Goal: Information Seeking & Learning: Learn about a topic

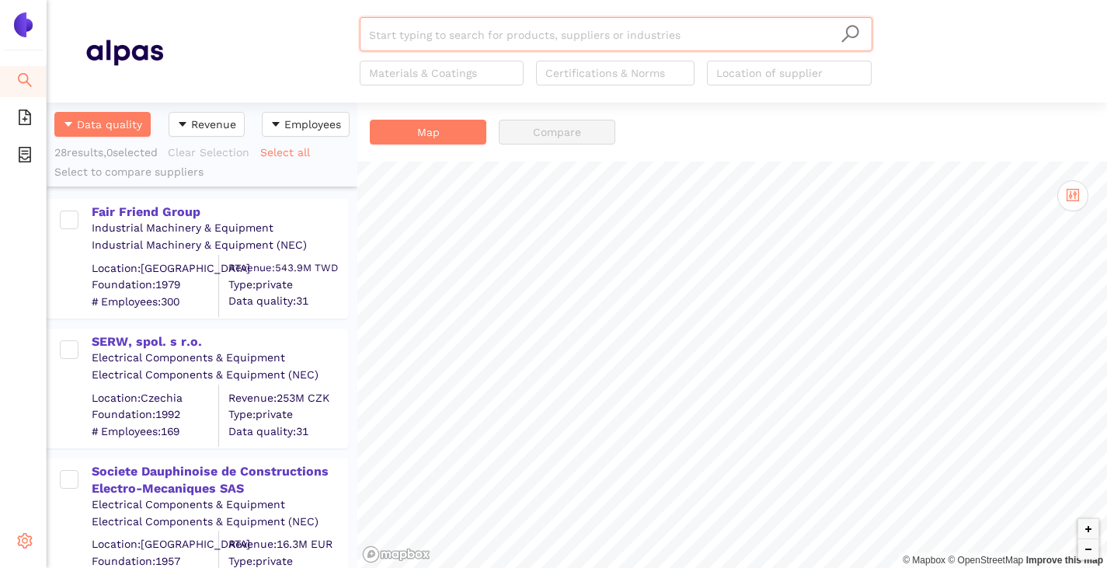
scroll to position [454, 299]
click at [107, 470] on span "Internal Area" at bounding box center [112, 474] width 69 height 12
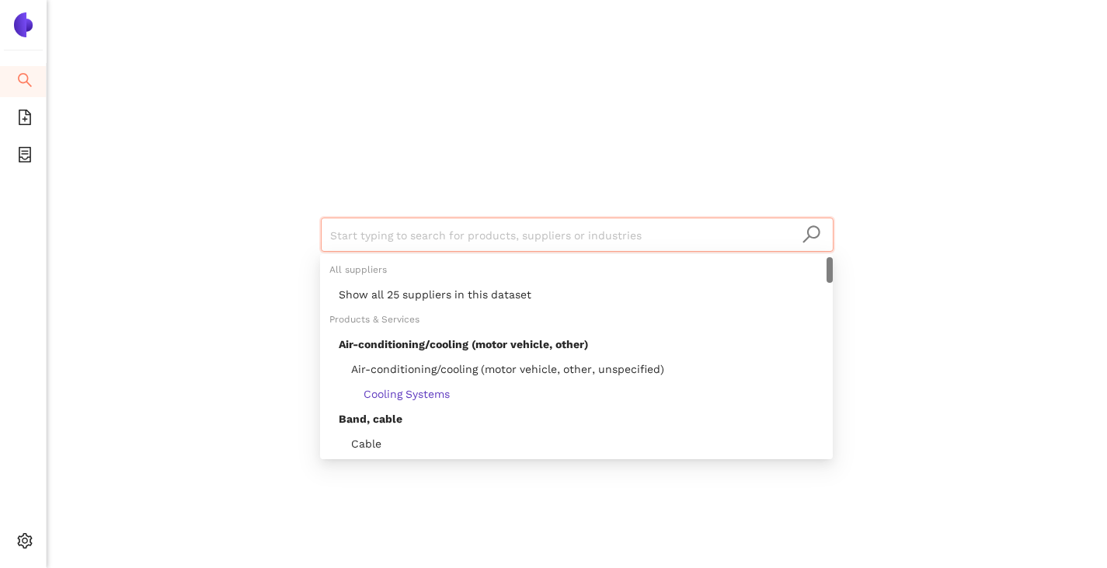
click at [364, 241] on input "search" at bounding box center [577, 235] width 494 height 34
click at [388, 297] on div "Show all 25 suppliers in this dataset" at bounding box center [581, 294] width 485 height 17
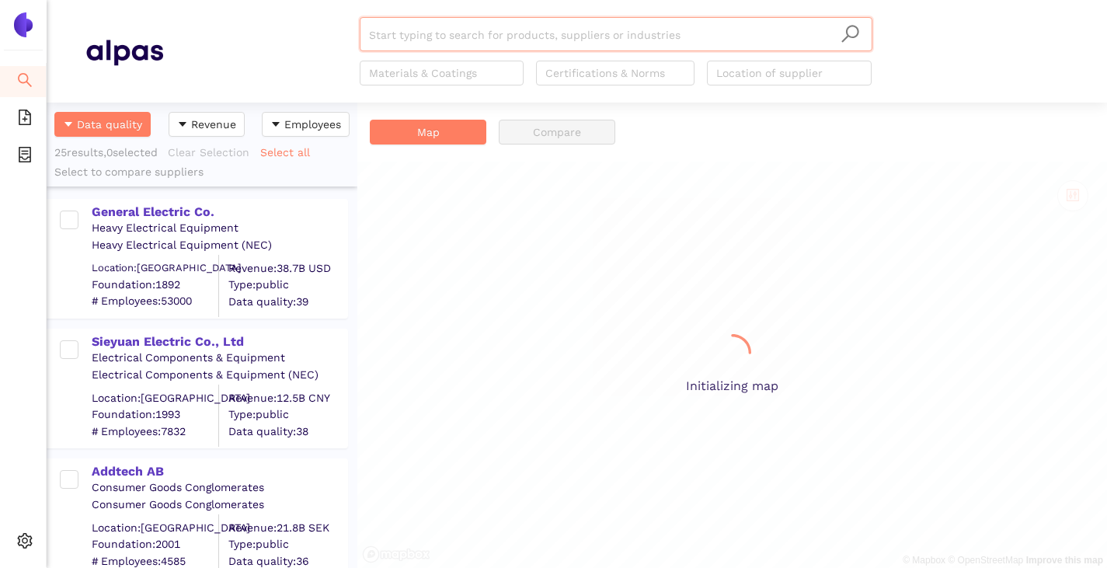
scroll to position [454, 299]
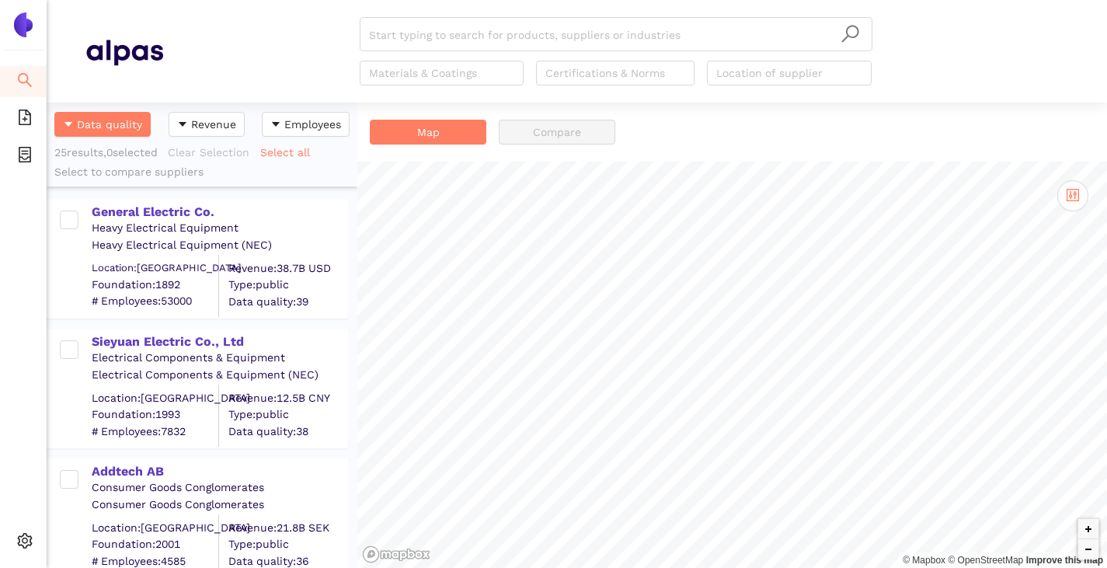
click at [133, 221] on div "Heavy Electrical Equipment" at bounding box center [219, 229] width 255 height 16
click at [137, 214] on div "General Electric Co." at bounding box center [219, 211] width 255 height 17
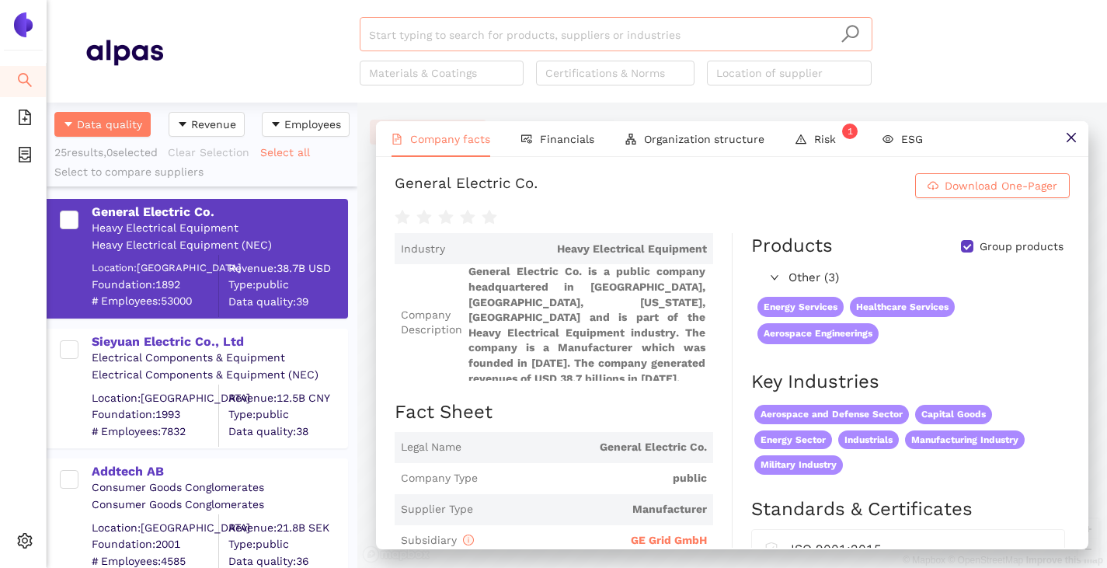
scroll to position [0, 0]
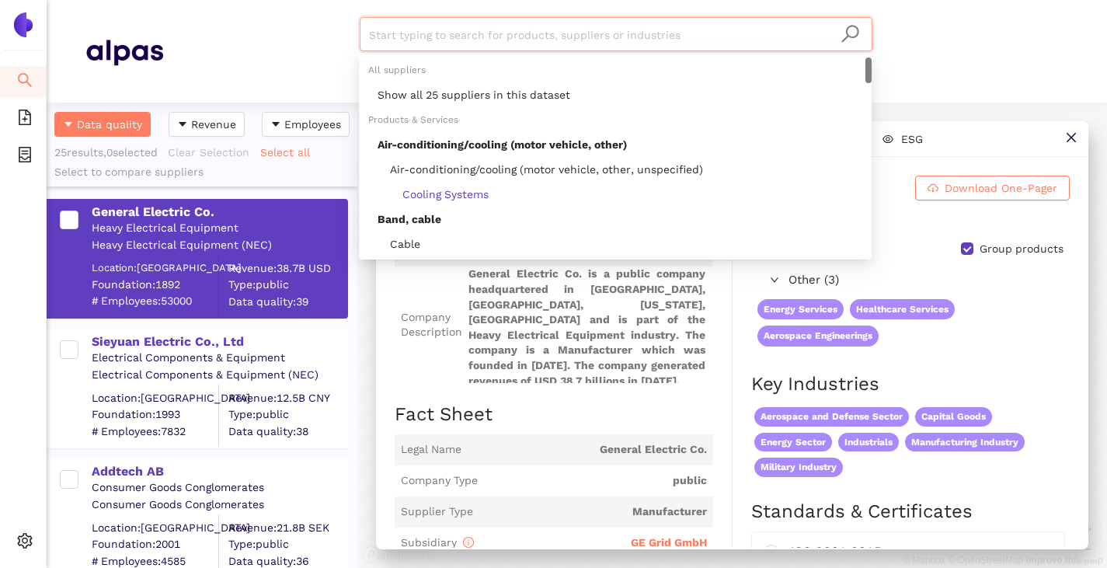
click at [527, 43] on input "search" at bounding box center [616, 35] width 494 height 34
paste input "Sieyuan Electric Egypt Co.,Ltd."
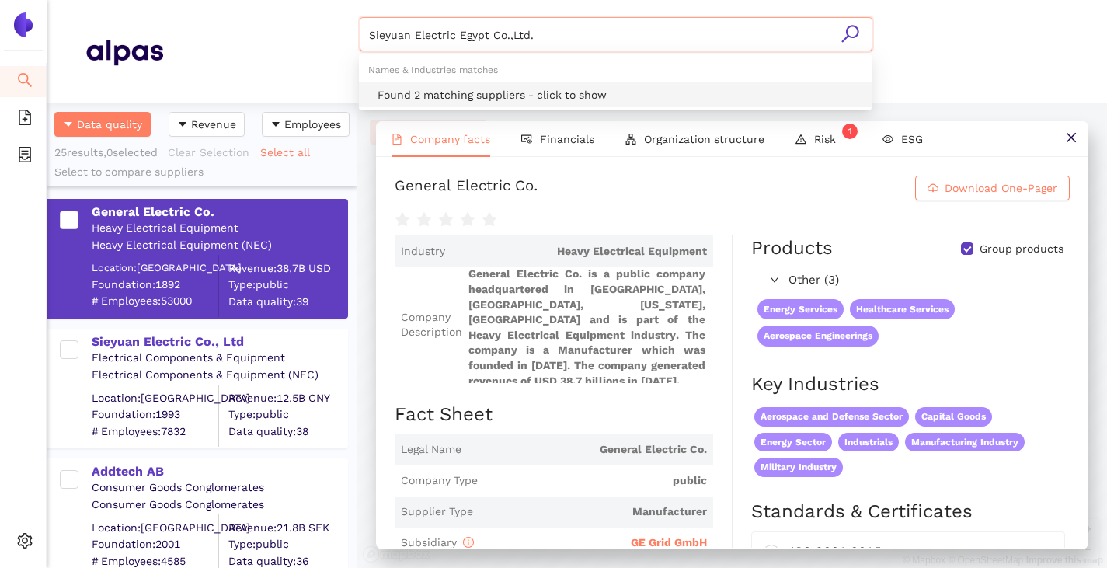
click at [469, 92] on div "Found 2 matching suppliers - click to show" at bounding box center [619, 94] width 485 height 17
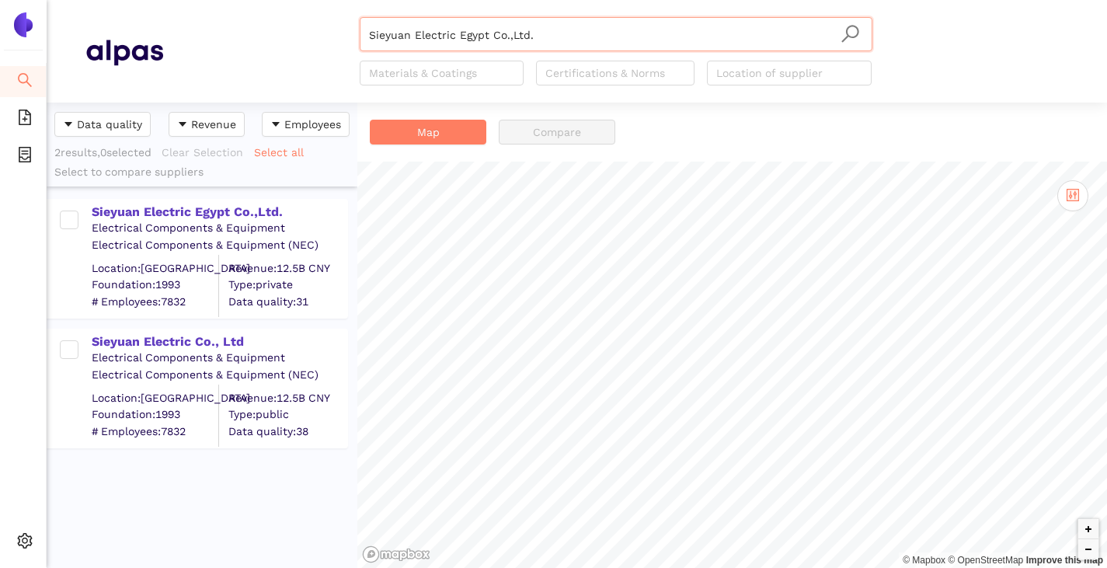
type input "Sieyuan Electric Egypt Co.,Ltd."
click at [170, 211] on div "Sieyuan Electric Egypt Co.,Ltd." at bounding box center [219, 211] width 255 height 17
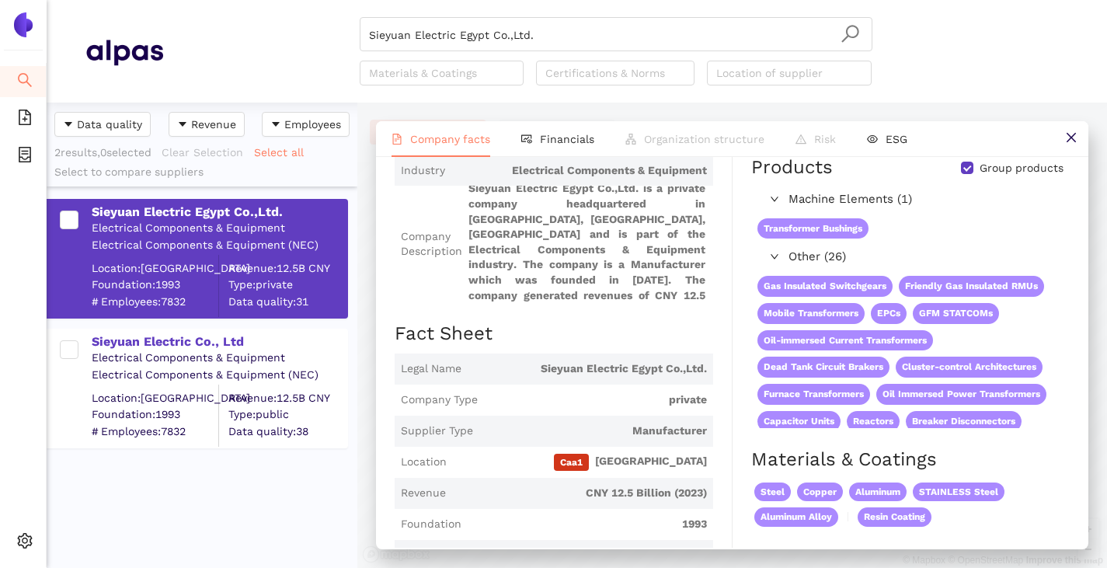
scroll to position [78, 0]
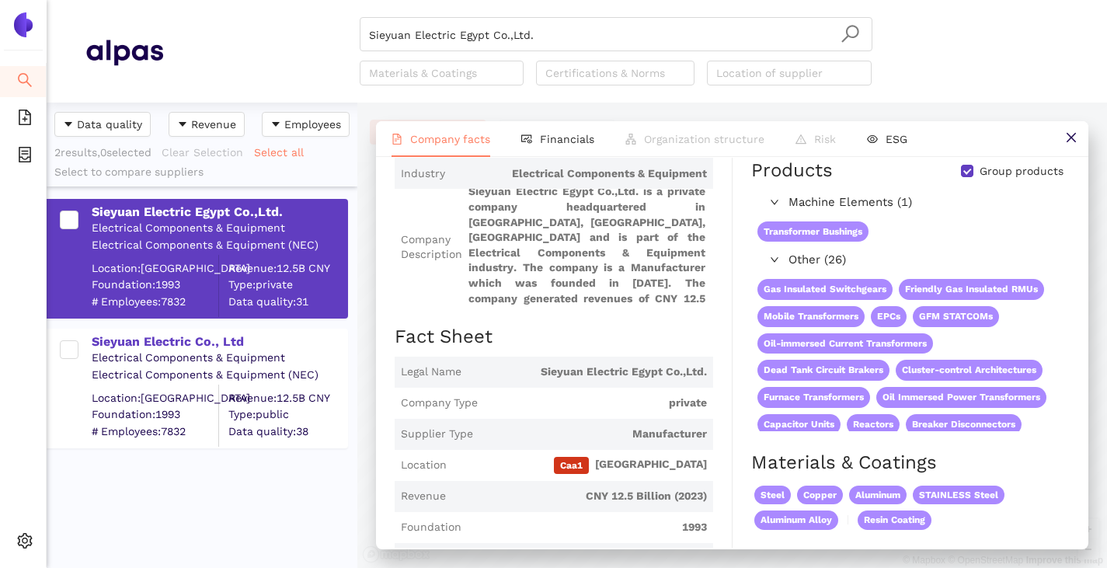
click at [961, 177] on input "Group products" at bounding box center [967, 171] width 12 height 12
checkbox input "false"
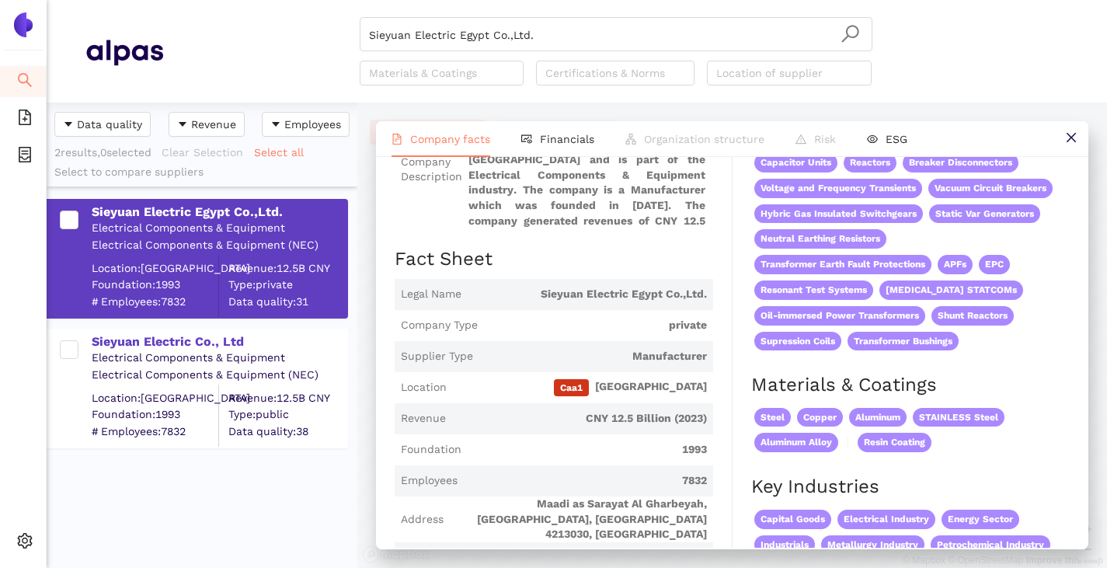
scroll to position [0, 0]
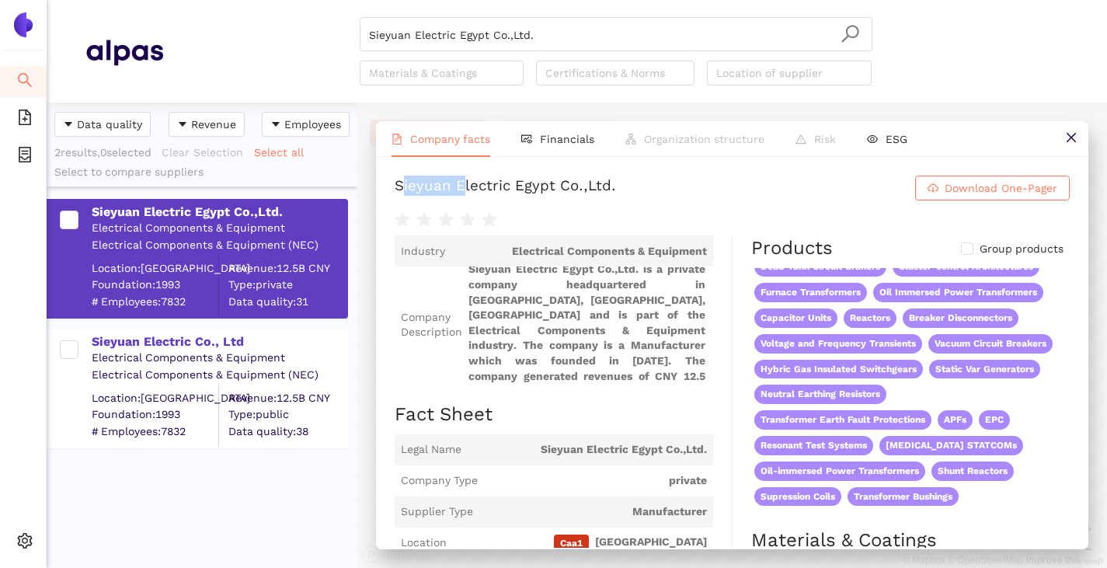
drag, startPoint x: 405, startPoint y: 183, endPoint x: 514, endPoint y: 179, distance: 109.6
click at [514, 179] on div "Sieyuan Electric Egypt Co.,Ltd." at bounding box center [505, 188] width 221 height 25
drag, startPoint x: 416, startPoint y: 188, endPoint x: 807, endPoint y: 158, distance: 391.8
click at [807, 158] on div "Sieyuan Electric Egypt Co.,Ltd. Download One-Pager Industry Electrical Componen…" at bounding box center [732, 352] width 712 height 391
copy div "Sieyuan Electric Egypt Co.,Ltd."
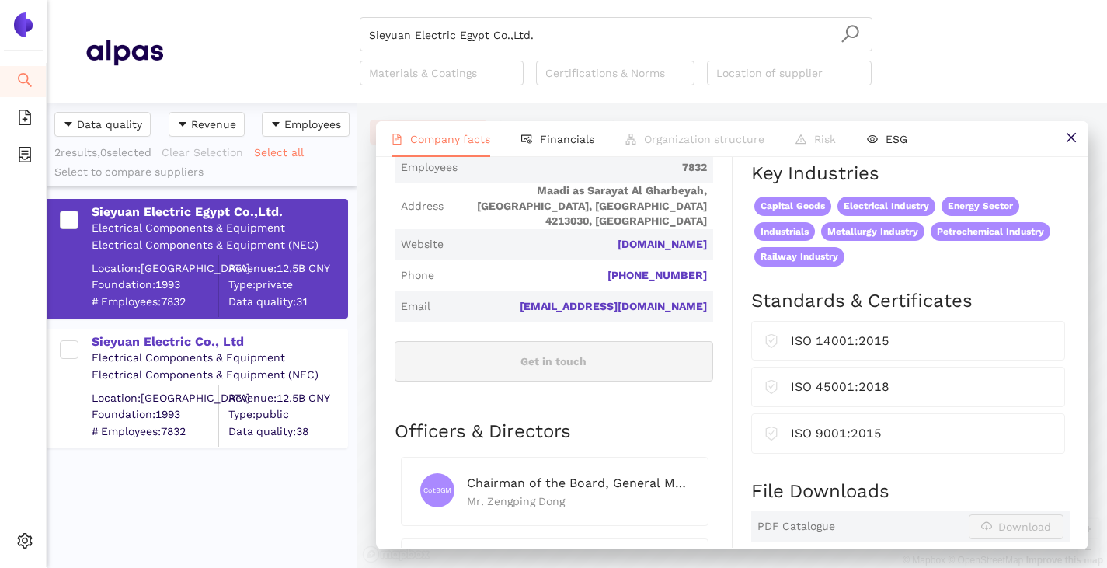
scroll to position [391, 0]
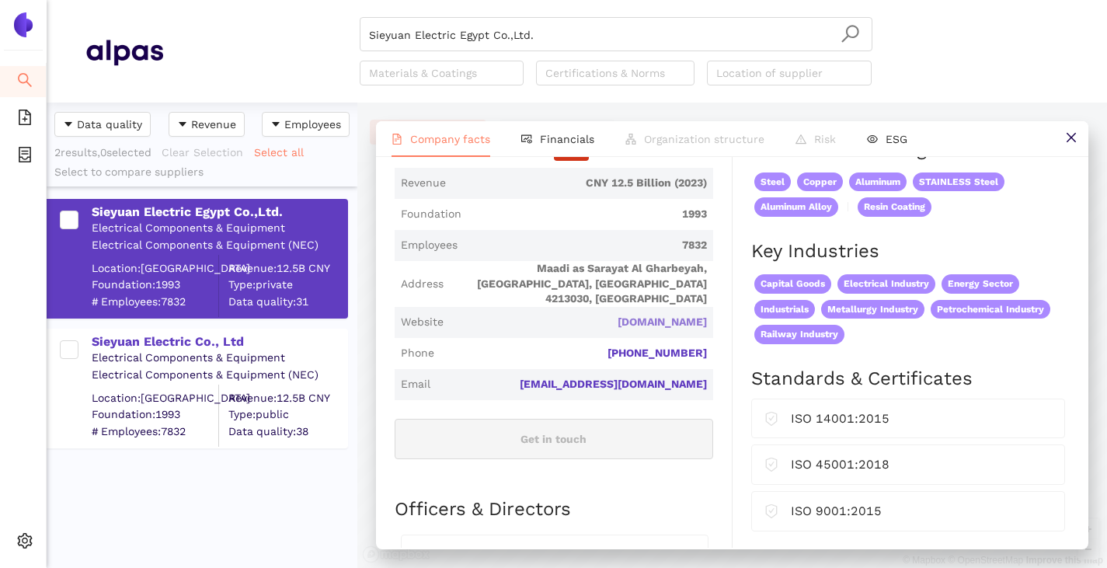
click at [0, 0] on link "en.sieyuan.com" at bounding box center [0, 0] width 0 height 0
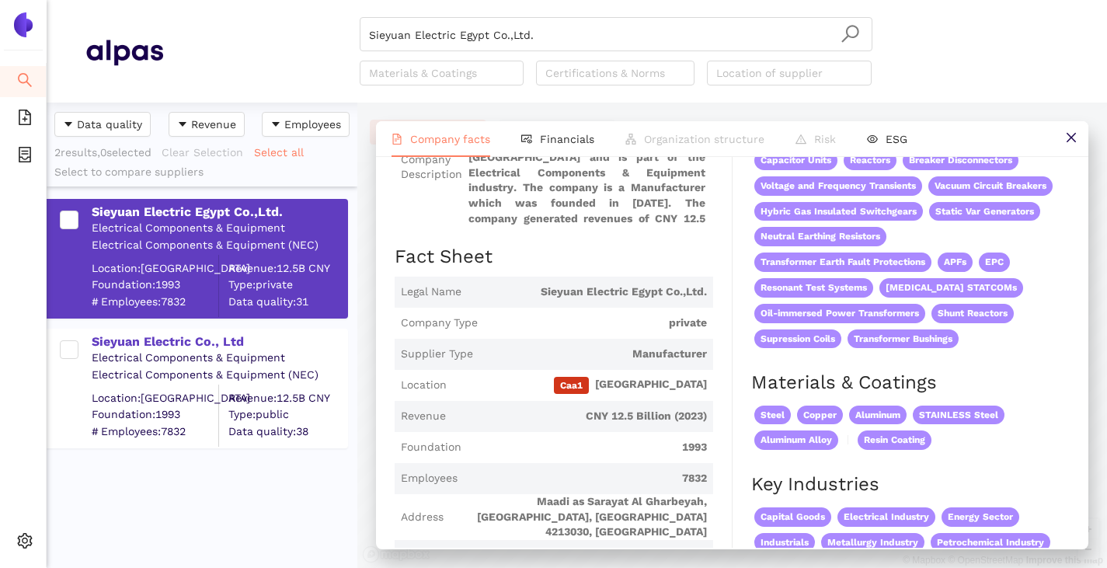
scroll to position [0, 0]
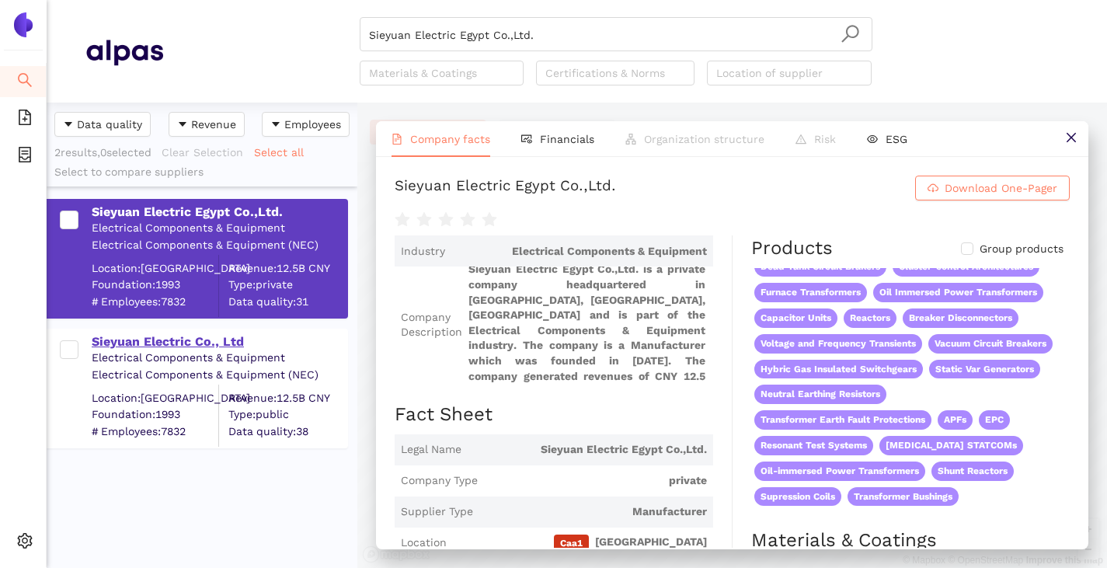
click at [158, 348] on div "Sieyuan Electric Co., Ltd" at bounding box center [219, 341] width 255 height 17
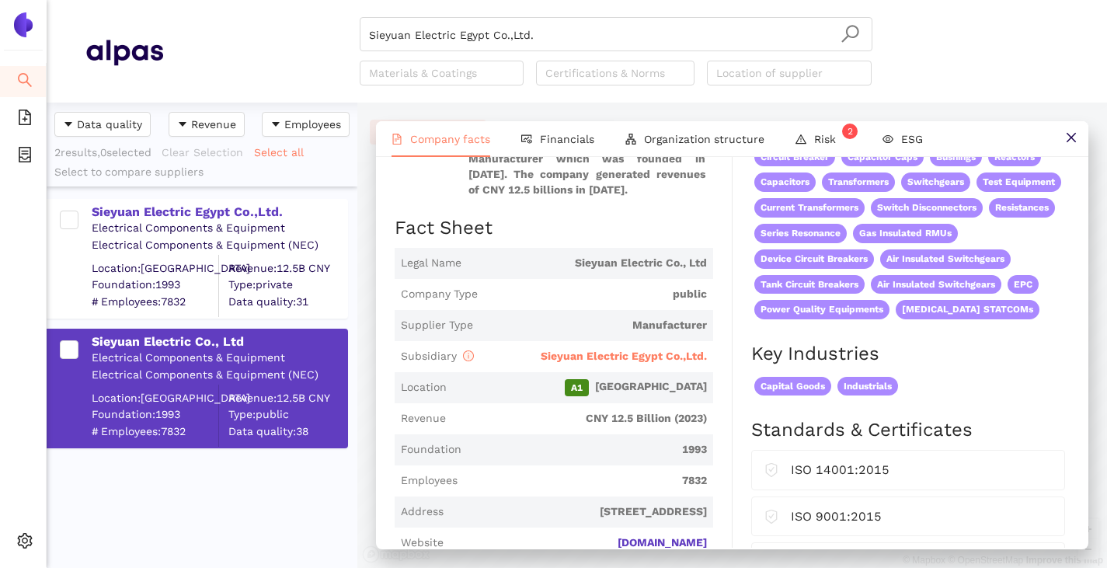
scroll to position [155, 0]
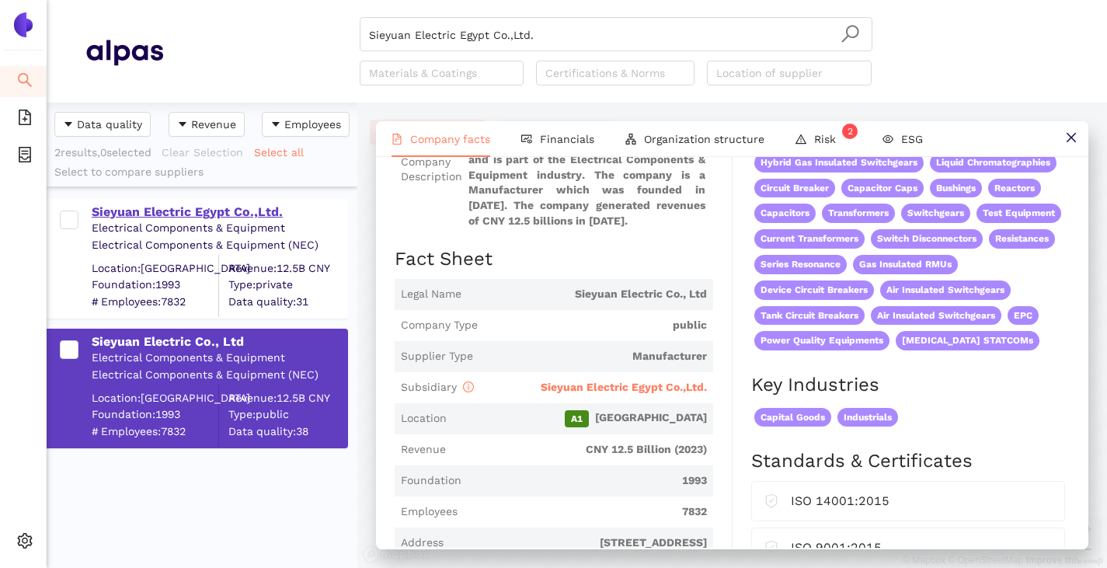
click at [171, 215] on div "Sieyuan Electric Egypt Co.,Ltd." at bounding box center [219, 211] width 255 height 17
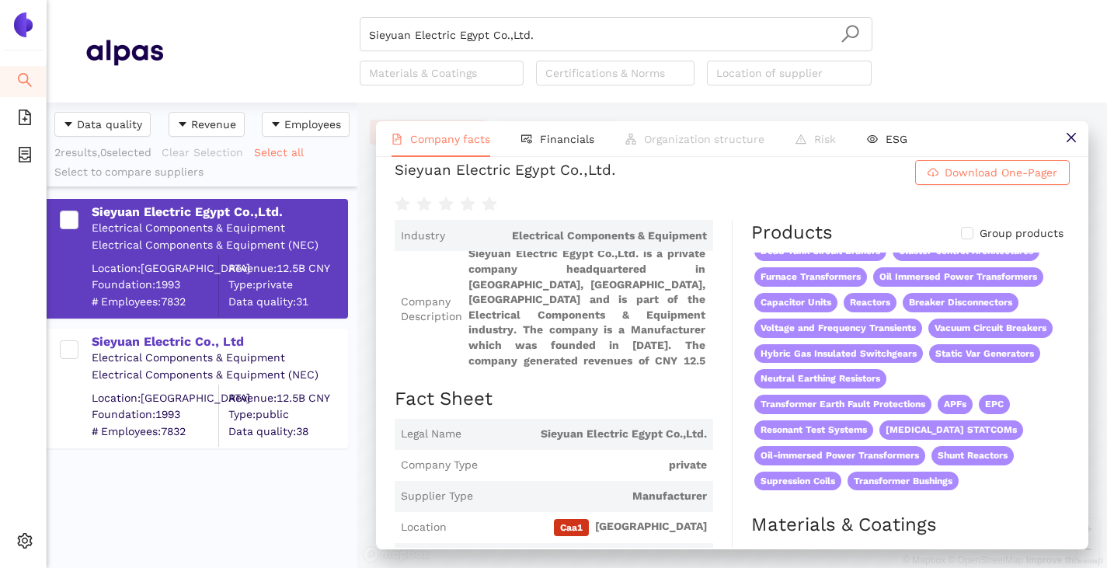
scroll to position [0, 0]
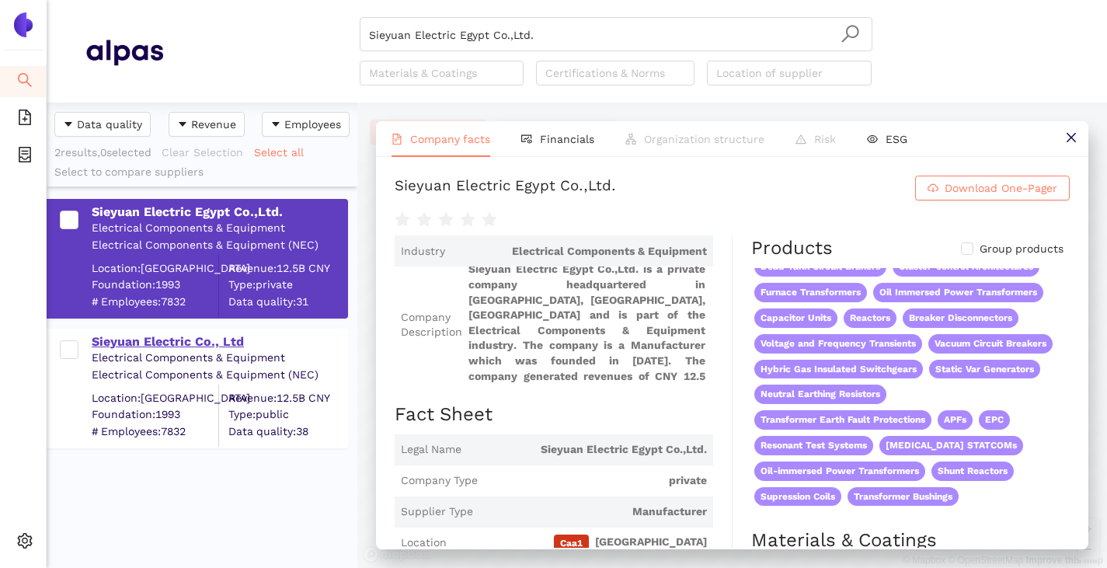
click at [155, 340] on div "Sieyuan Electric Co., Ltd" at bounding box center [219, 341] width 255 height 17
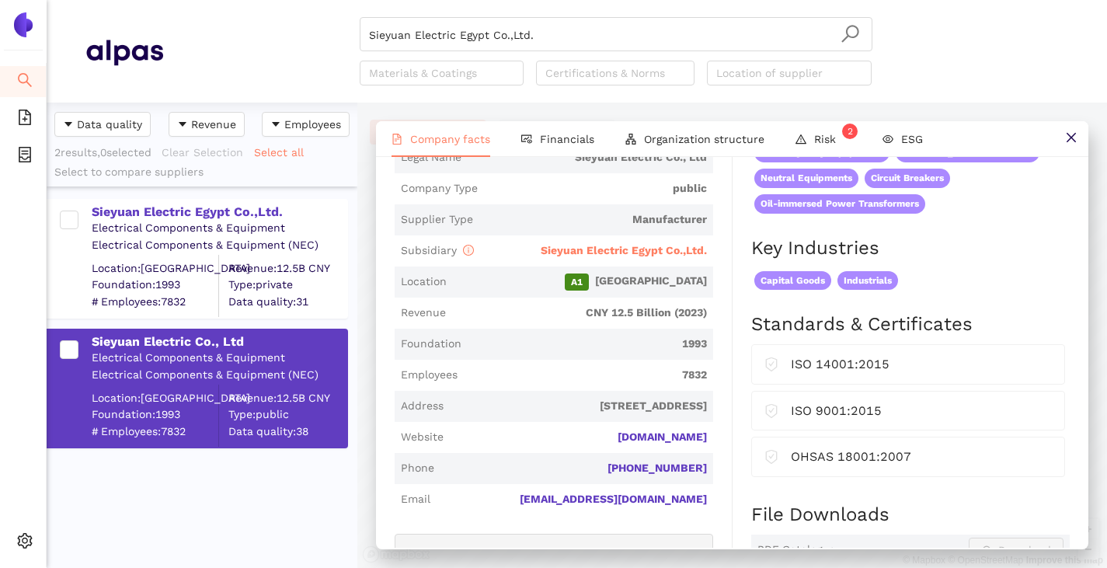
scroll to position [311, 0]
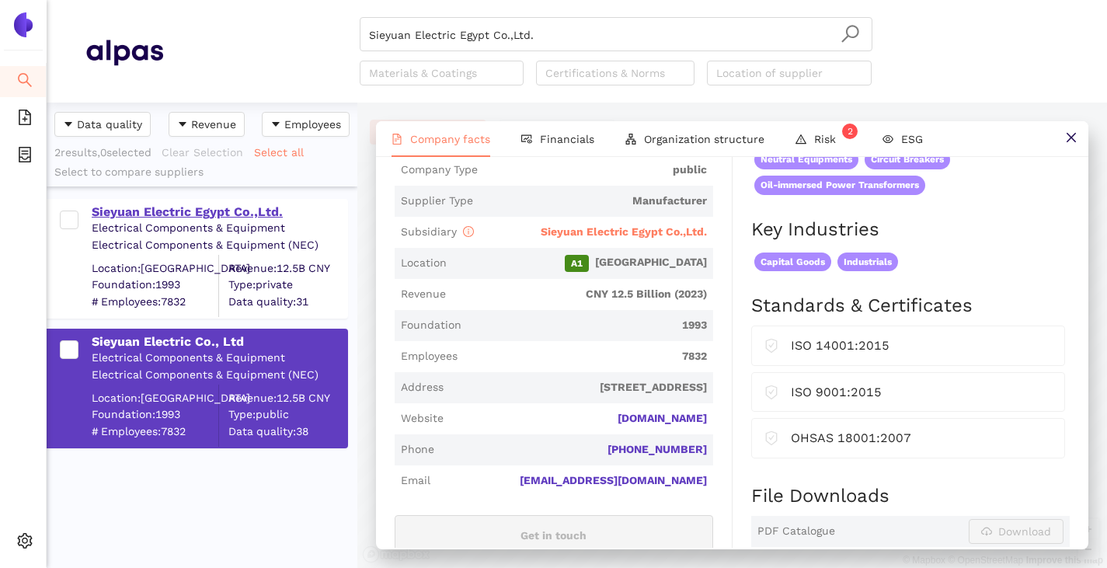
click at [164, 215] on div "Sieyuan Electric Egypt Co.,Ltd." at bounding box center [219, 211] width 255 height 17
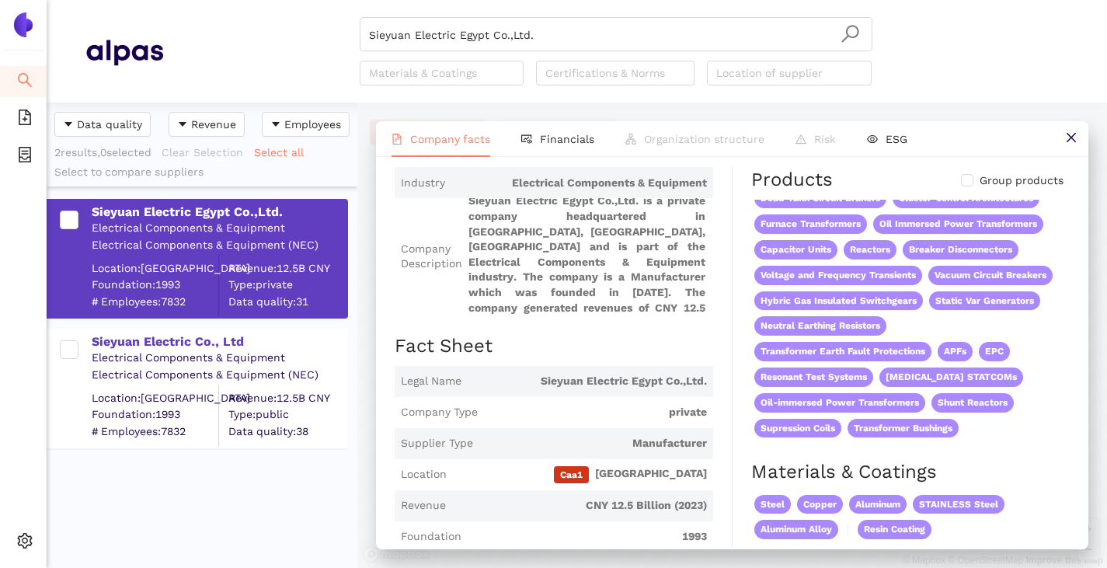
scroll to position [0, 0]
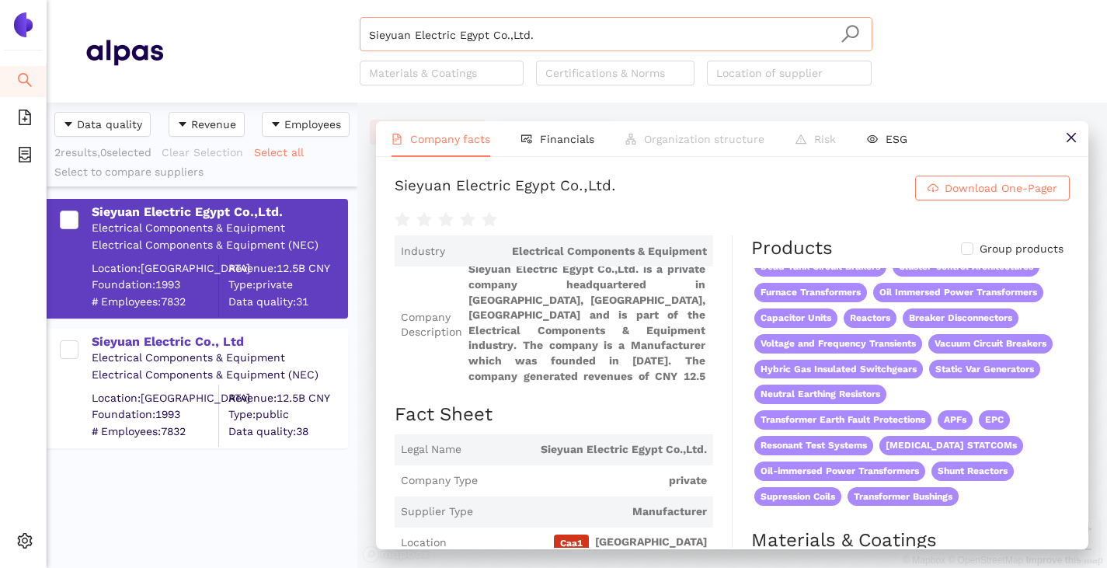
click at [548, 40] on input "Sieyuan Electric Egypt Co.,Ltd." at bounding box center [616, 35] width 494 height 34
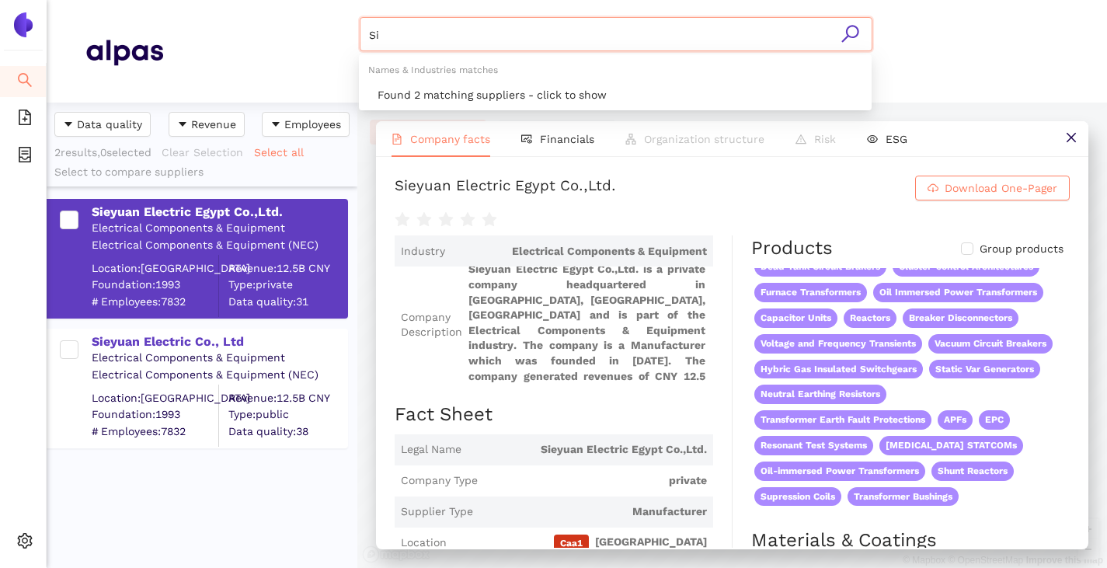
type input "S"
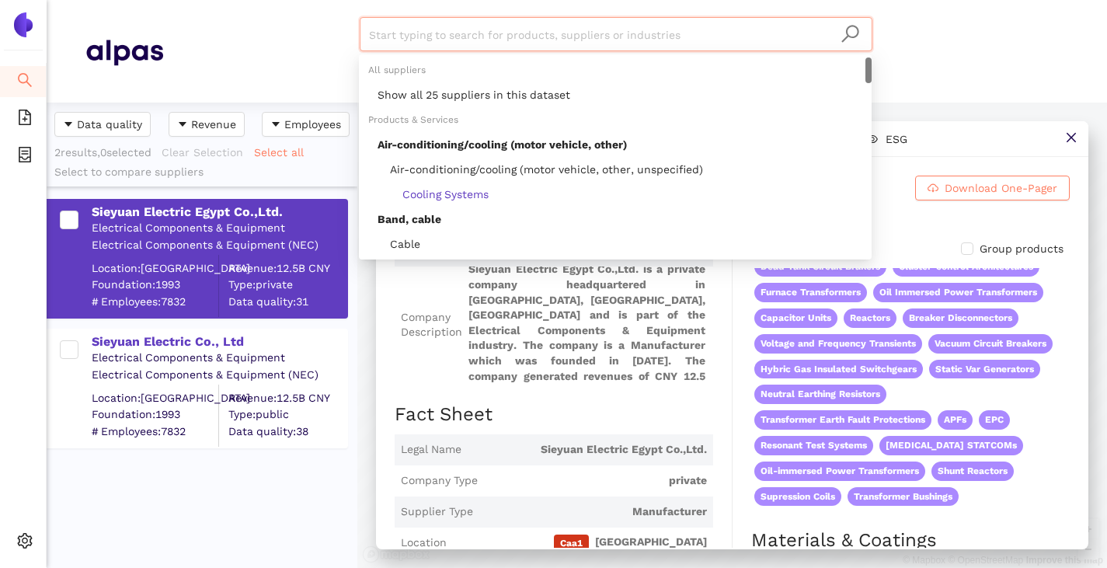
paste input "Hitachi Energy AG"
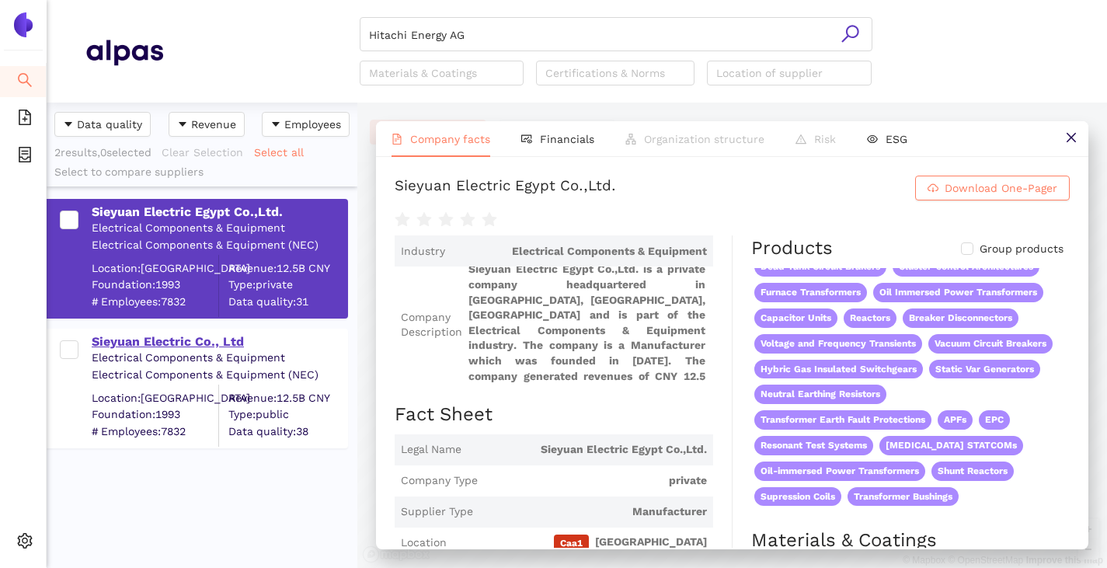
click at [169, 335] on div "Sieyuan Electric Co., Ltd" at bounding box center [219, 341] width 255 height 17
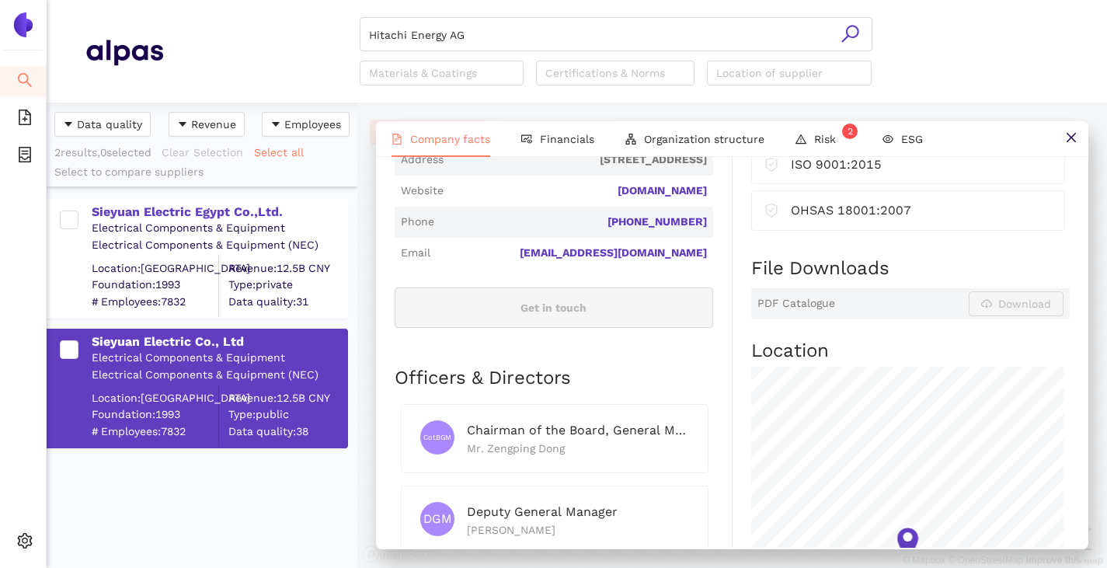
scroll to position [466, 0]
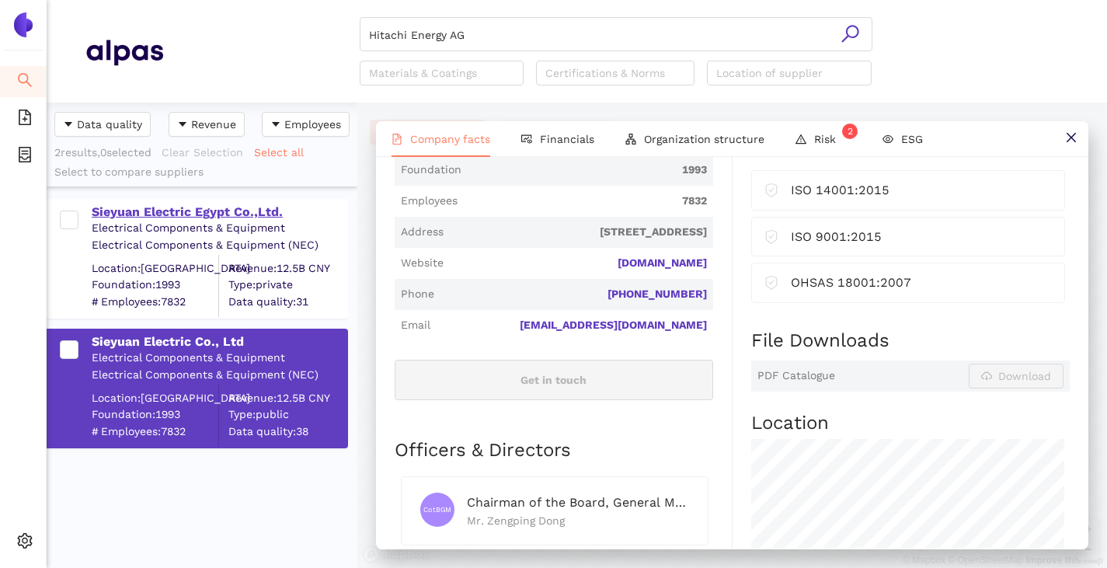
click at [183, 211] on div "Sieyuan Electric Egypt Co.,Ltd." at bounding box center [219, 211] width 255 height 17
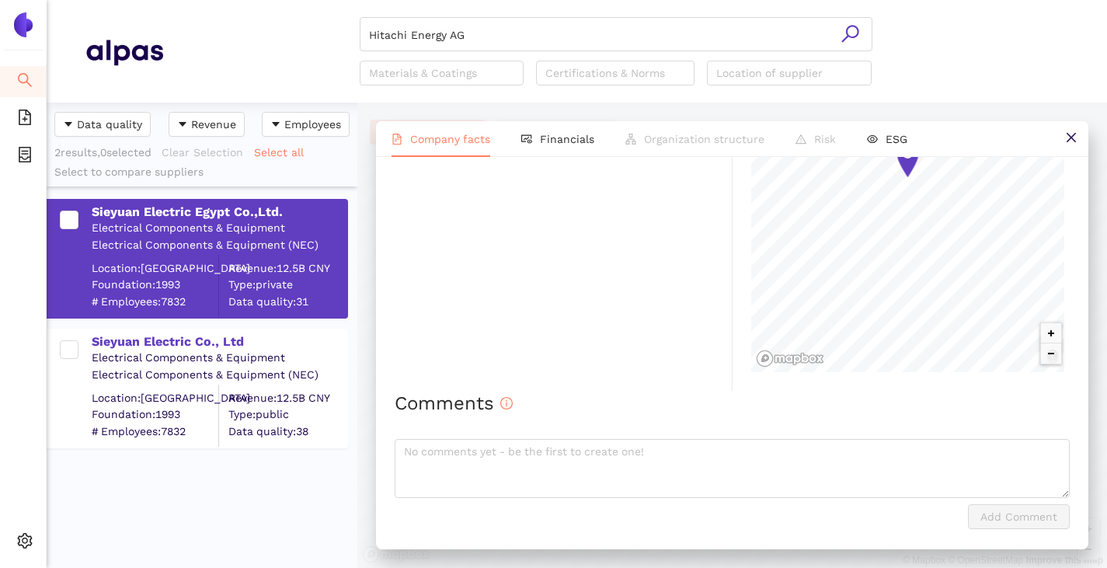
scroll to position [1090, 0]
click at [464, 27] on input "Hitachi Energy AG" at bounding box center [616, 35] width 494 height 34
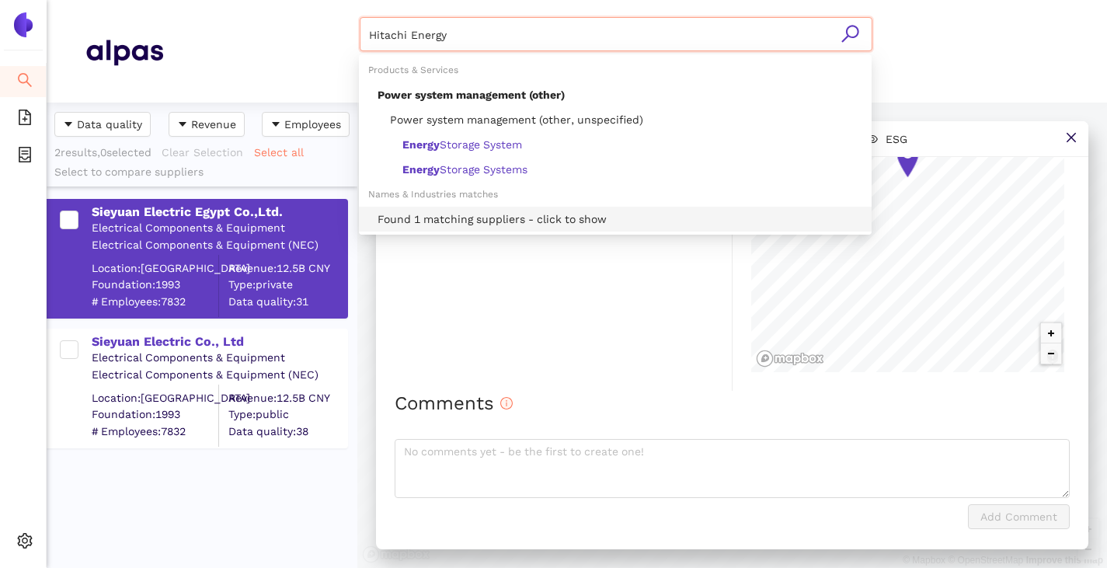
click at [427, 212] on div "Found 1 matching suppliers - click to show" at bounding box center [619, 218] width 485 height 17
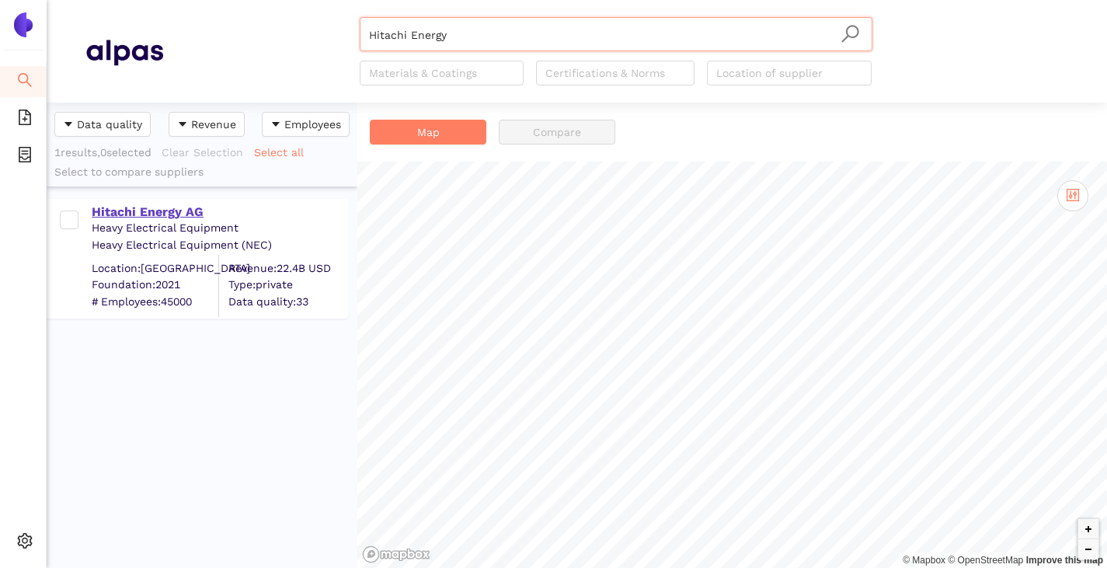
click at [190, 214] on div "Hitachi Energy AG" at bounding box center [219, 211] width 255 height 17
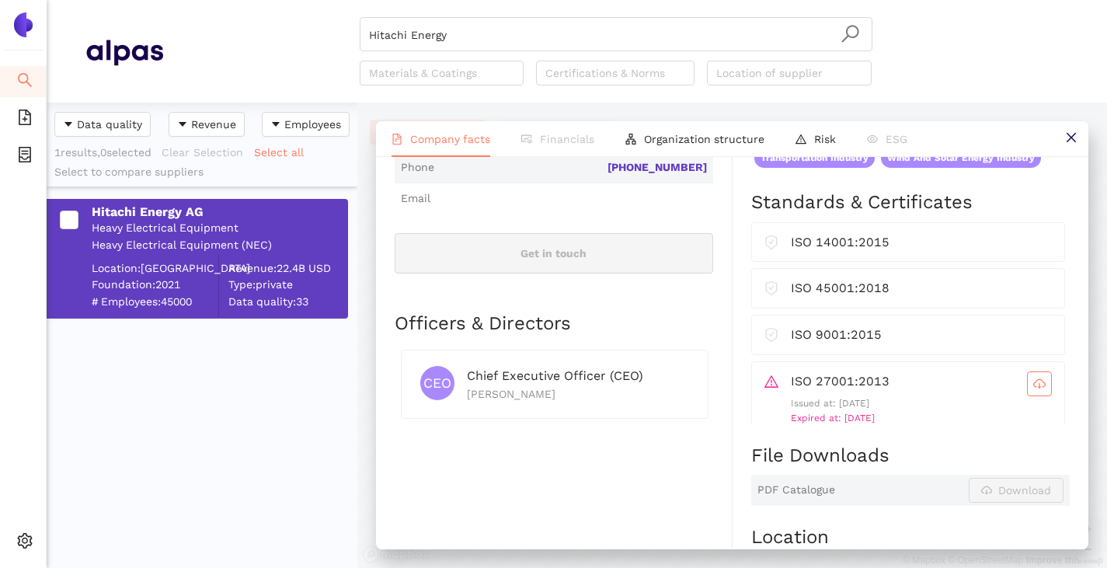
scroll to position [621, 0]
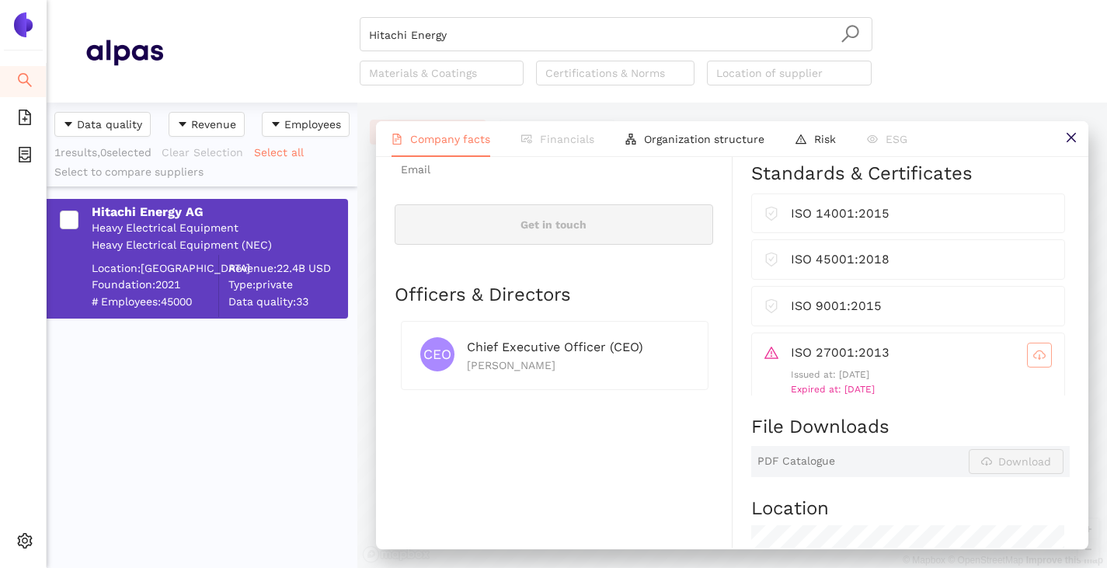
click at [1033, 361] on icon "cloud-download" at bounding box center [1039, 355] width 12 height 12
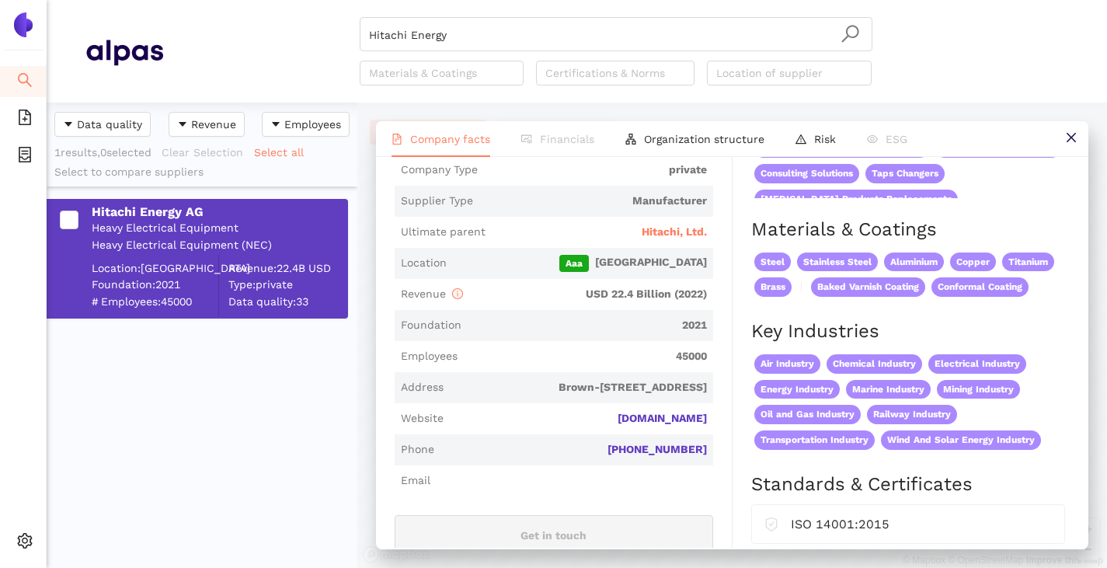
scroll to position [155, 0]
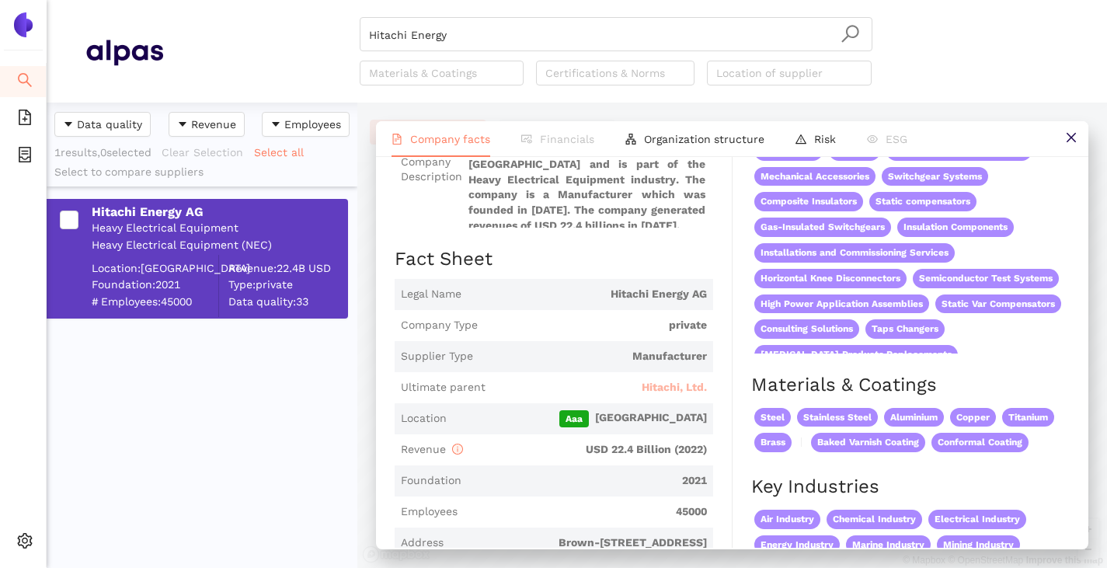
click at [652, 389] on span "Hitachi, Ltd." at bounding box center [674, 388] width 65 height 16
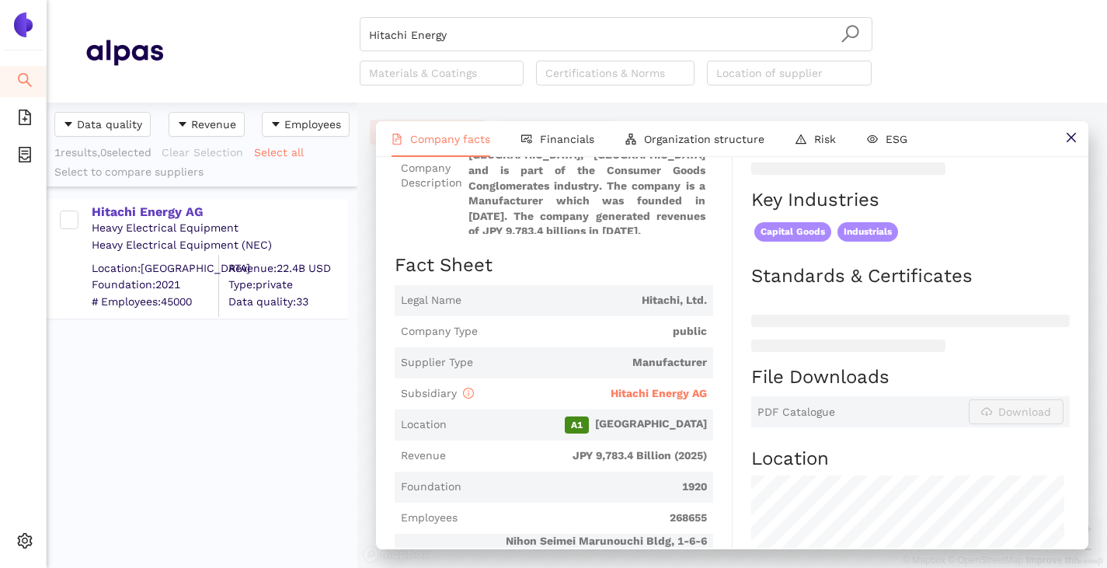
scroll to position [78, 0]
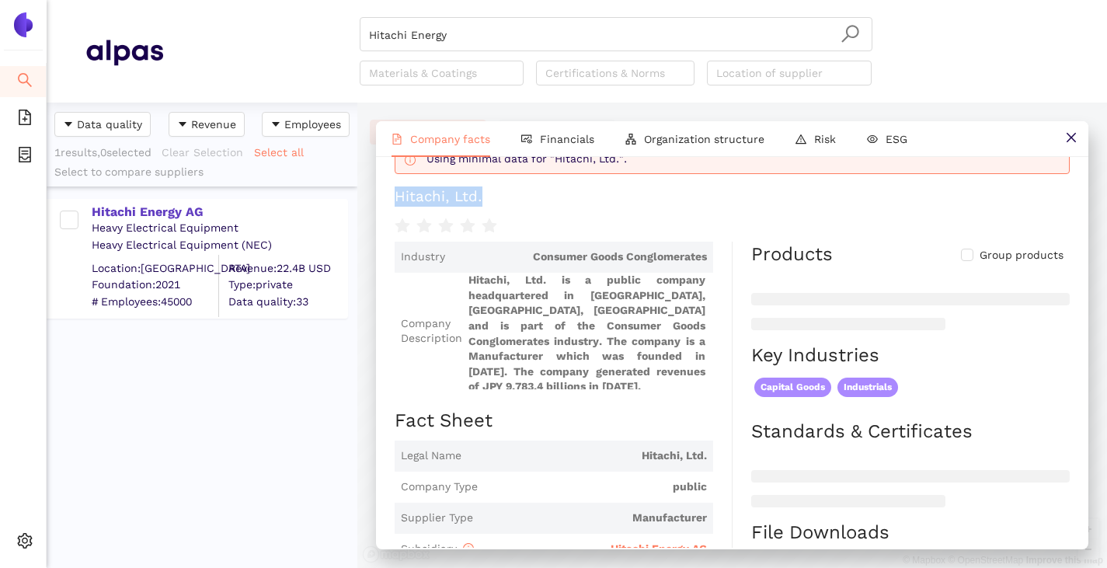
drag, startPoint x: 398, startPoint y: 207, endPoint x: 563, endPoint y: 210, distance: 164.7
click at [563, 207] on h1 "Hitachi, Ltd." at bounding box center [732, 196] width 675 height 20
copy div "Hitachi, Ltd."
click at [471, 30] on input "Hitachi Energy" at bounding box center [616, 35] width 494 height 34
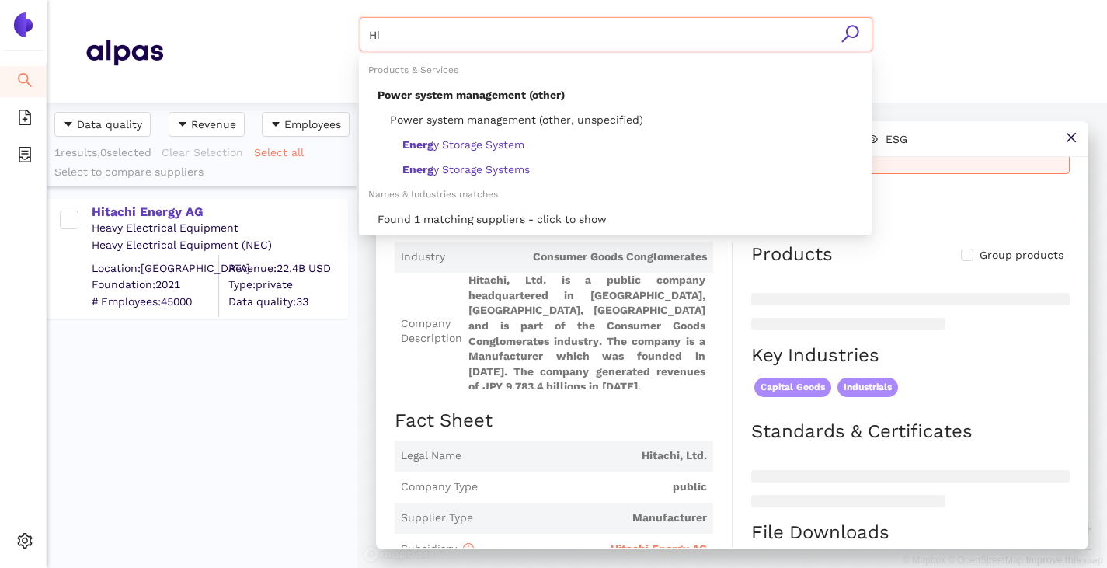
type input "H"
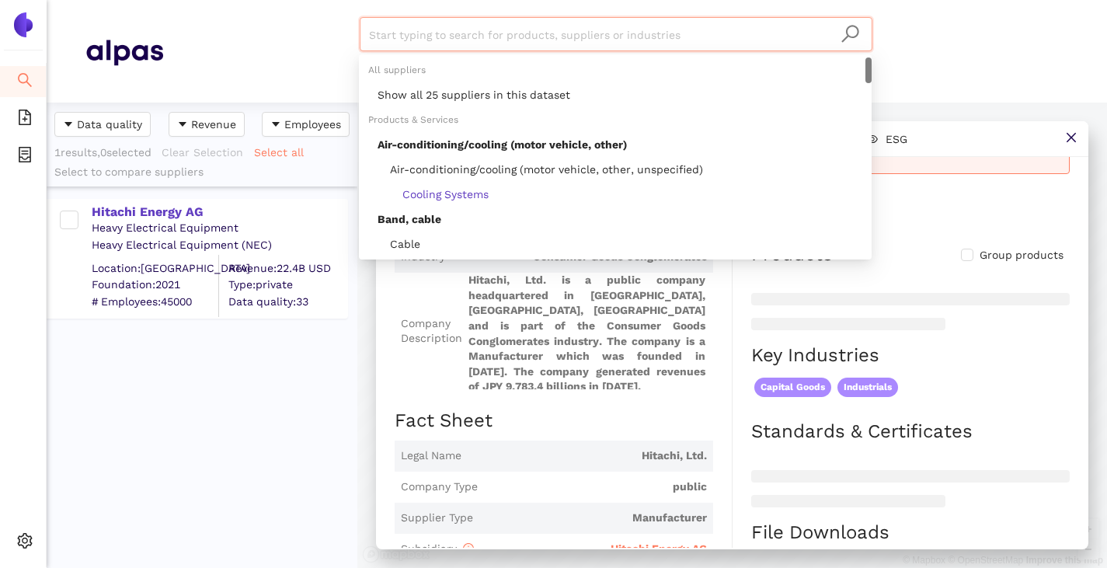
paste input "Coil Innovation GmbH"
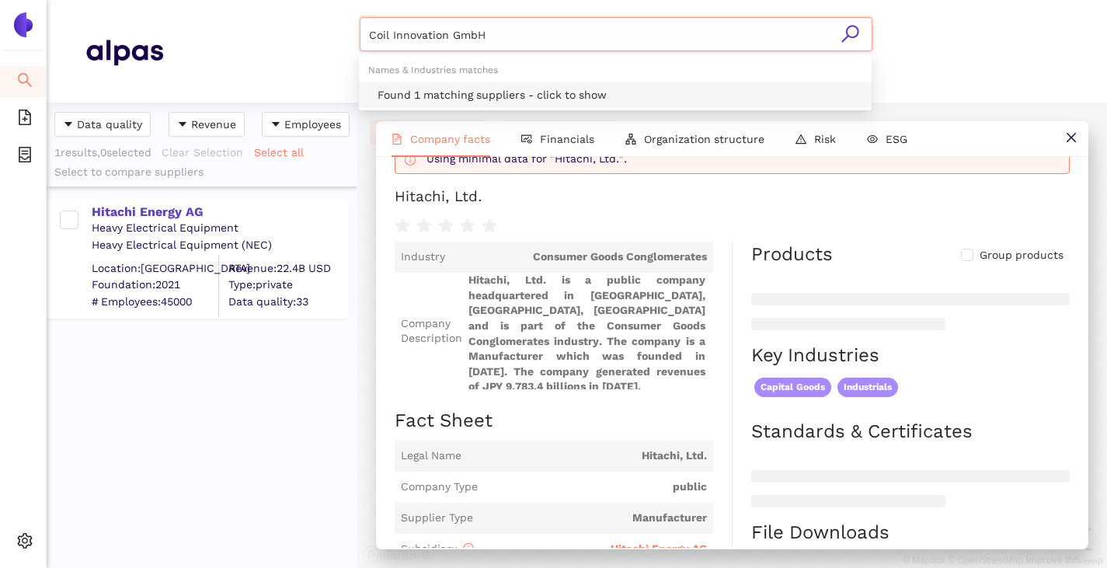
click at [458, 95] on div "Found 1 matching suppliers - click to show" at bounding box center [619, 94] width 485 height 17
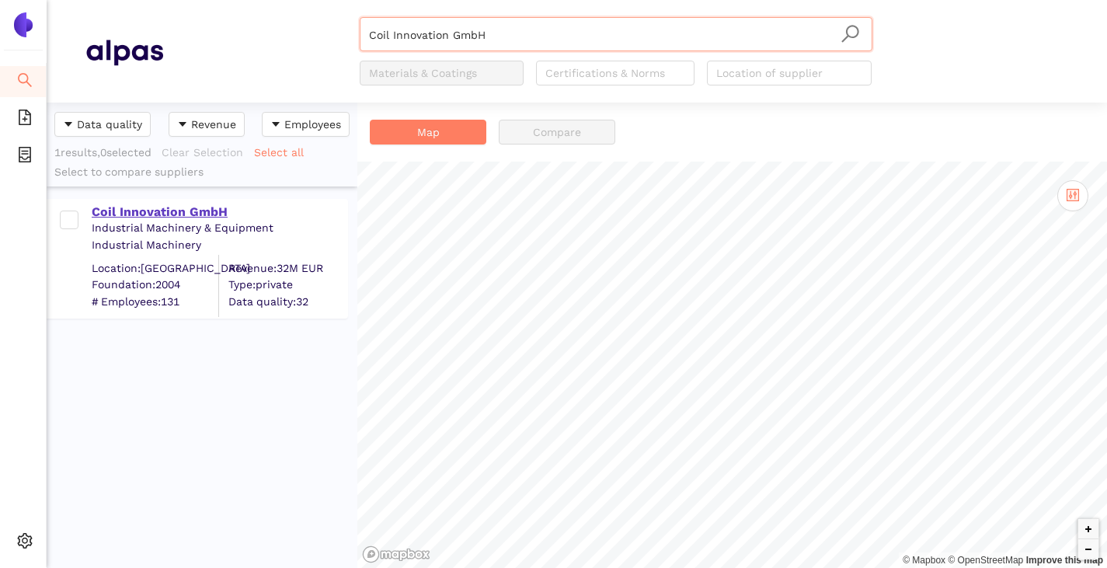
click at [131, 213] on div "Coil Innovation GmbH" at bounding box center [219, 211] width 255 height 17
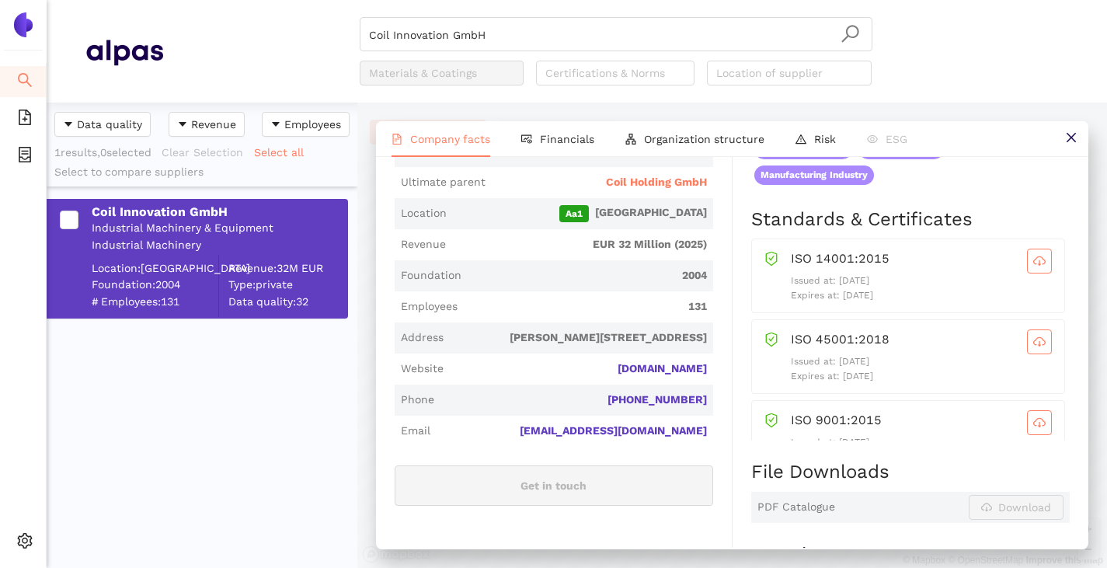
scroll to position [388, 0]
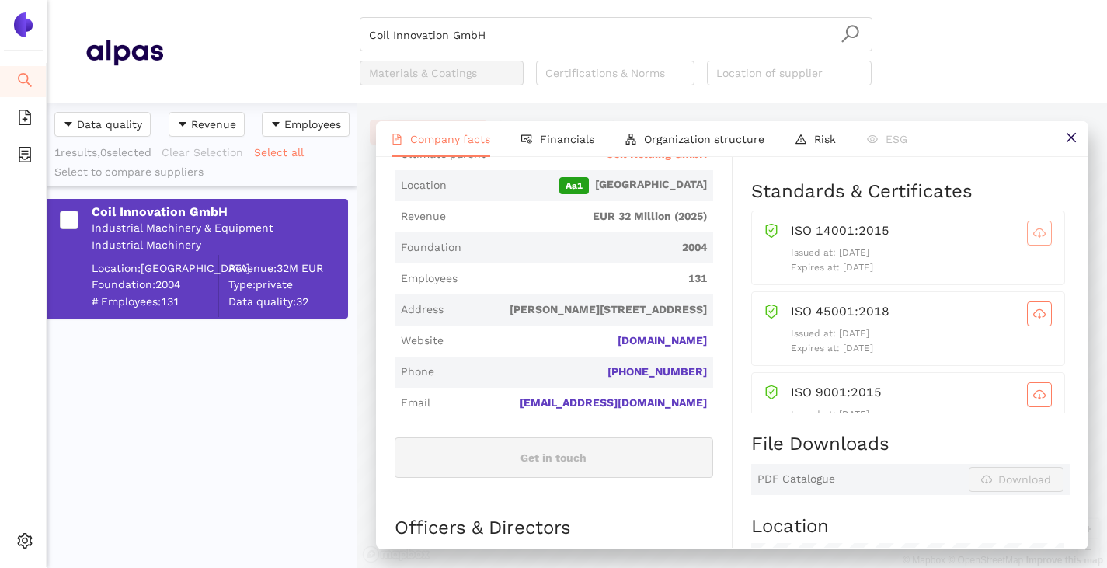
click at [1027, 238] on button "button" at bounding box center [1039, 233] width 25 height 25
click at [1033, 320] on icon "cloud-download" at bounding box center [1039, 314] width 12 height 12
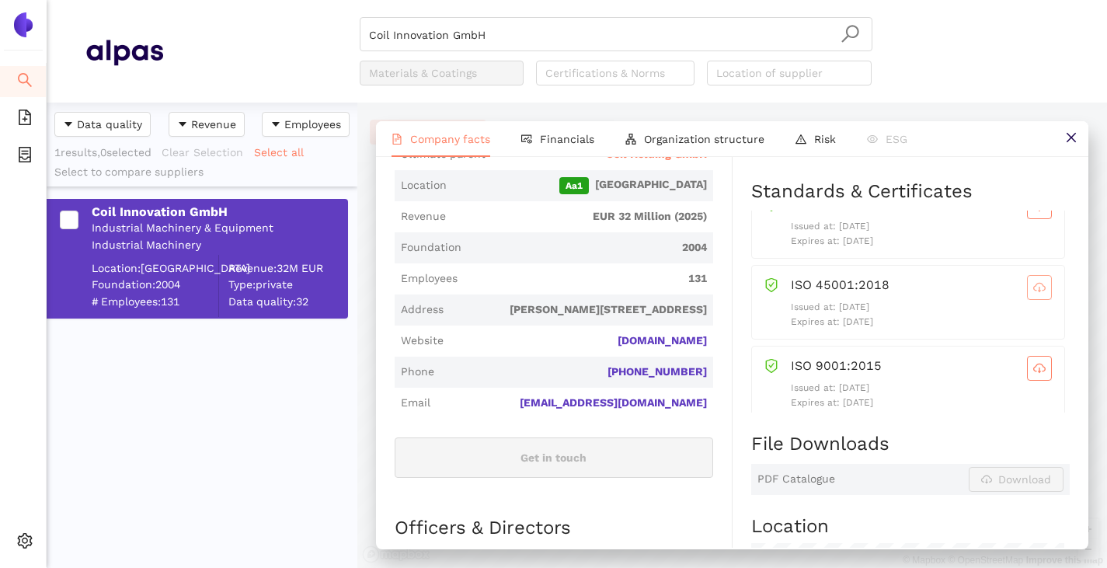
scroll to position [40, 0]
click at [1028, 361] on span "cloud-download" at bounding box center [1039, 355] width 23 height 12
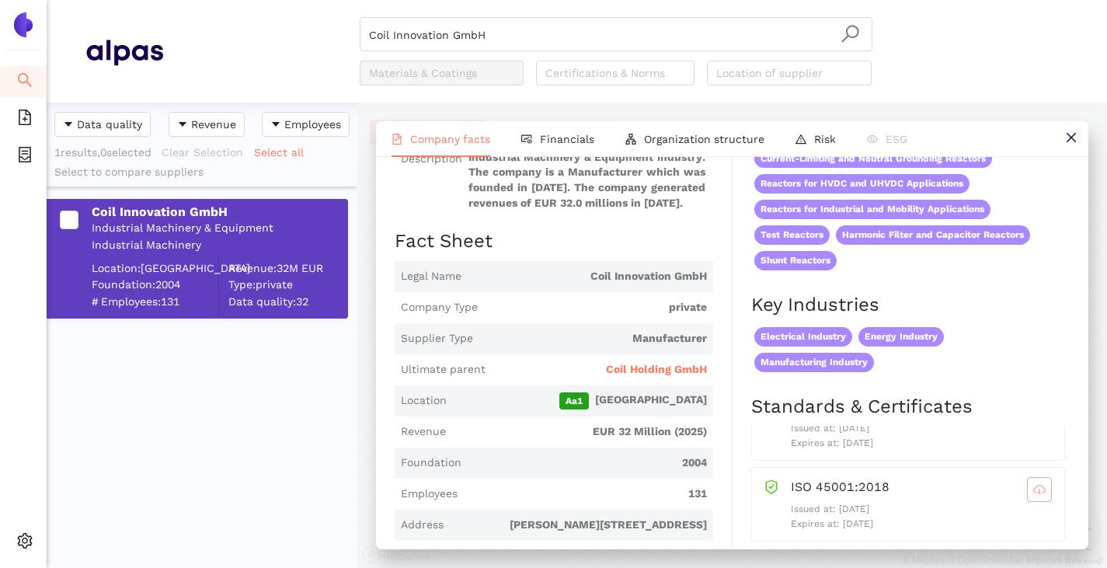
scroll to position [311, 0]
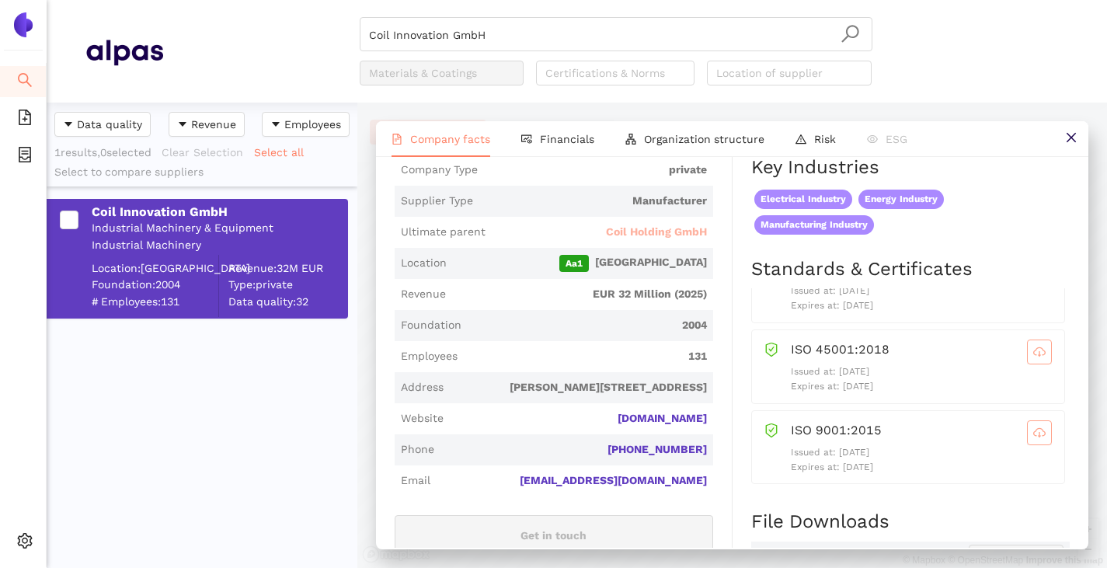
click at [657, 240] on span "Coil Holding GmbH" at bounding box center [656, 232] width 101 height 16
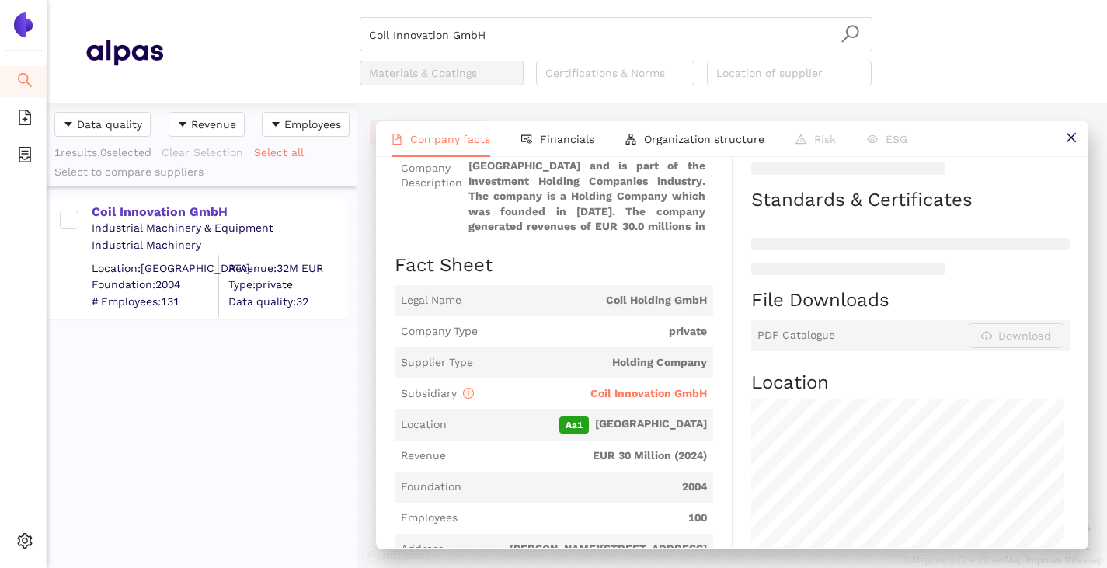
scroll to position [78, 0]
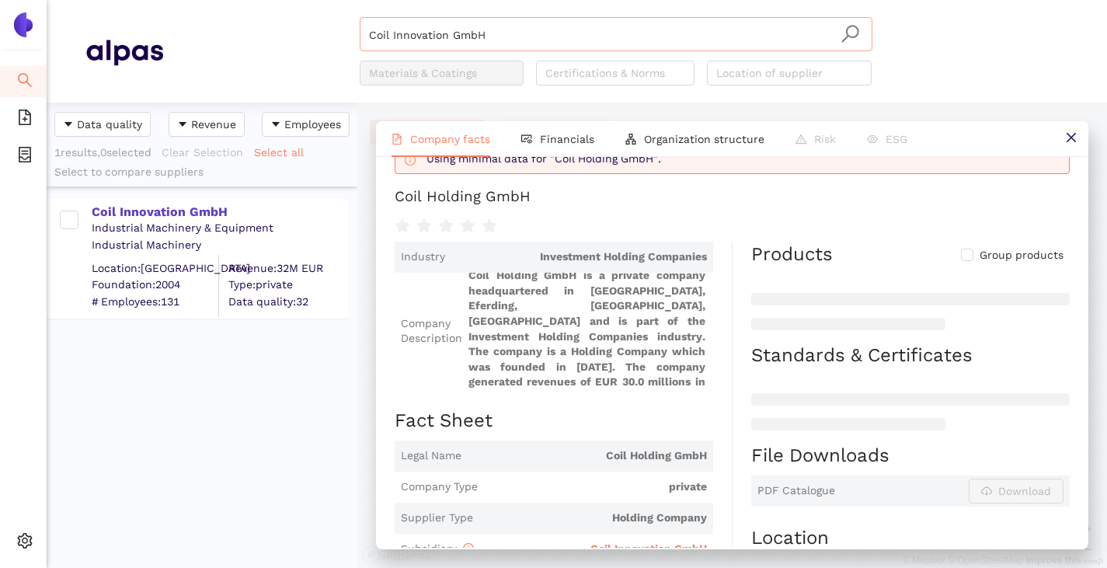
click at [507, 37] on input "Coil Innovation GmbH" at bounding box center [616, 35] width 494 height 34
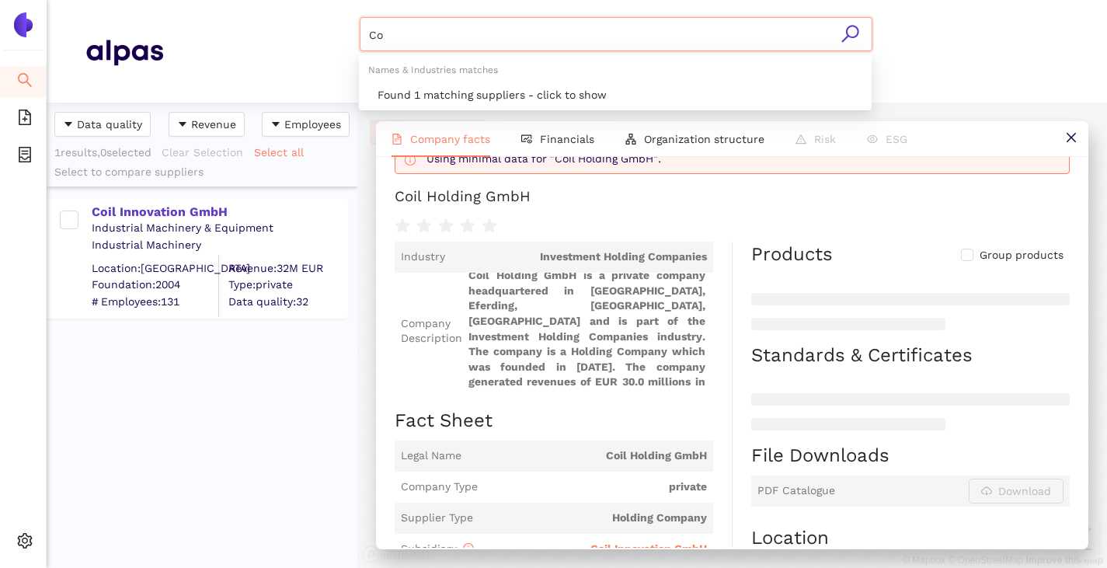
type input "C"
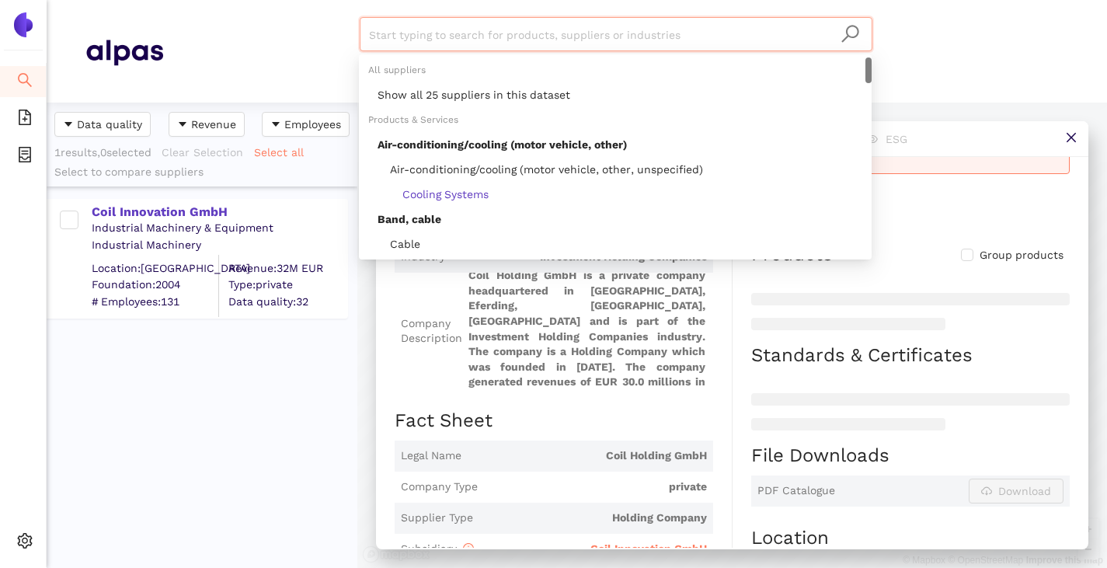
paste input "GE Grid GmbH"
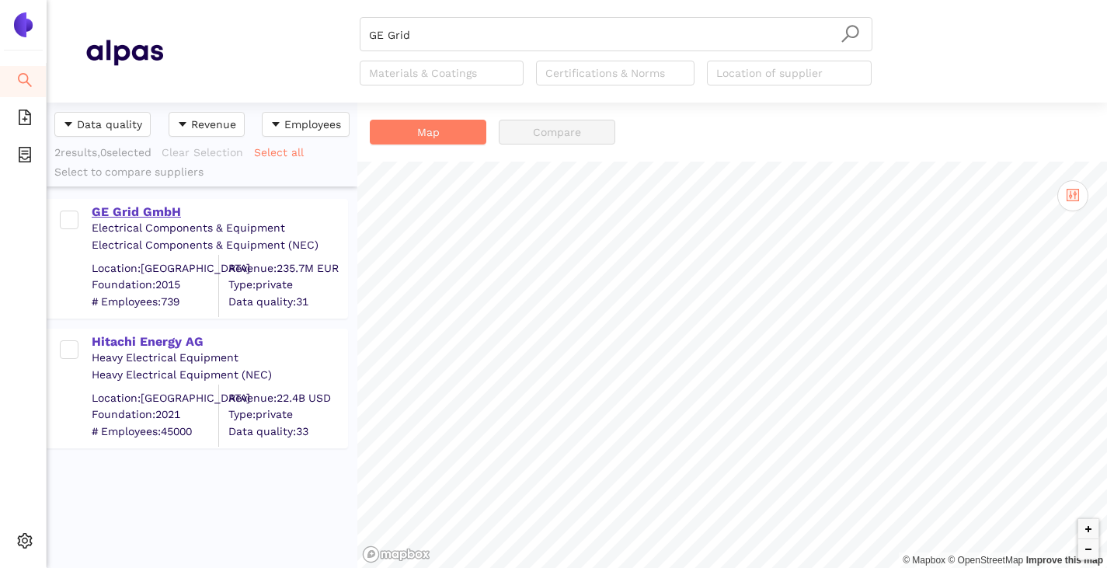
click at [152, 213] on div "GE Grid GmbH" at bounding box center [219, 211] width 255 height 17
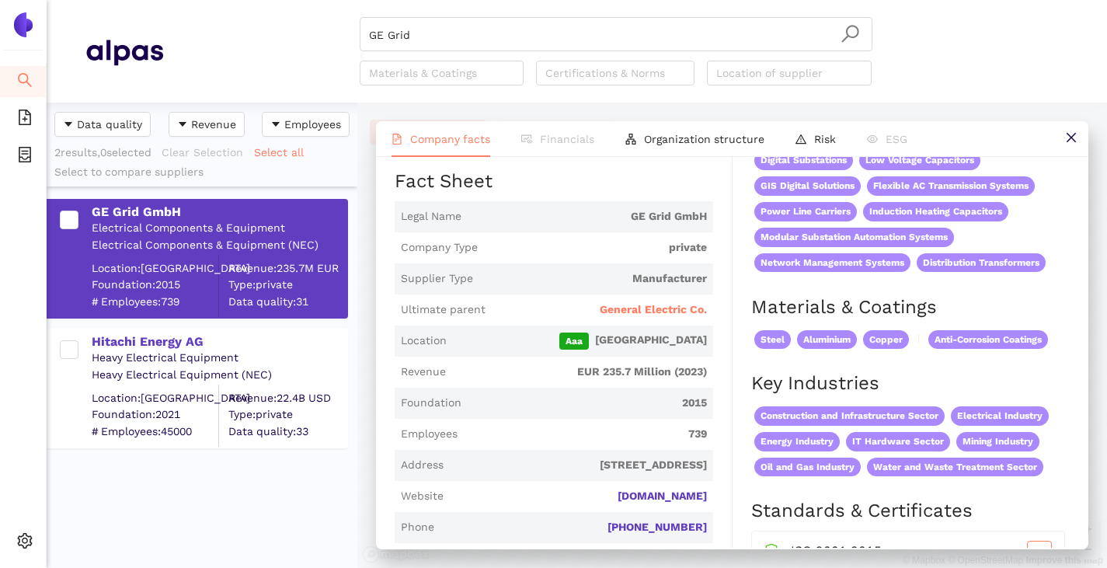
scroll to position [388, 0]
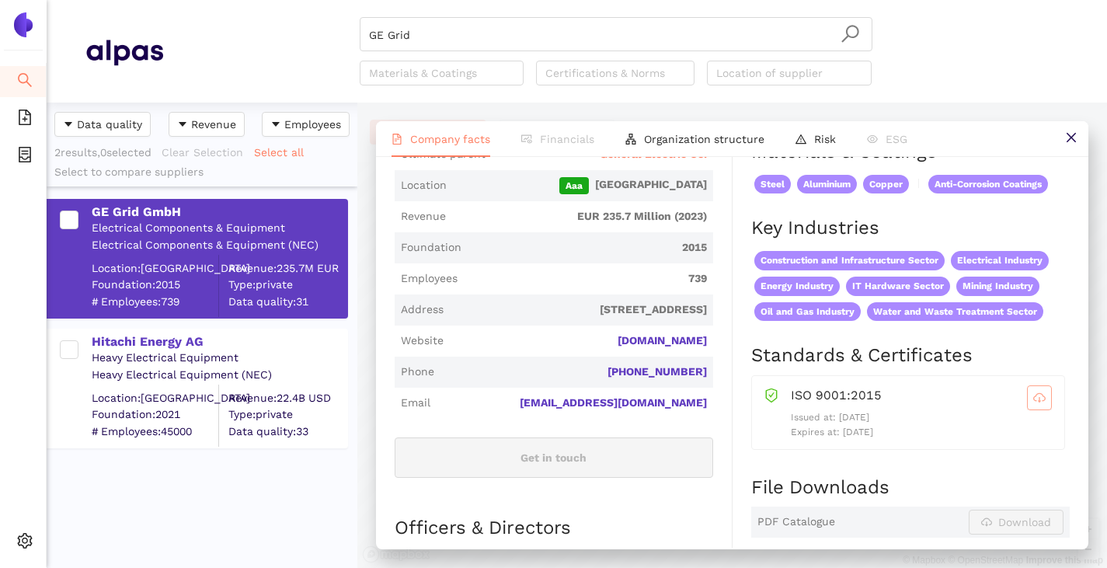
click at [1033, 404] on icon "cloud-download" at bounding box center [1039, 397] width 12 height 12
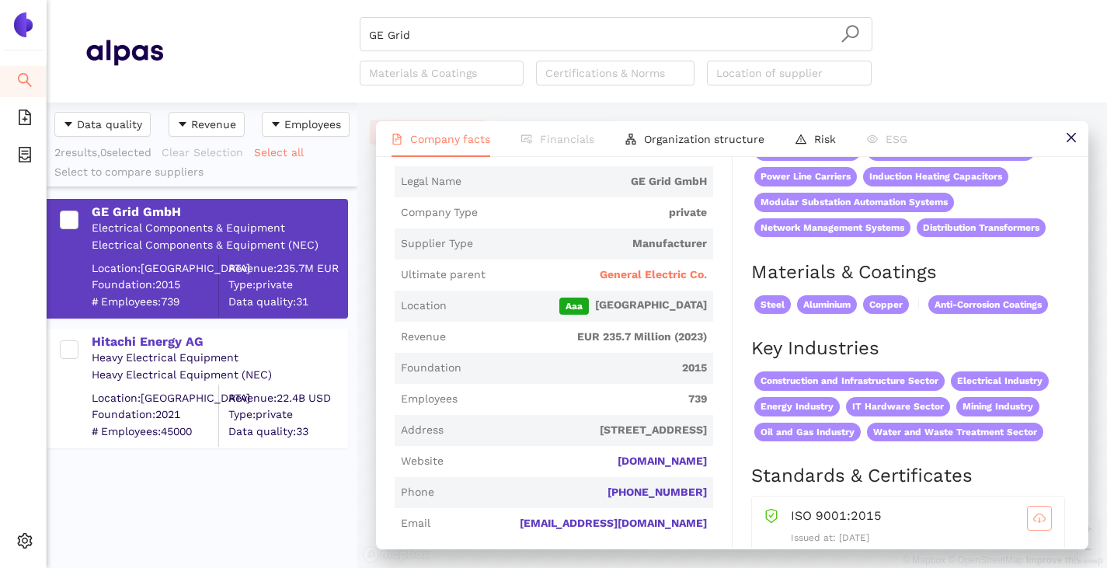
scroll to position [228, 0]
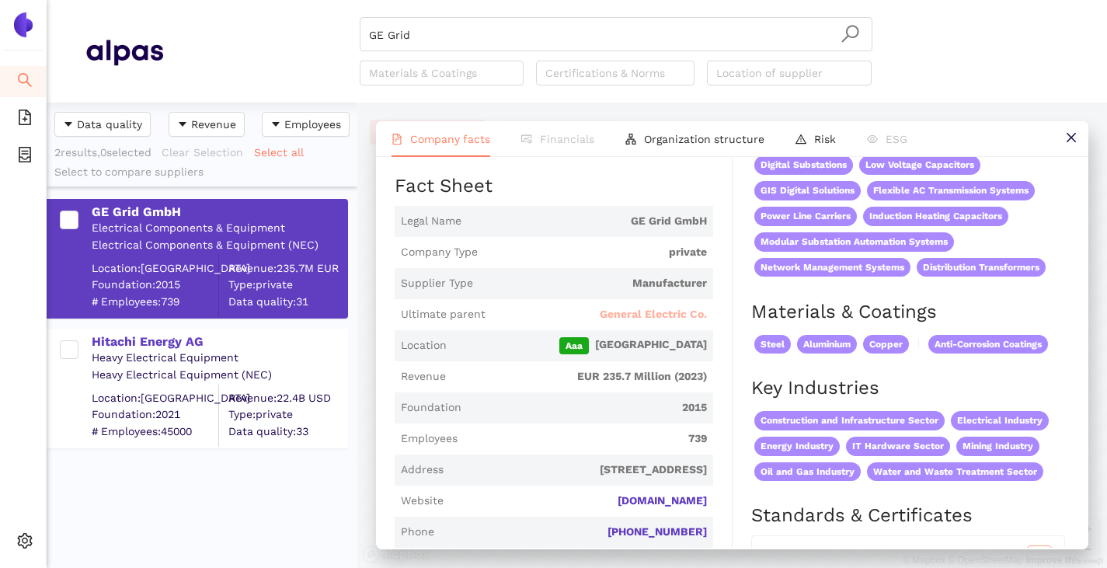
click at [656, 318] on span "General Electric Co." at bounding box center [653, 315] width 107 height 16
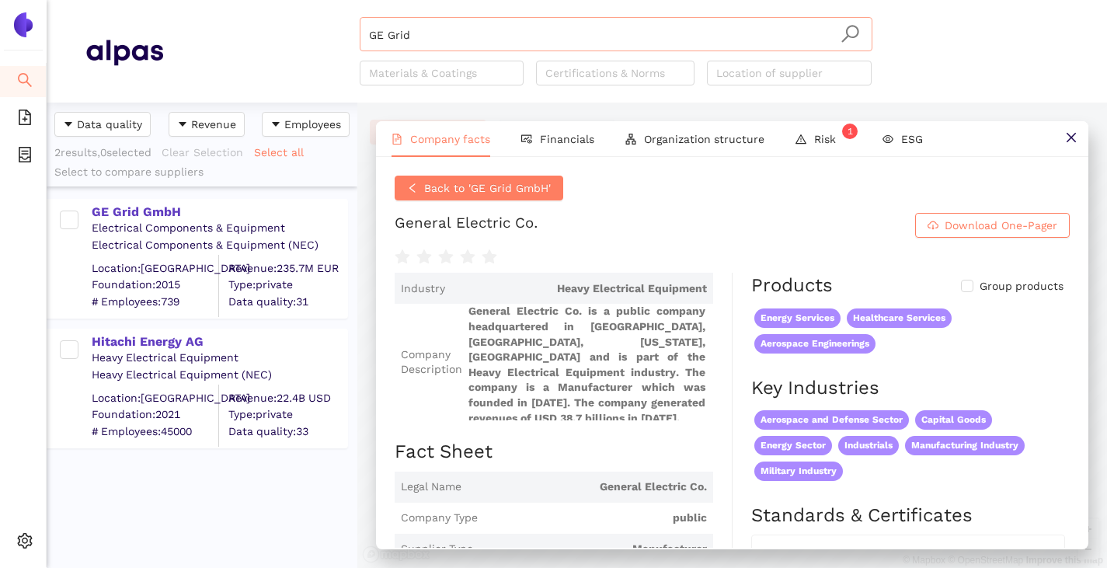
click at [458, 36] on input "GE Grid" at bounding box center [616, 35] width 494 height 34
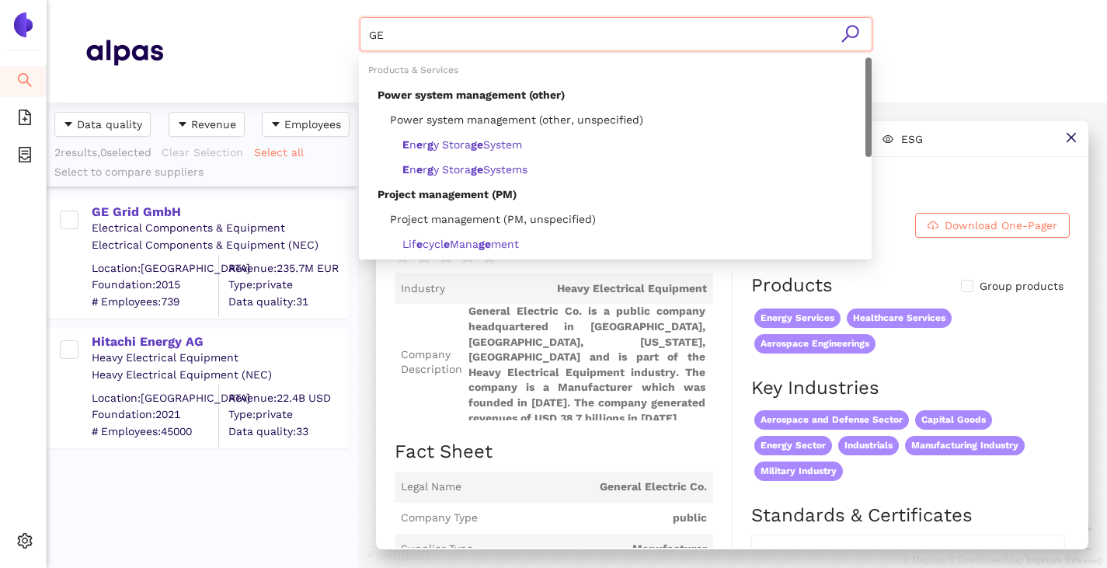
type input "G"
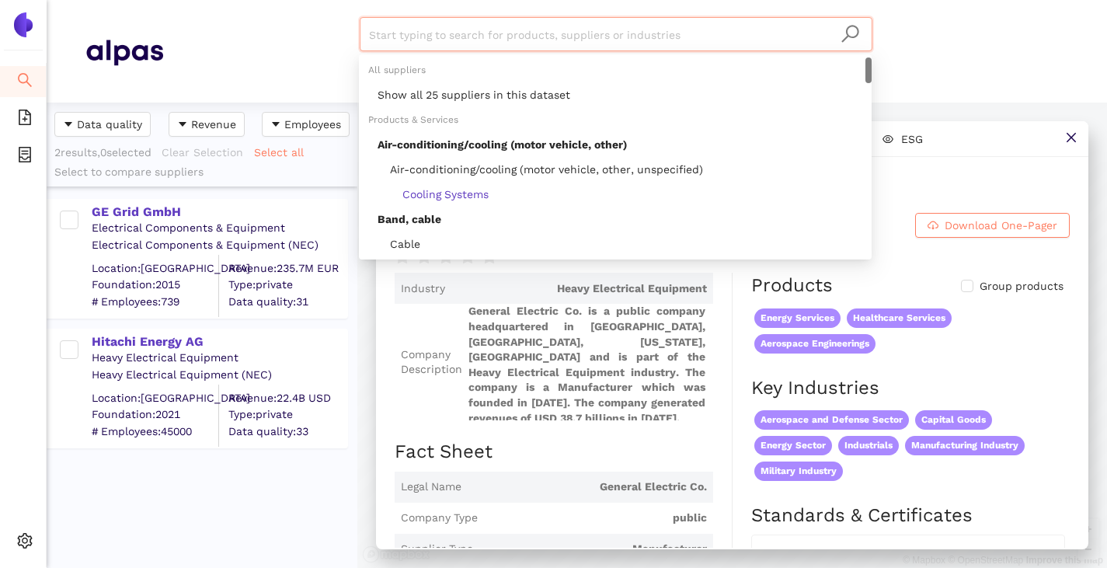
paste input "Kolektor Etra d.o.o."
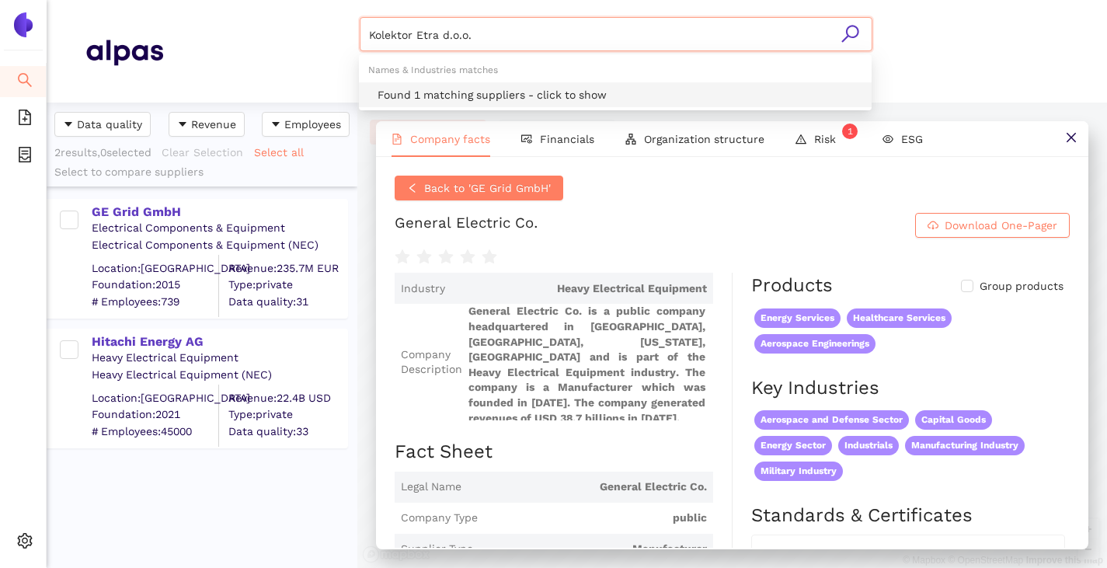
click at [447, 96] on div "Found 1 matching suppliers - click to show" at bounding box center [619, 94] width 485 height 17
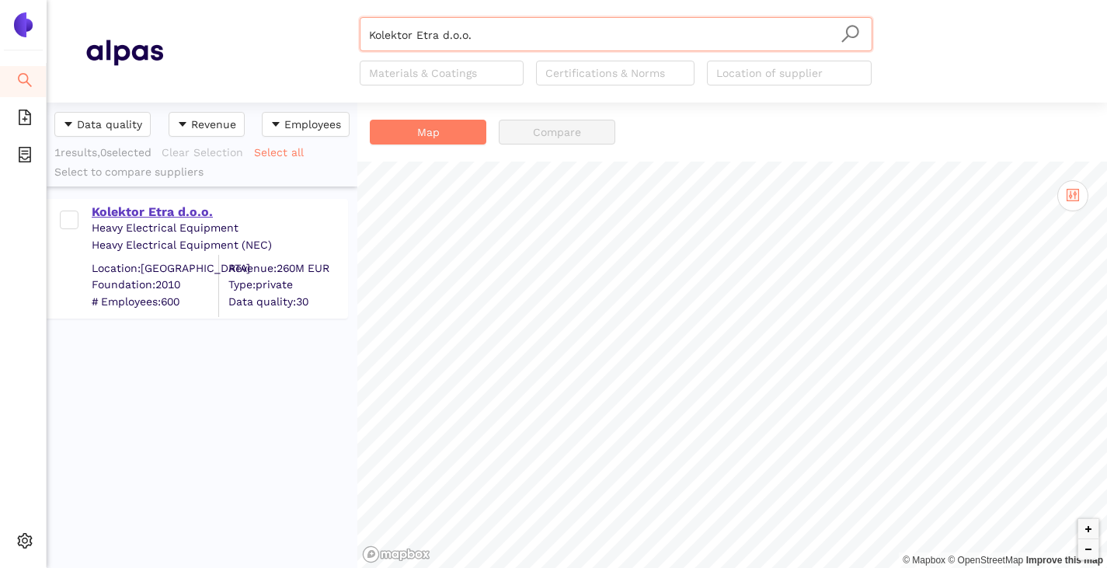
click at [179, 209] on div "Kolektor Etra d.o.o." at bounding box center [219, 211] width 255 height 17
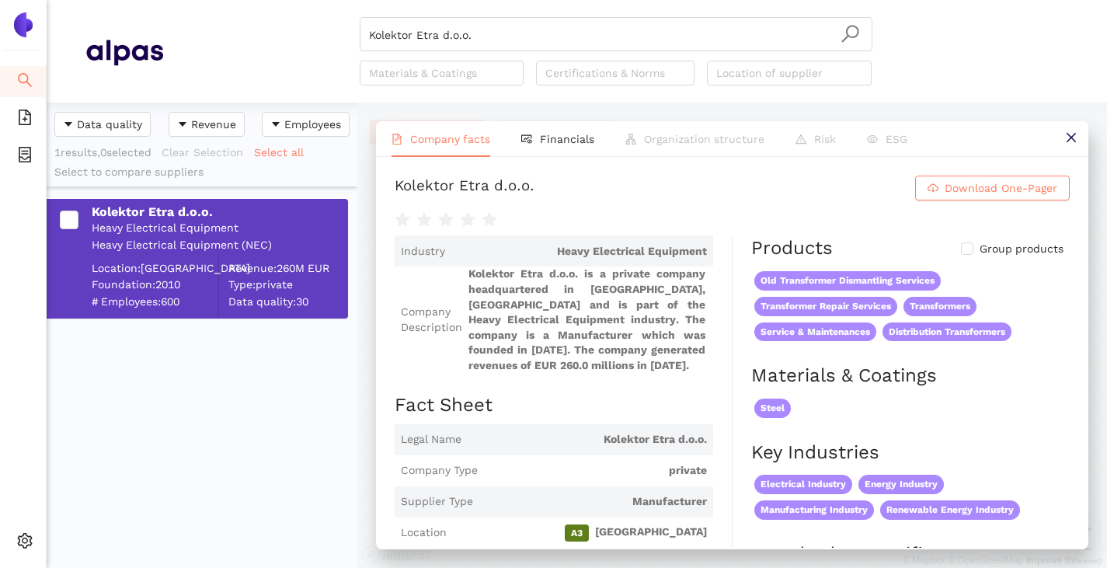
scroll to position [233, 0]
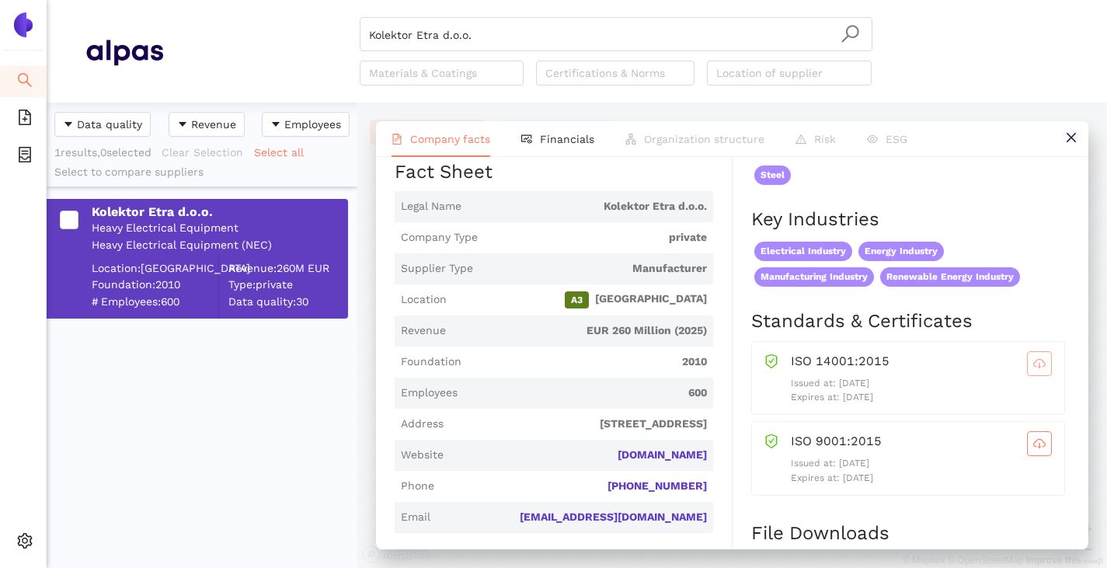
click at [1033, 370] on icon "cloud-download" at bounding box center [1039, 363] width 12 height 12
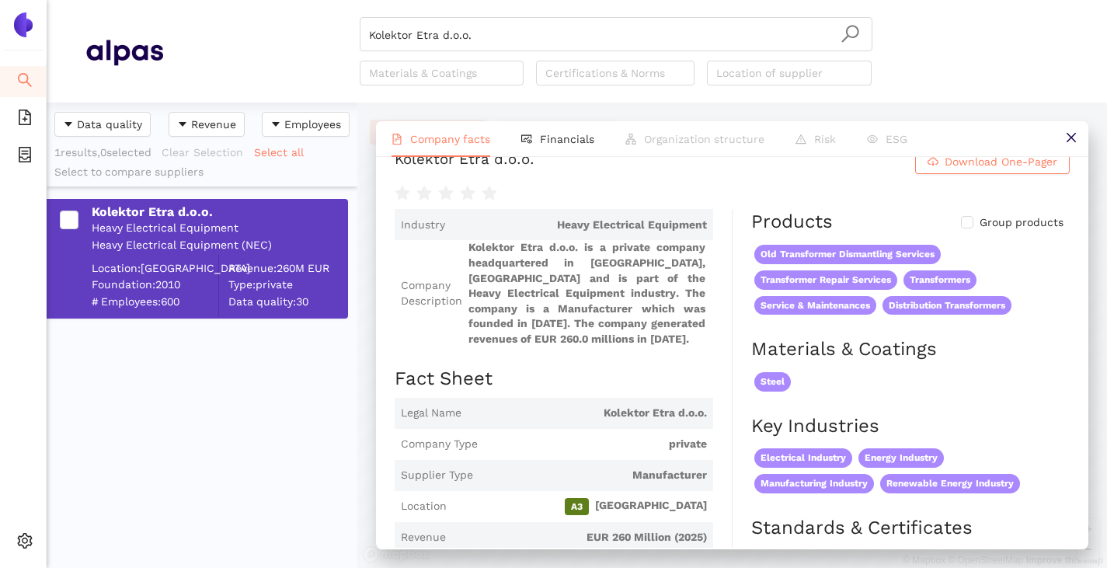
scroll to position [0, 0]
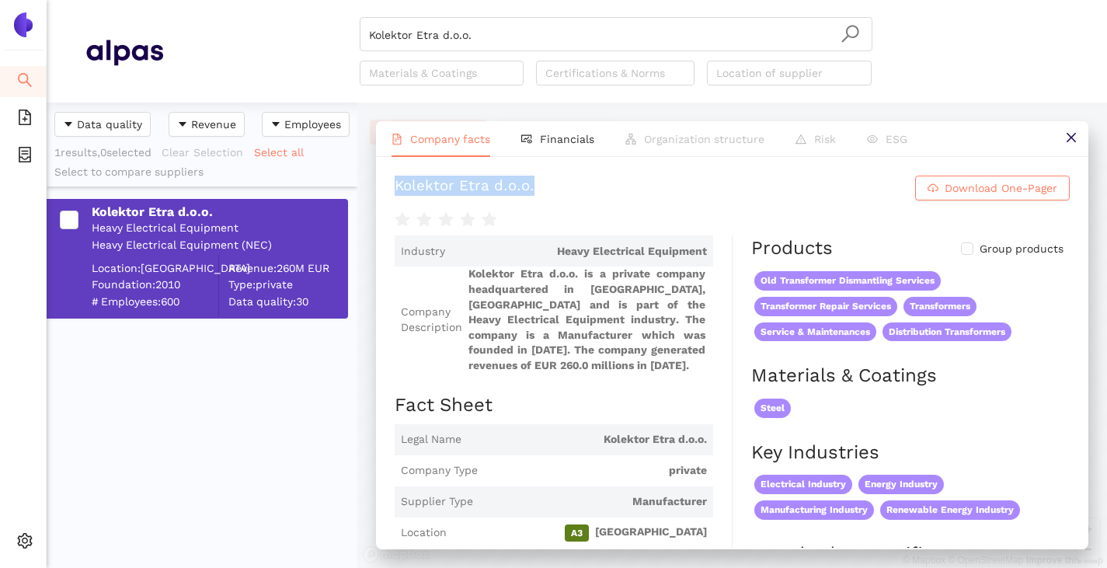
drag, startPoint x: 400, startPoint y: 190, endPoint x: 645, endPoint y: 200, distance: 244.8
click at [645, 200] on h1 "Kolektor Etra d.o.o. Download One-Pager" at bounding box center [732, 188] width 675 height 25
copy div "Kolektor Etra d.o.o."
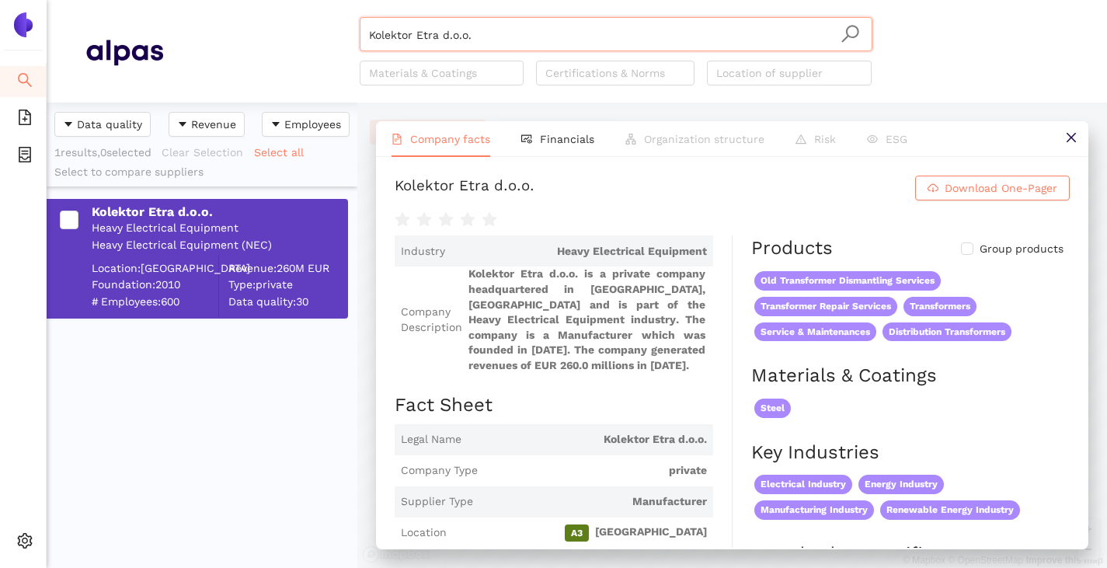
click at [517, 37] on input "Kolektor Etra d.o.o." at bounding box center [616, 35] width 494 height 34
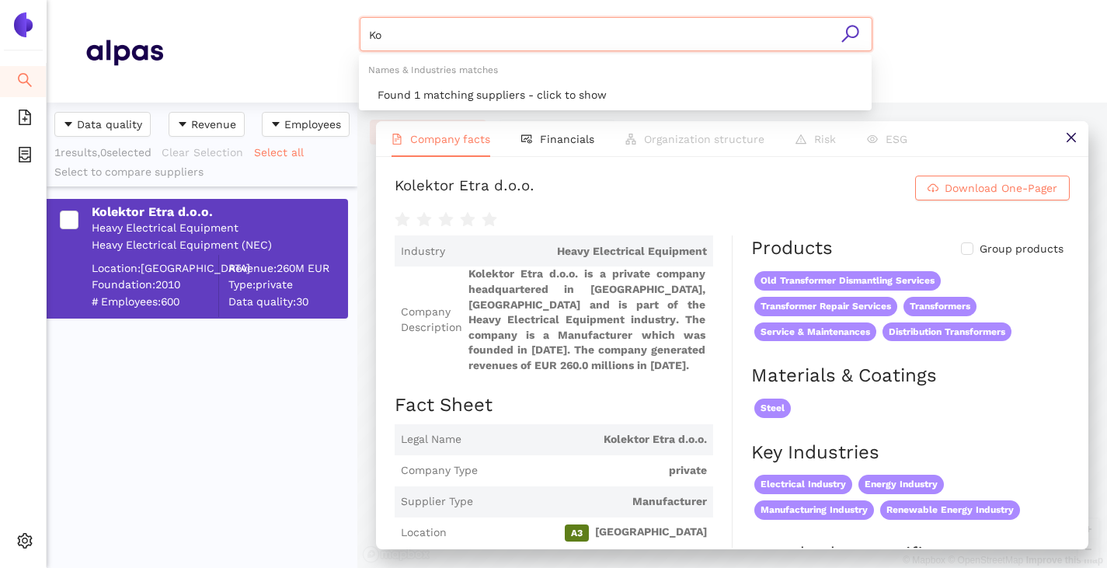
type input "K"
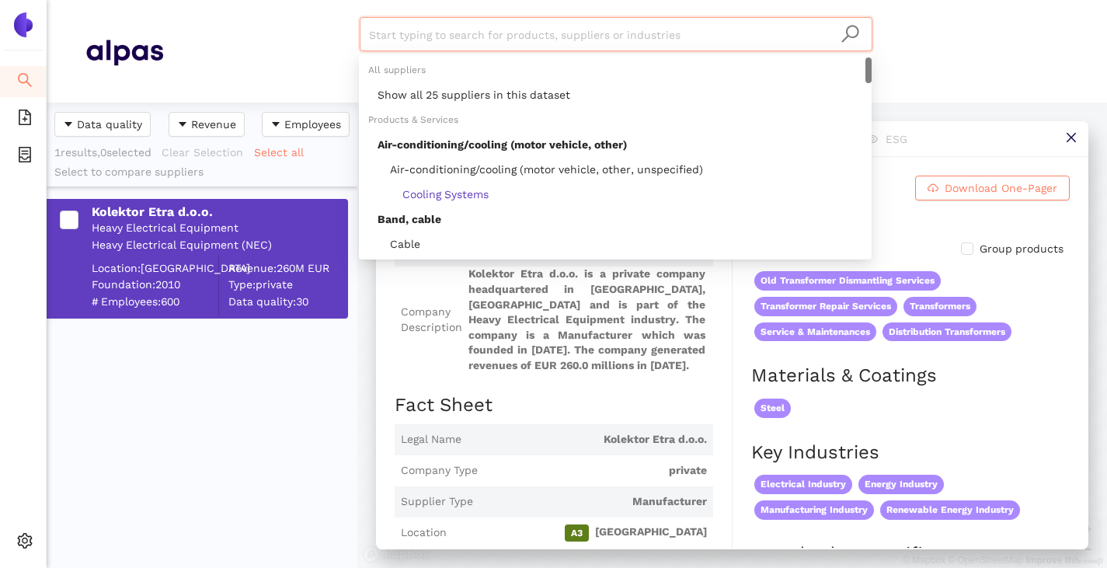
paste input "Kolektor Group Vodenje in upravljanje družb d.o.o."
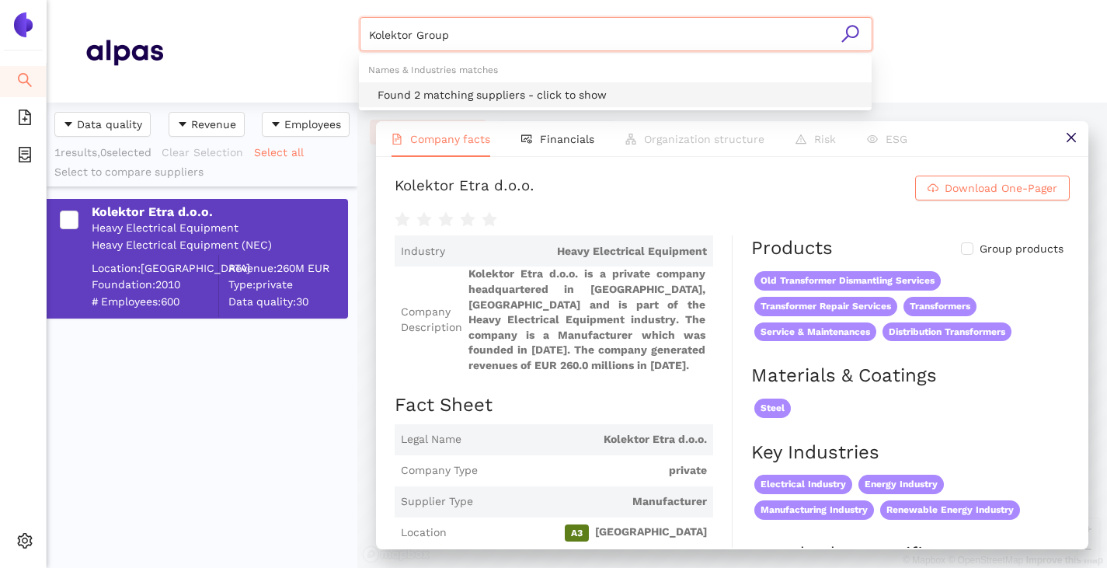
click at [500, 89] on div "Found 2 matching suppliers - click to show" at bounding box center [619, 94] width 485 height 17
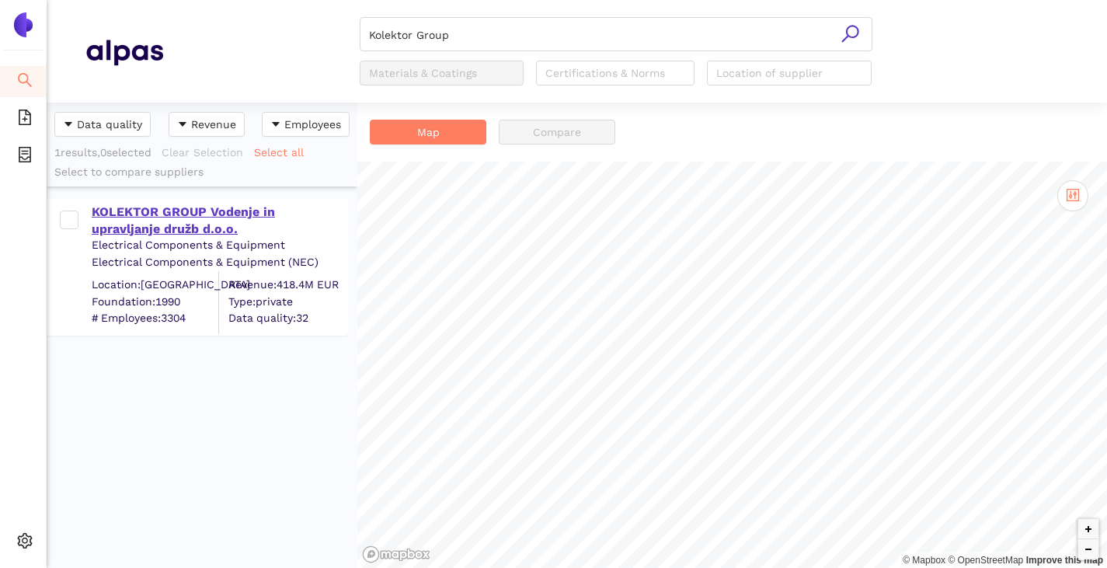
click at [208, 205] on div "KOLEKTOR GROUP Vodenje in upravljanje družb d.o.o." at bounding box center [219, 220] width 255 height 35
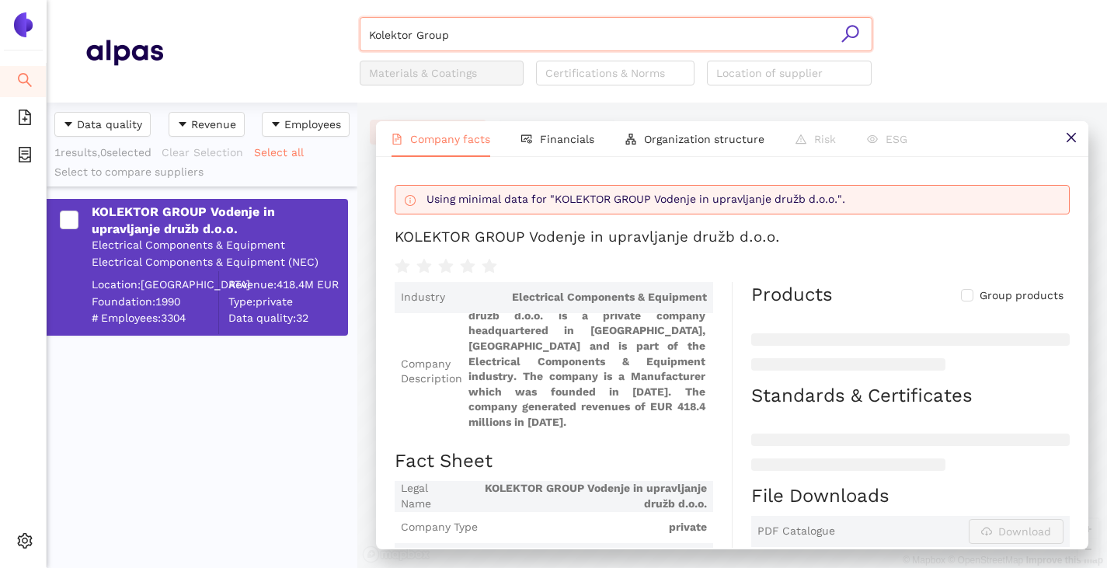
click at [474, 26] on input "Kolektor Group" at bounding box center [616, 35] width 494 height 34
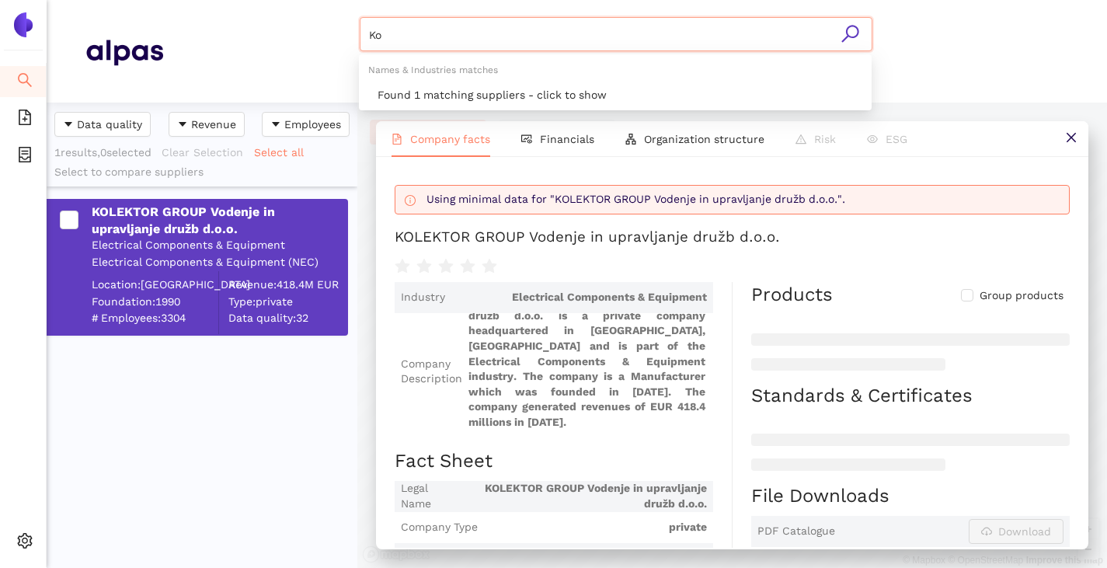
type input "K"
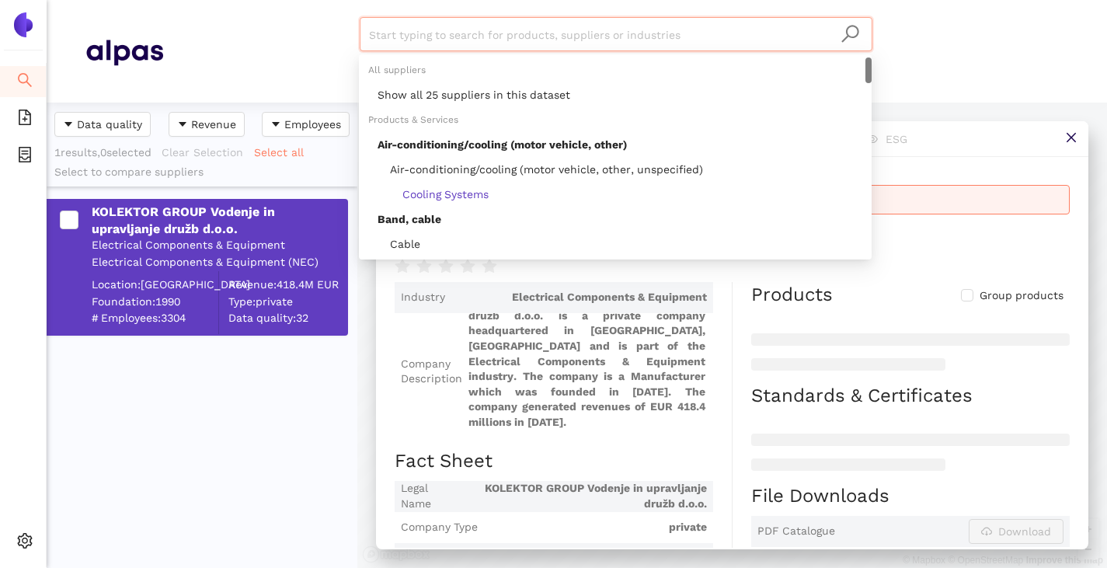
paste input "Fabryka Transformatorów w Żychlinie Sp. z o.o."
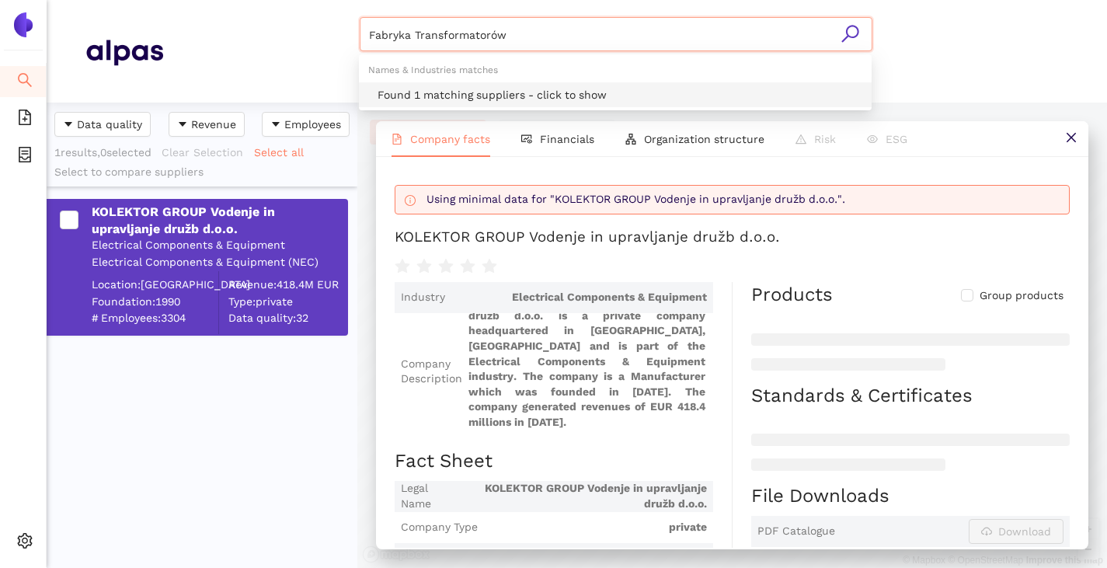
click at [471, 90] on div "Found 1 matching suppliers - click to show" at bounding box center [619, 94] width 485 height 17
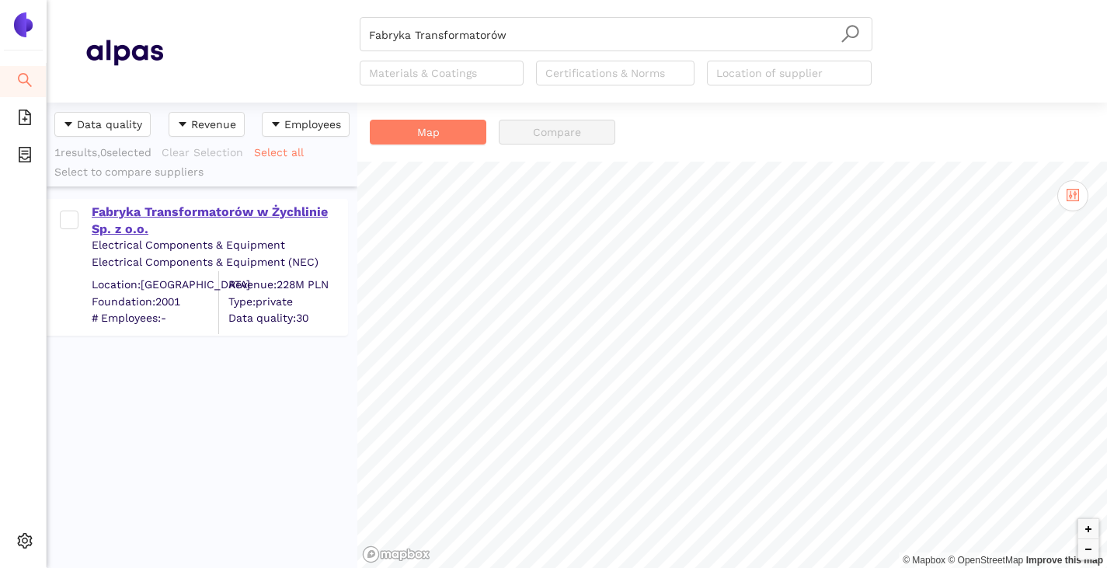
click at [169, 211] on div "Fabryka Transformatorów w Żychlinie Sp. z o.o." at bounding box center [219, 220] width 255 height 35
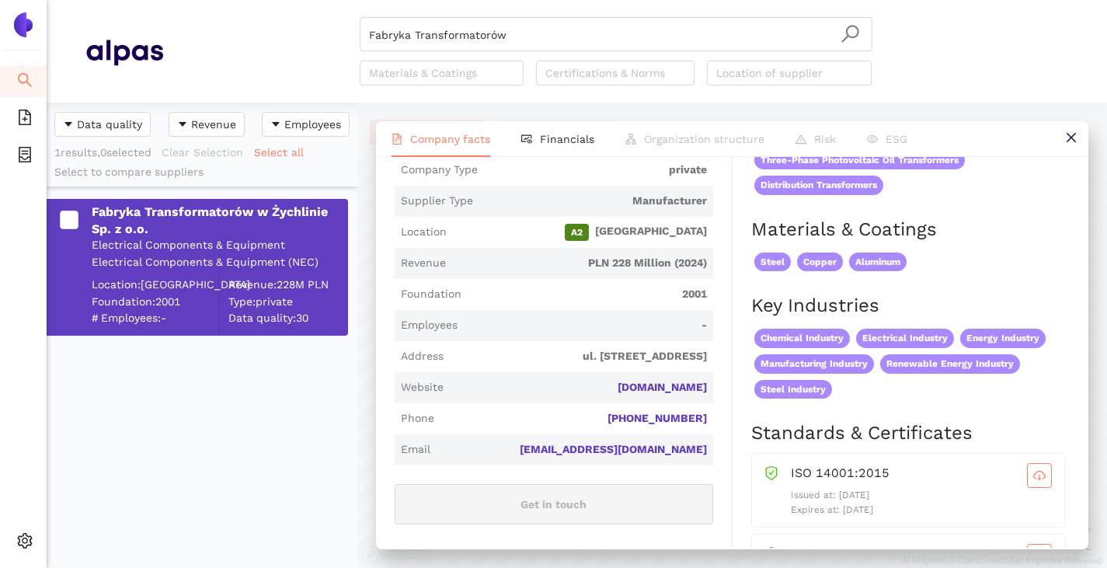
scroll to position [466, 0]
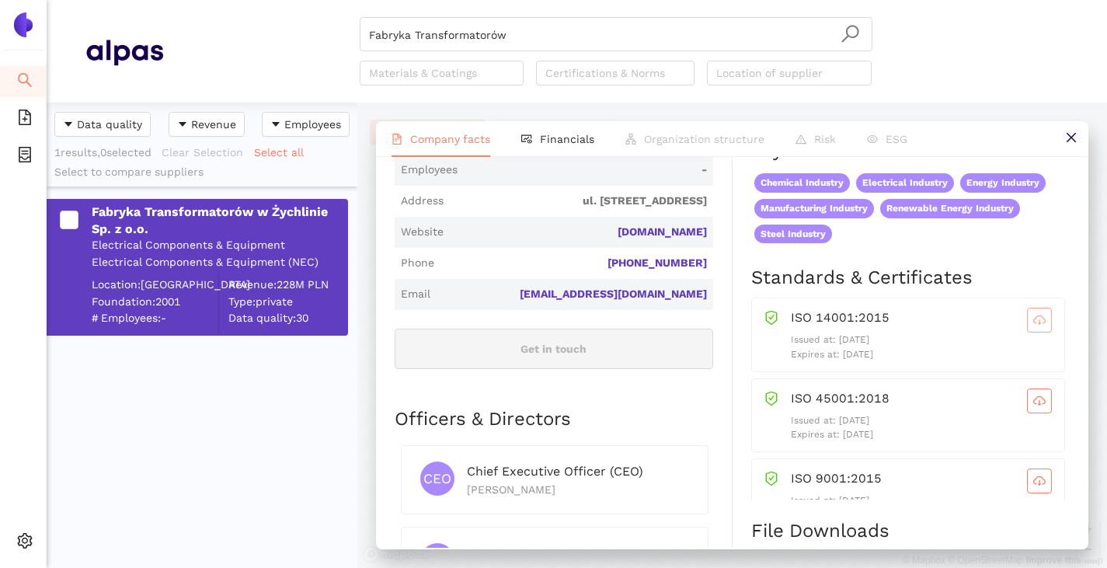
click at [1033, 324] on icon "cloud-download" at bounding box center [1039, 319] width 12 height 9
click at [1027, 413] on button "button" at bounding box center [1039, 400] width 25 height 25
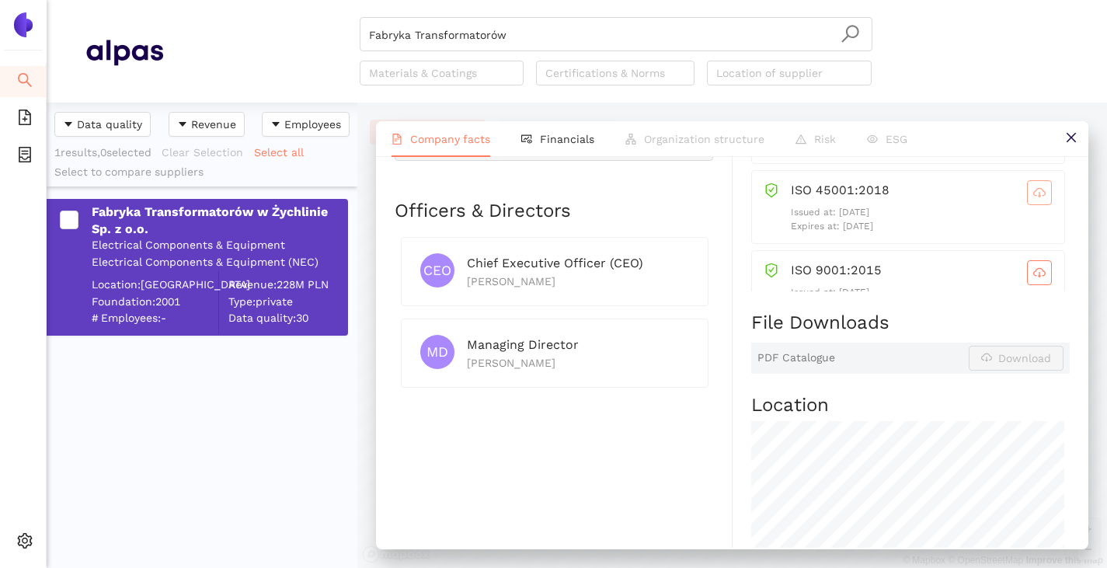
scroll to position [699, 0]
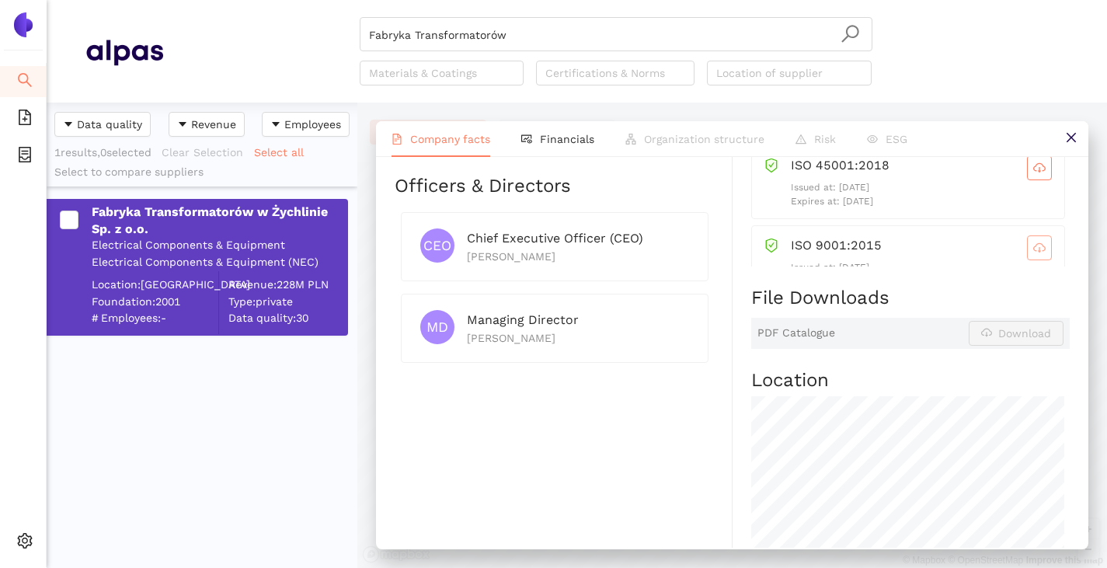
click at [1028, 254] on span "cloud-download" at bounding box center [1039, 248] width 23 height 12
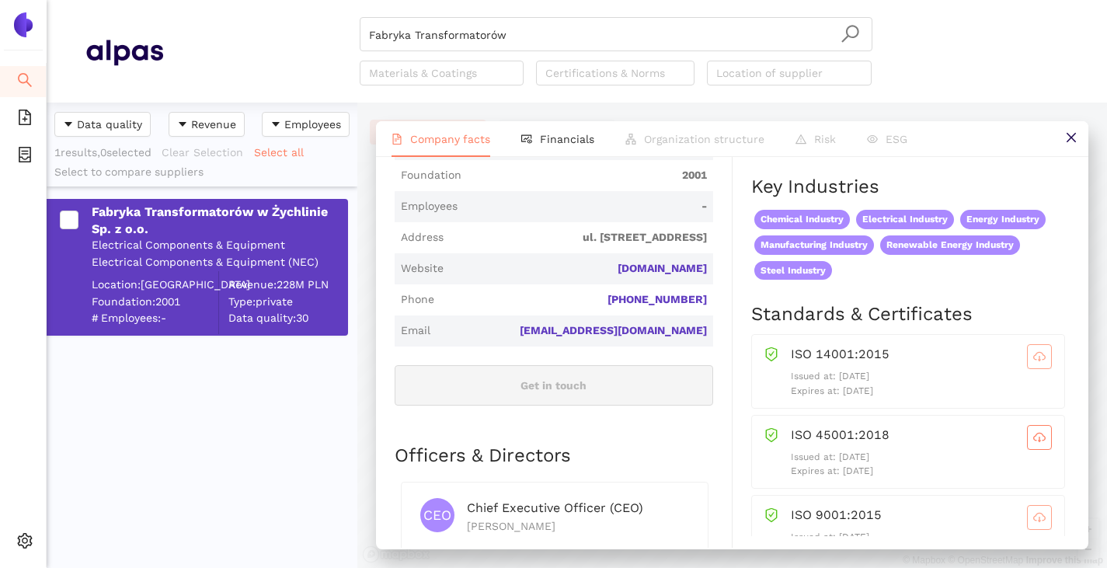
scroll to position [0, 0]
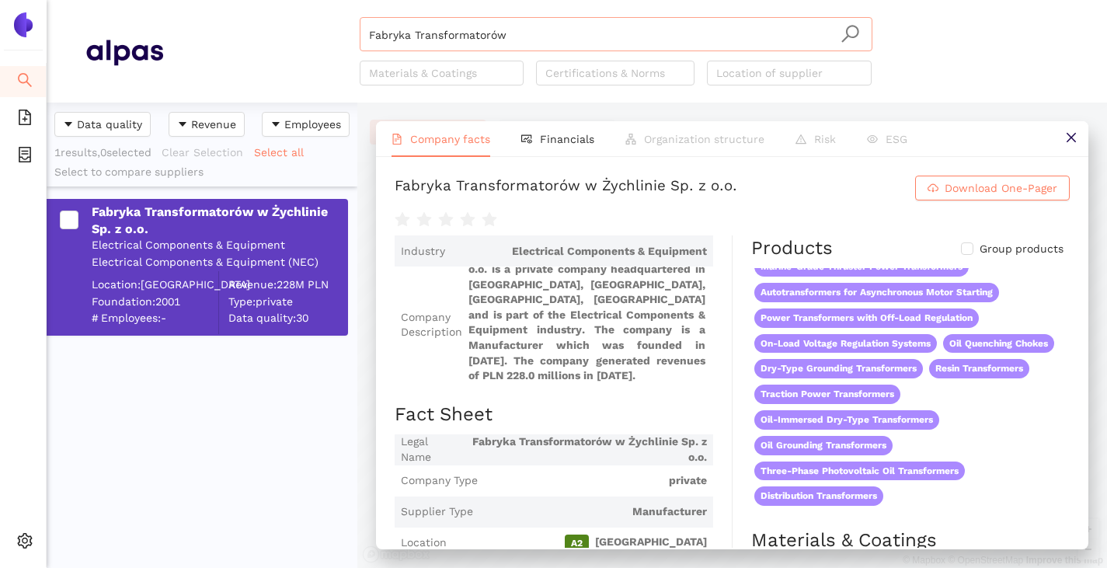
click at [522, 38] on input "Fabryka Transformatorów" at bounding box center [616, 35] width 494 height 34
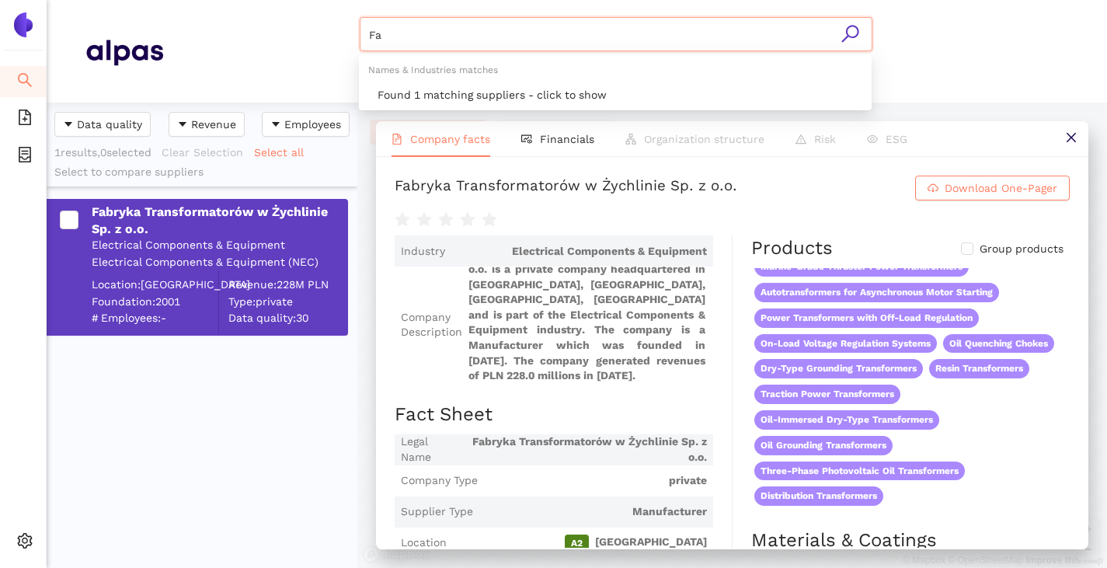
type input "F"
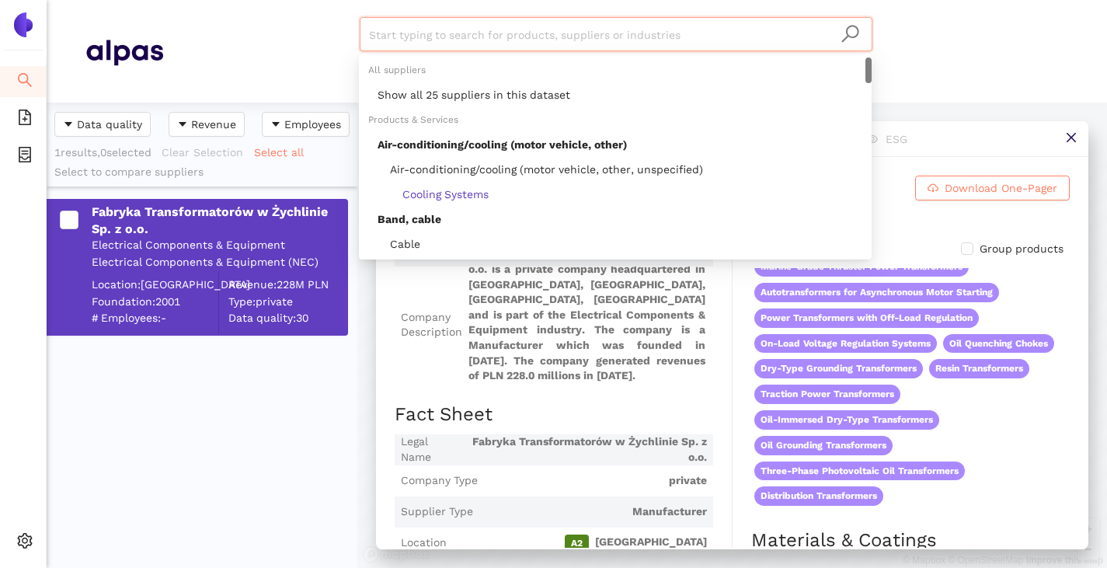
paste input "SGB-SMIT GmbH"
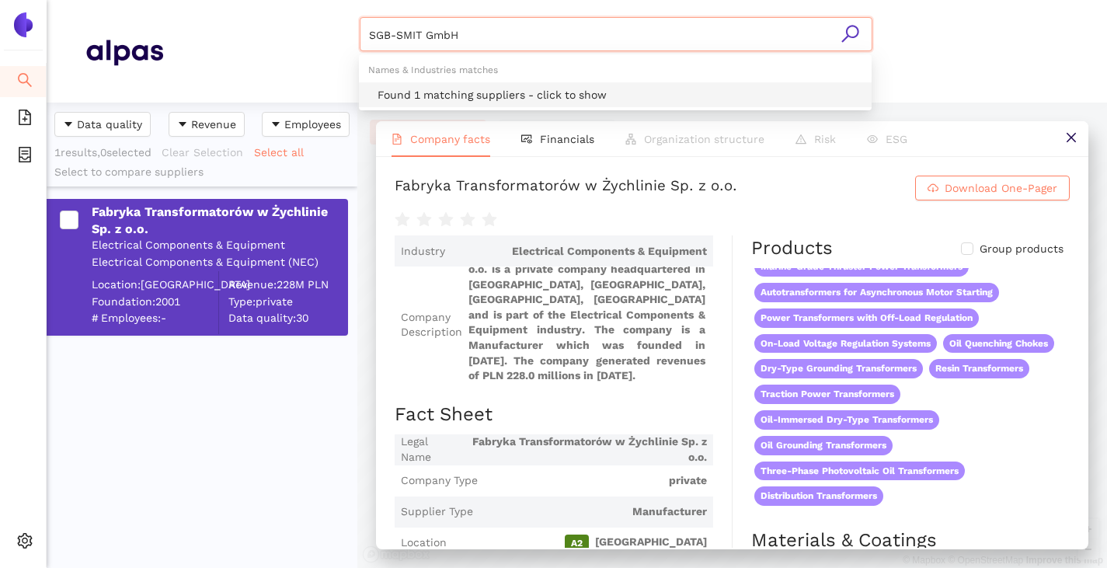
click at [497, 96] on div "Found 1 matching suppliers - click to show" at bounding box center [619, 94] width 485 height 17
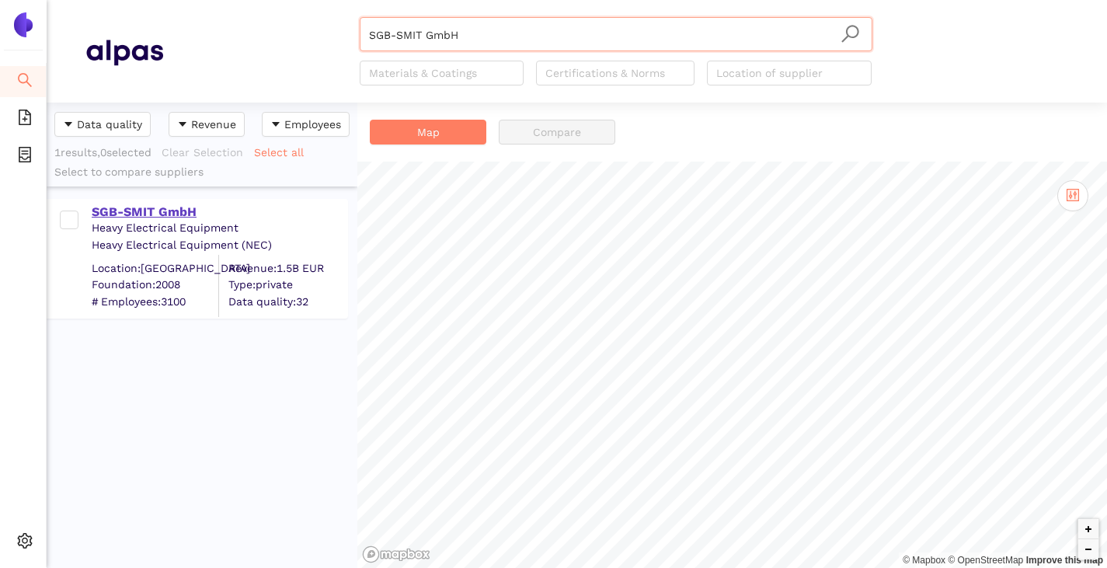
click at [113, 214] on div "SGB-SMIT GmbH" at bounding box center [219, 211] width 255 height 17
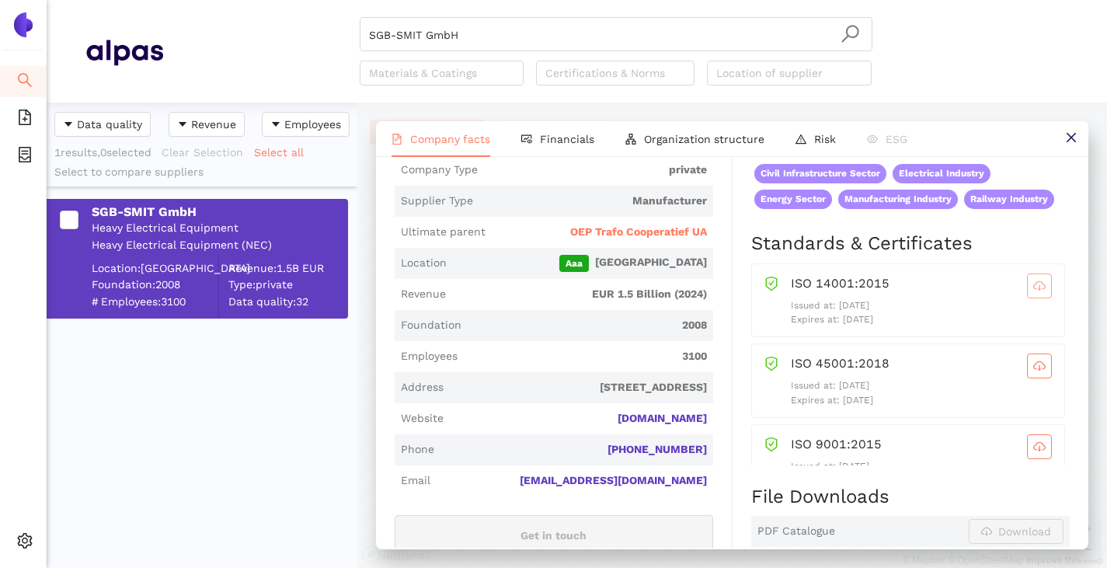
click at [1028, 292] on span "cloud-download" at bounding box center [1039, 286] width 23 height 12
click at [1033, 372] on icon "cloud-download" at bounding box center [1039, 366] width 12 height 12
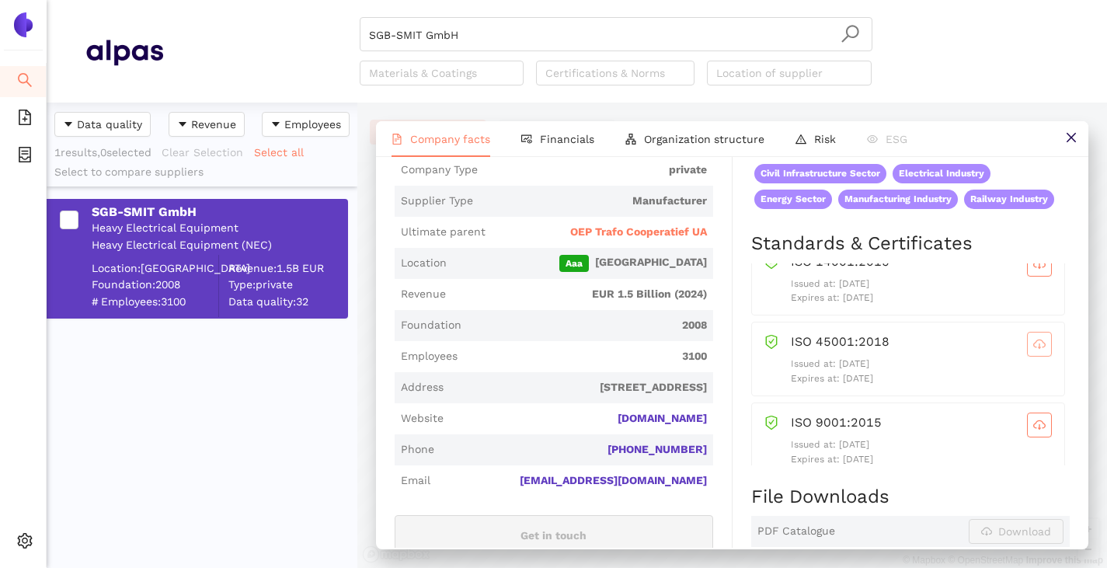
scroll to position [40, 0]
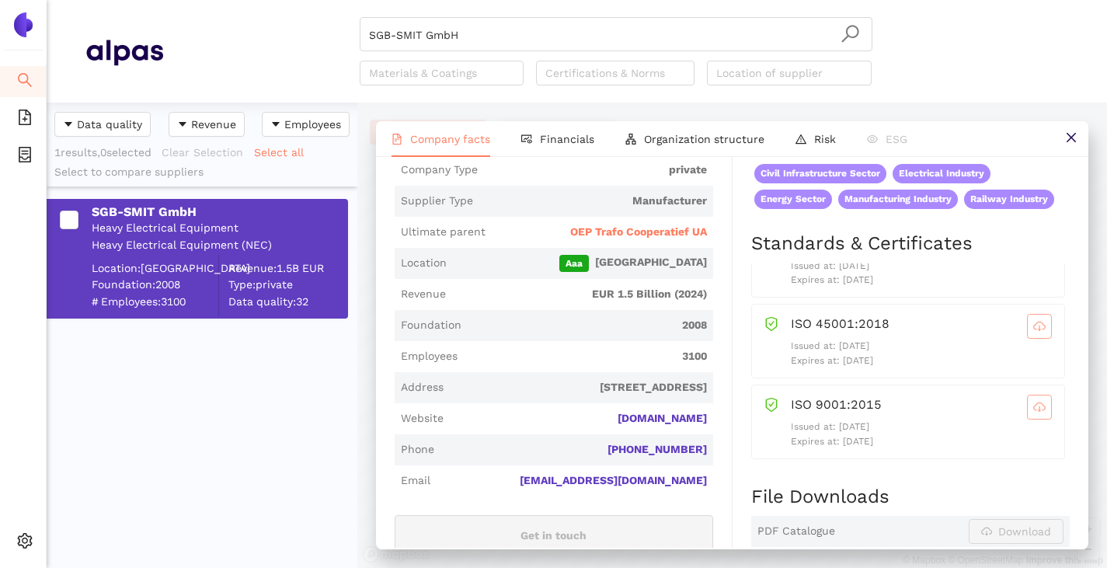
click at [1027, 419] on button "button" at bounding box center [1039, 407] width 25 height 25
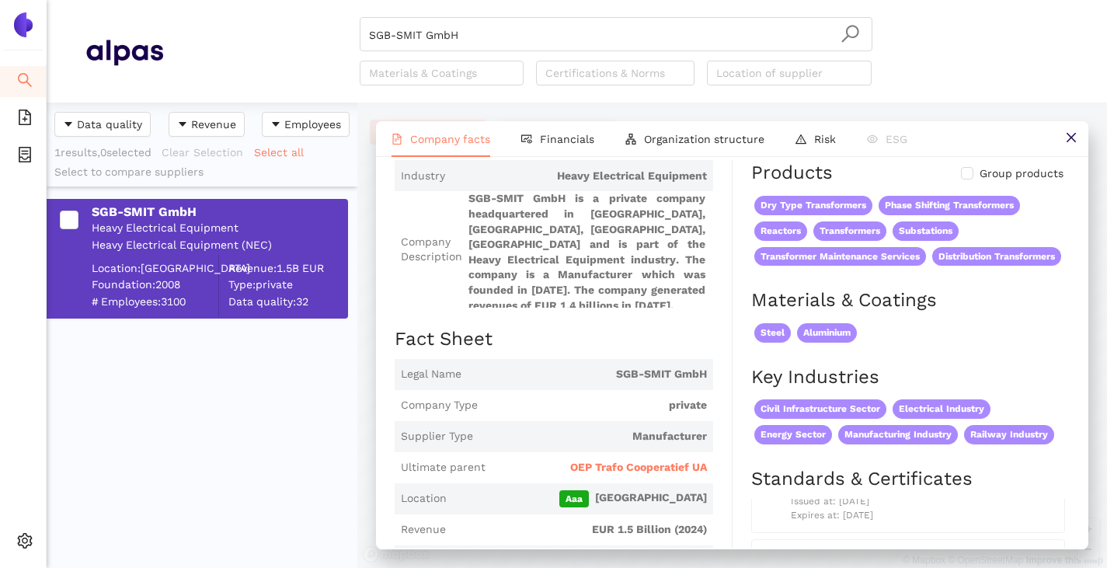
scroll to position [155, 0]
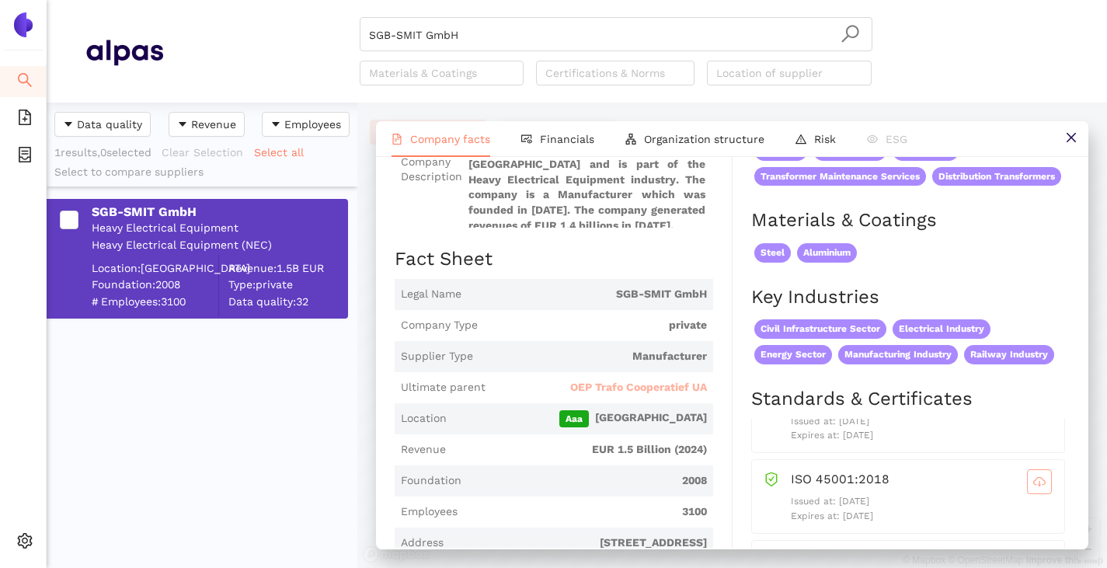
click at [631, 395] on span "OEP Trafo Cooperatief UA" at bounding box center [638, 388] width 137 height 16
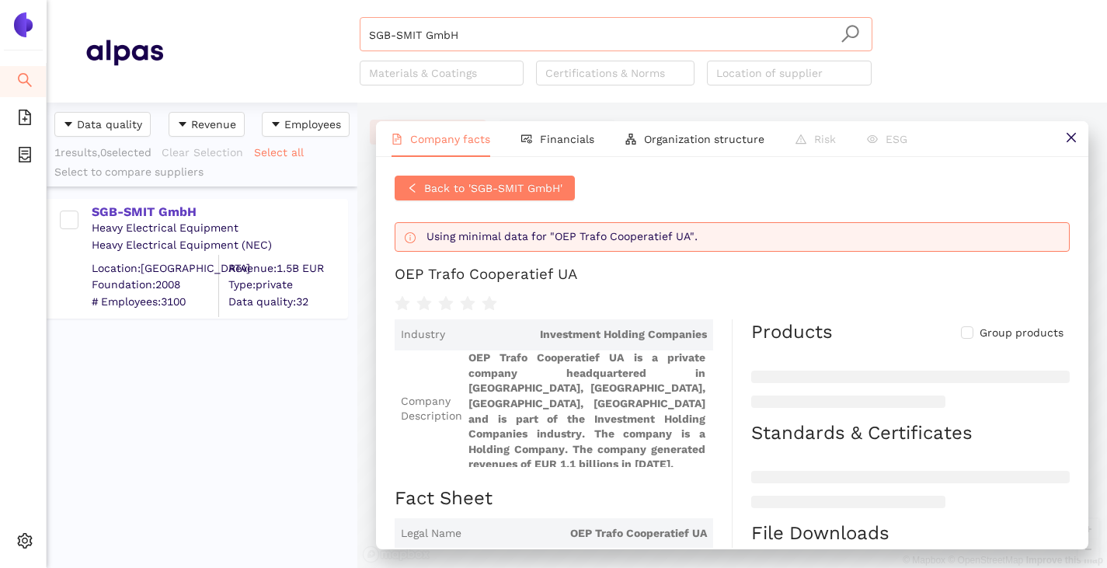
click at [469, 39] on input "SGB-SMIT GmbH" at bounding box center [616, 35] width 494 height 34
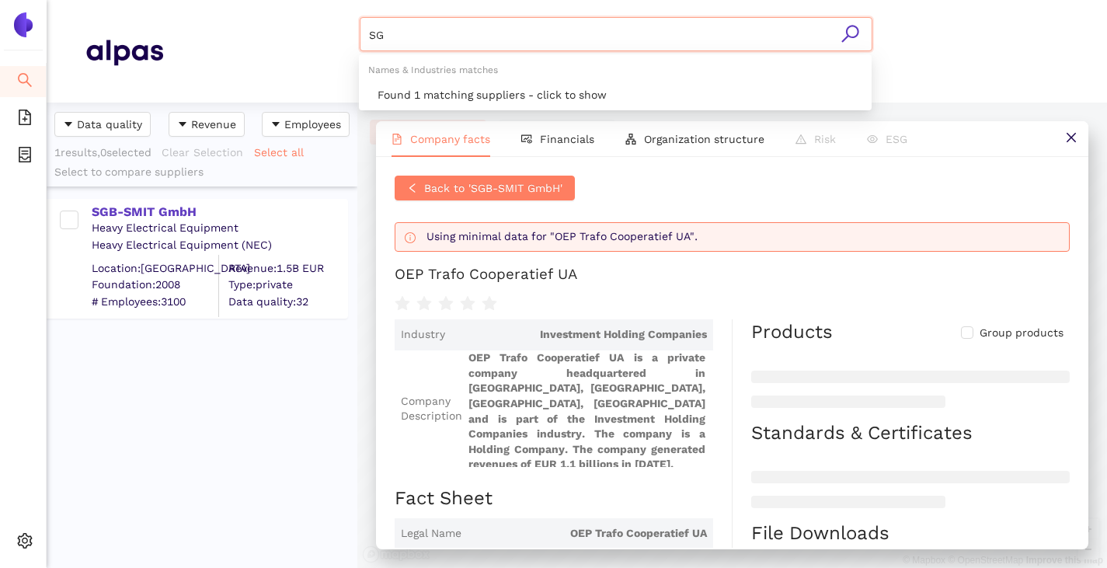
type input "S"
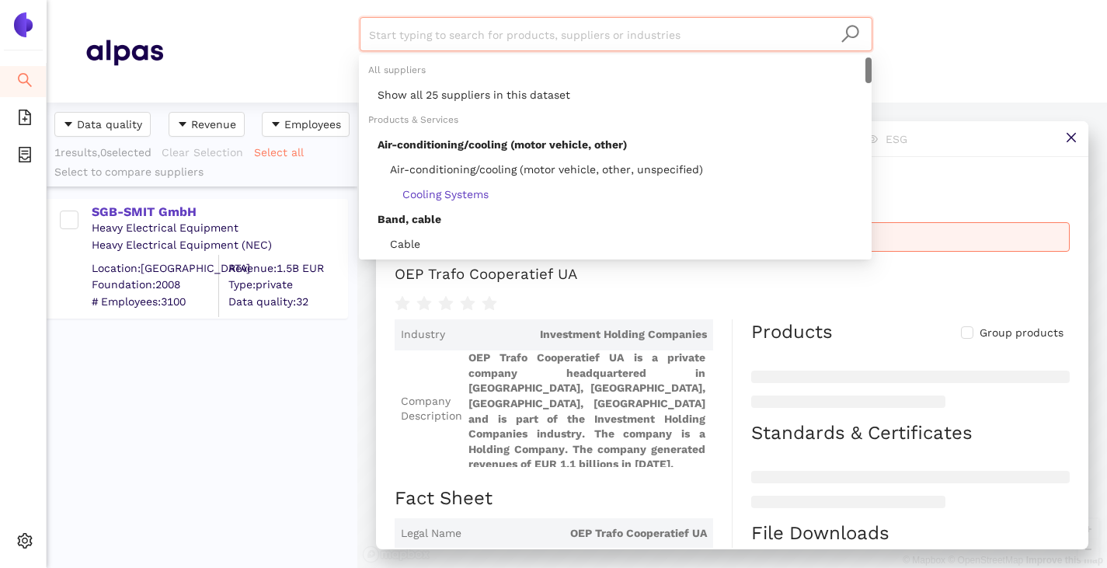
paste input "Mefta Green Transfo Energy Poland sp. z o.o."
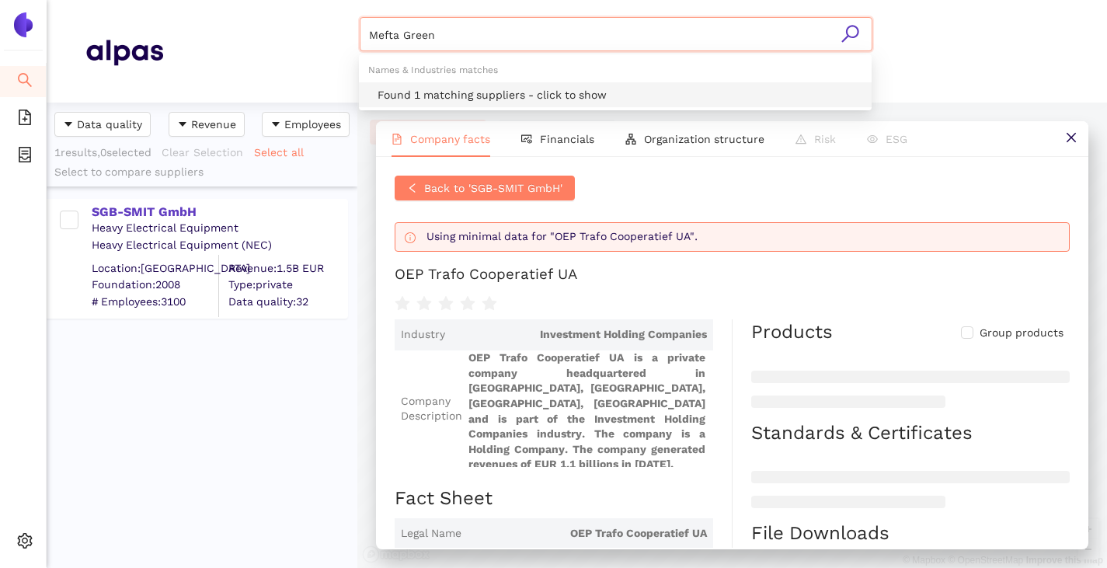
click at [441, 88] on div "Found 1 matching suppliers - click to show" at bounding box center [619, 94] width 485 height 17
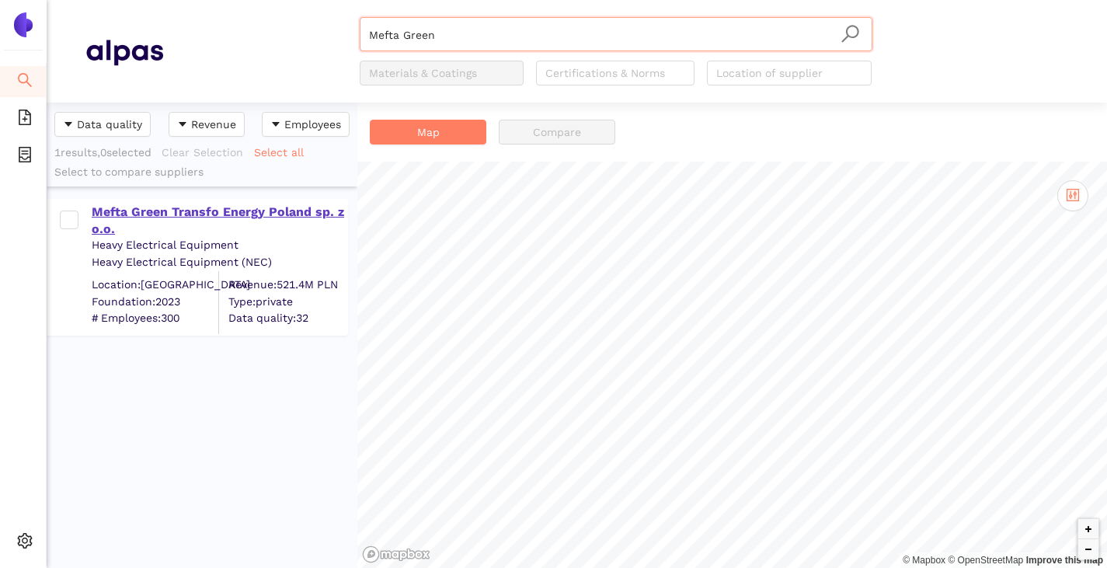
click at [236, 215] on div "Mefta Green Transfo Energy Poland sp. z o.o." at bounding box center [219, 220] width 255 height 35
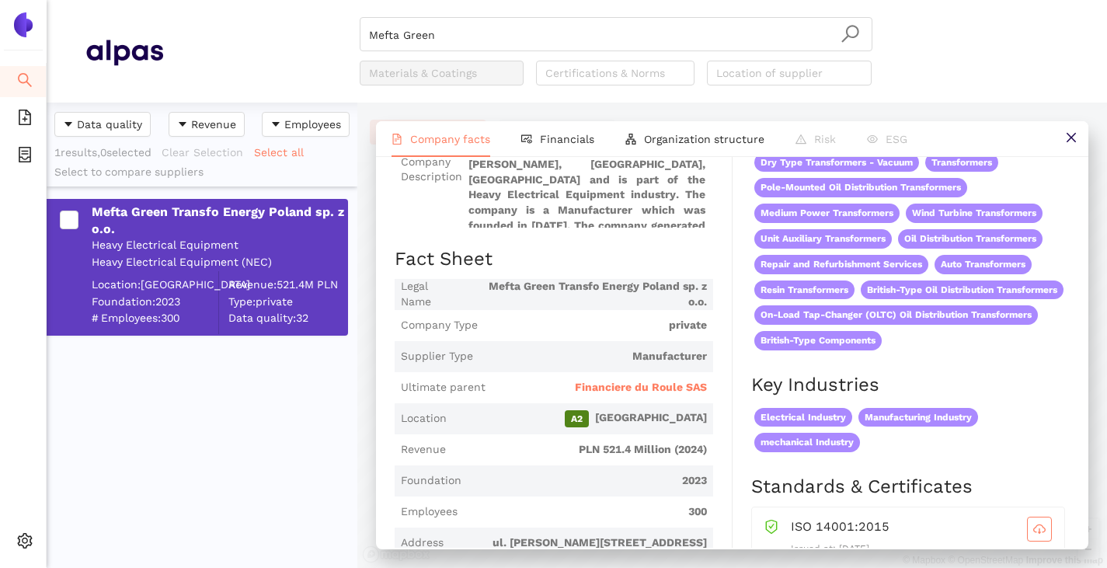
scroll to position [233, 0]
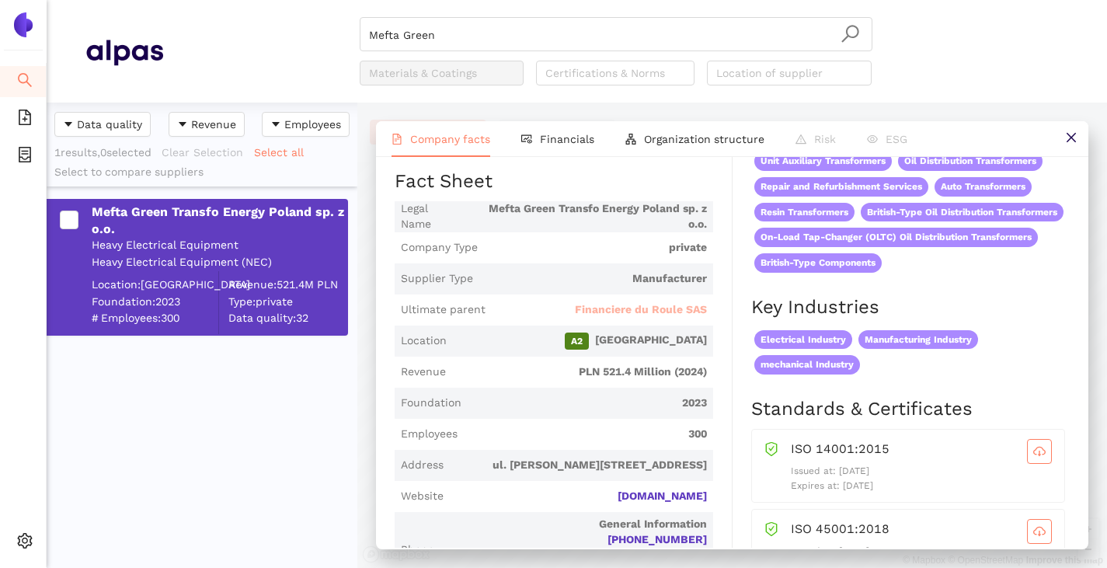
click at [608, 318] on span "Financiere du Roule SAS" at bounding box center [641, 310] width 132 height 16
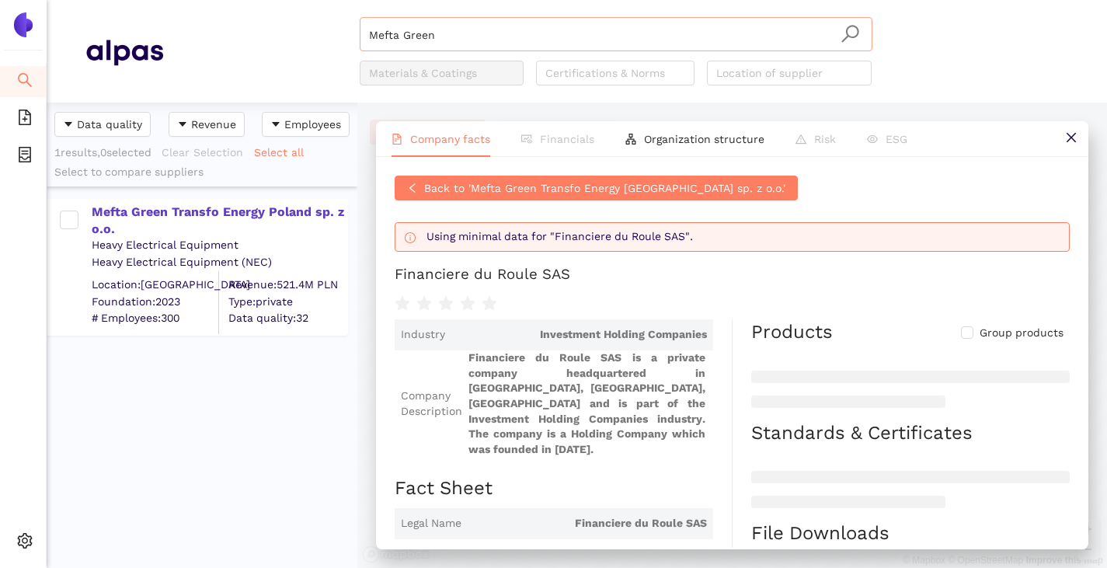
click at [453, 30] on input "Mefta Green" at bounding box center [616, 35] width 494 height 34
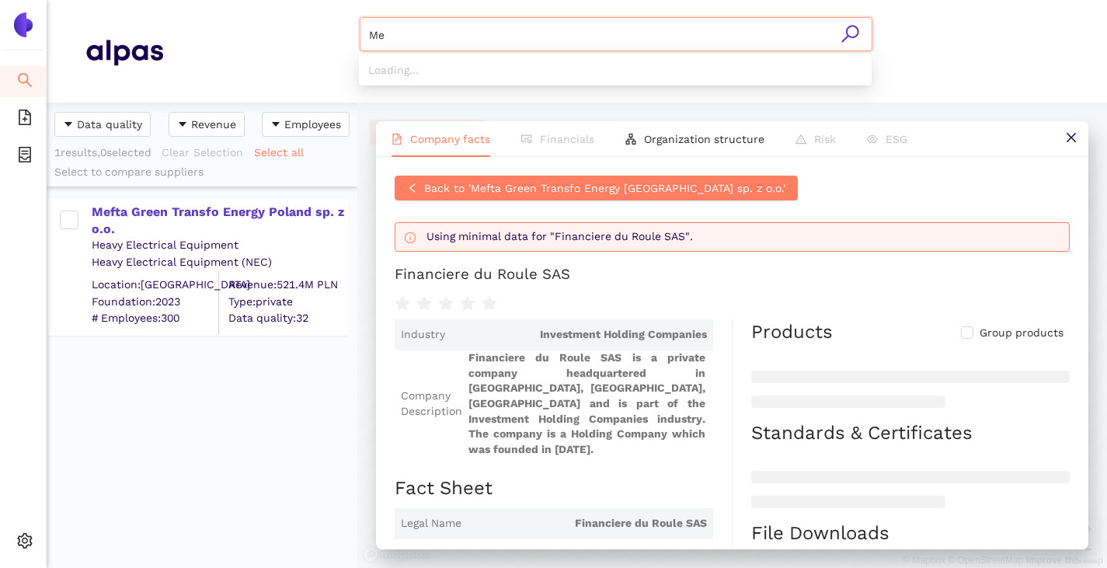
type input "M"
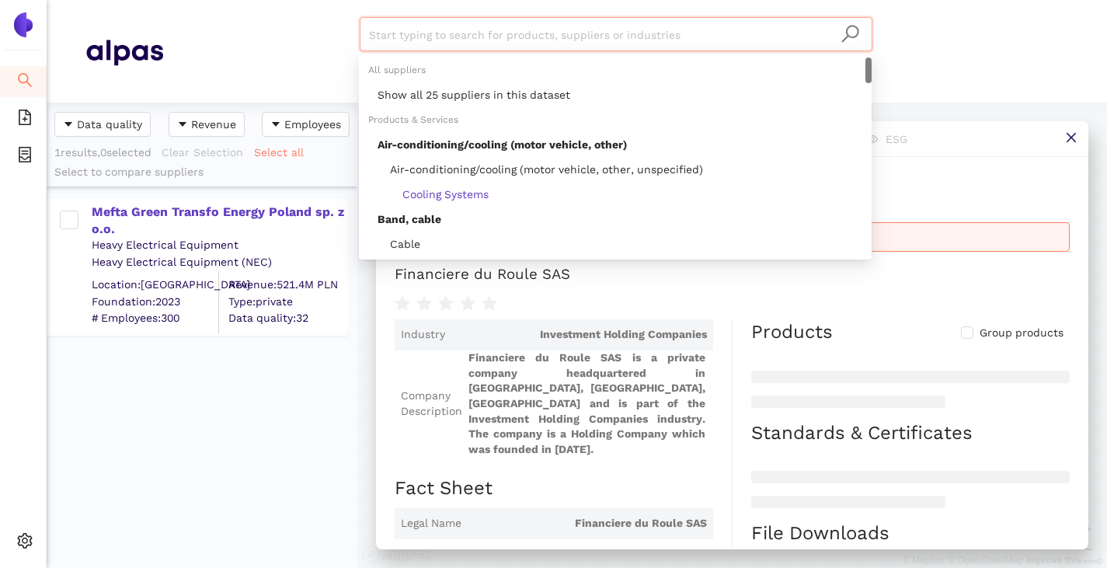
paste input "MAT Maschinen- und Anlagentechnik Dr. Hans A. Becker GmbH"
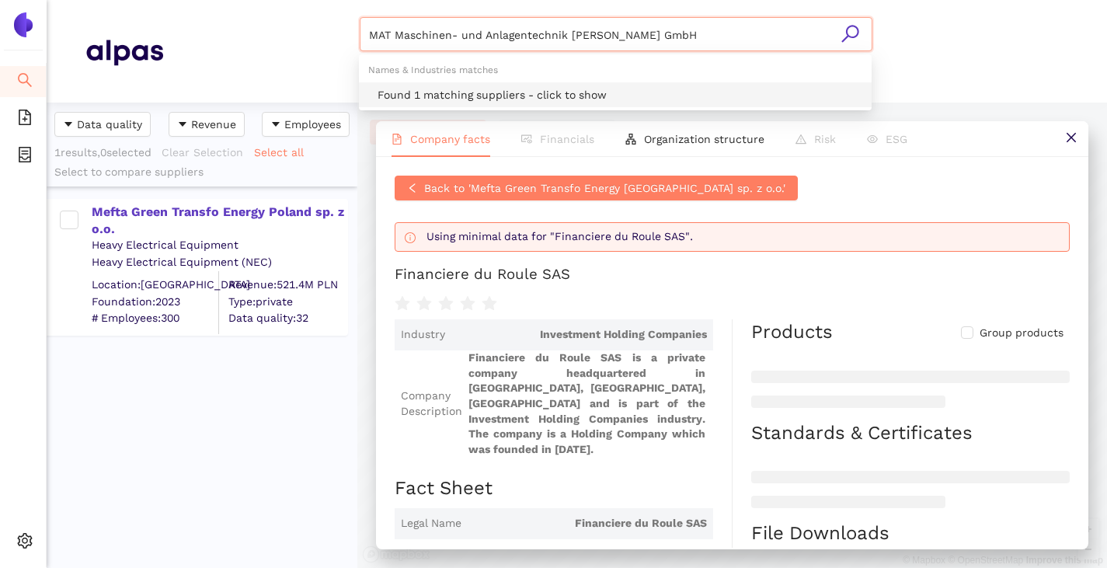
click at [423, 86] on div "Found 1 matching suppliers - click to show" at bounding box center [619, 94] width 485 height 17
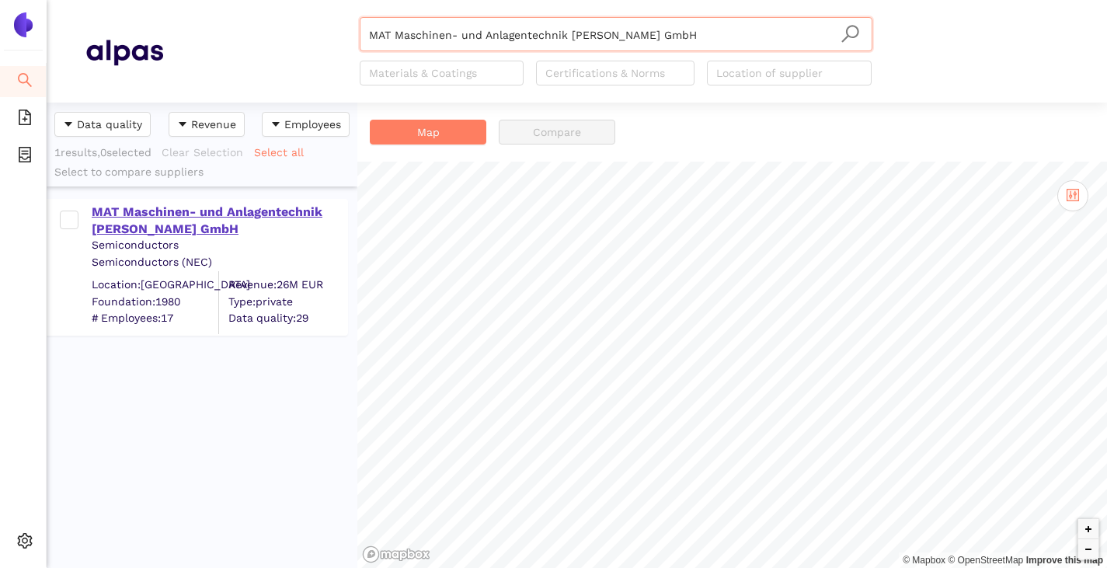
click at [213, 213] on div "MAT Maschinen- und Anlagentechnik Dr. Hans A. Becker GmbH" at bounding box center [219, 220] width 255 height 35
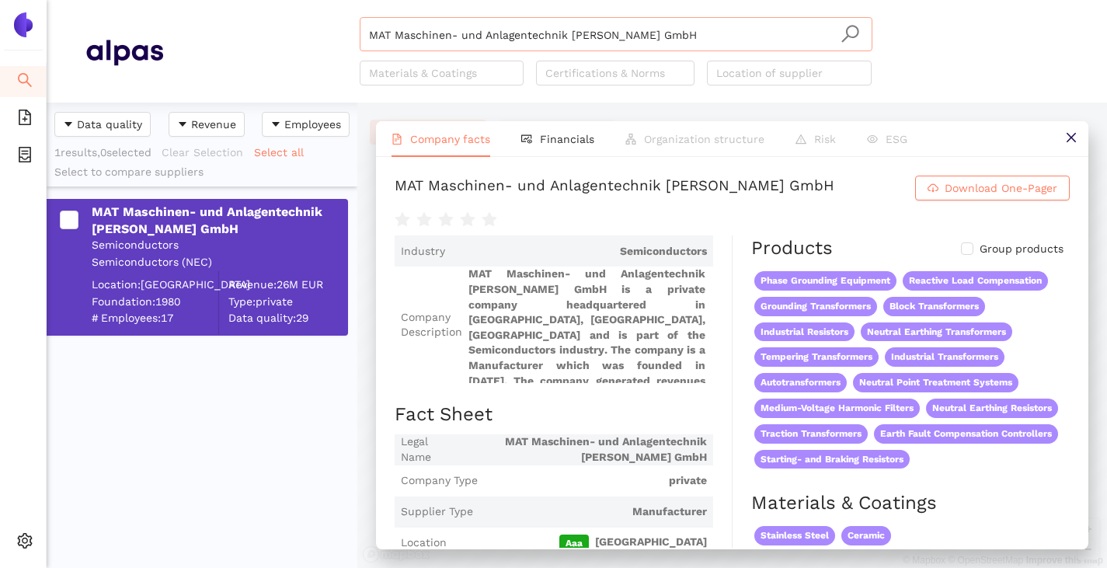
click at [704, 40] on input "MAT Maschinen- und Anlagentechnik Dr. Hans A. Becker GmbH" at bounding box center [616, 35] width 494 height 34
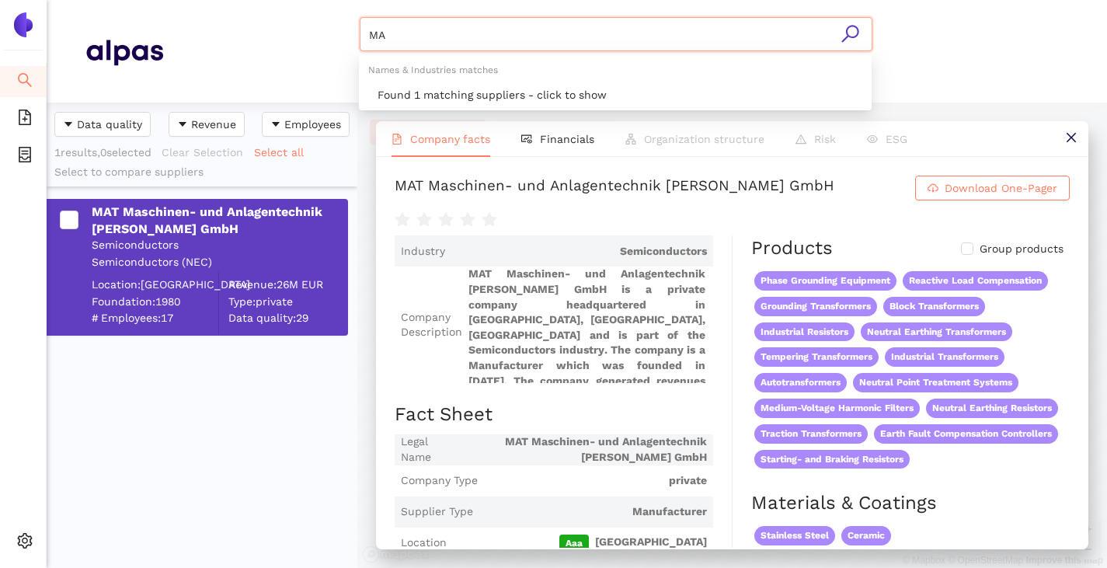
type input "M"
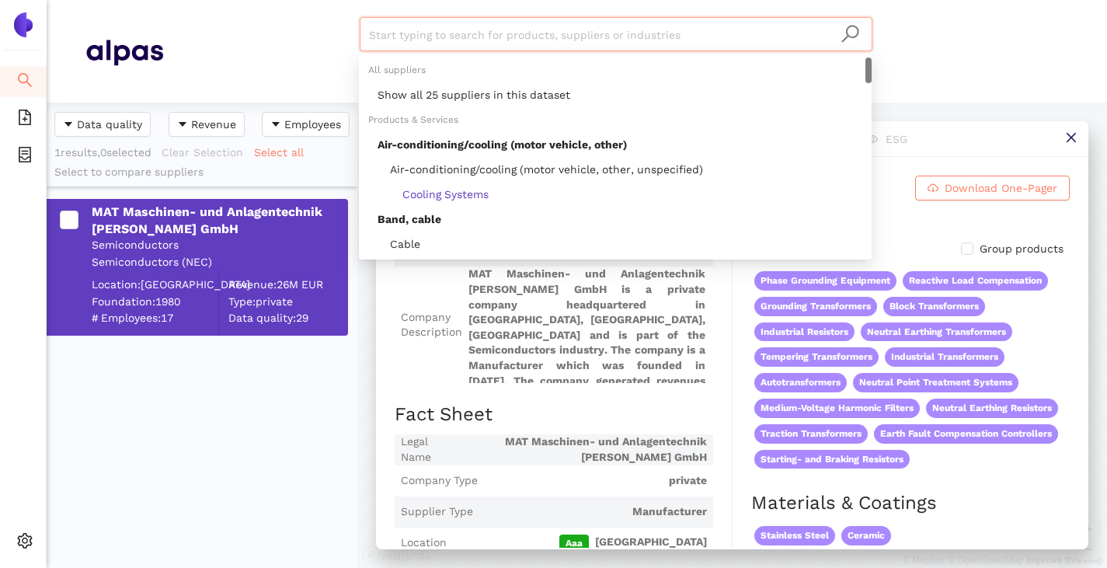
paste input "Hans Følsgaard A/S"
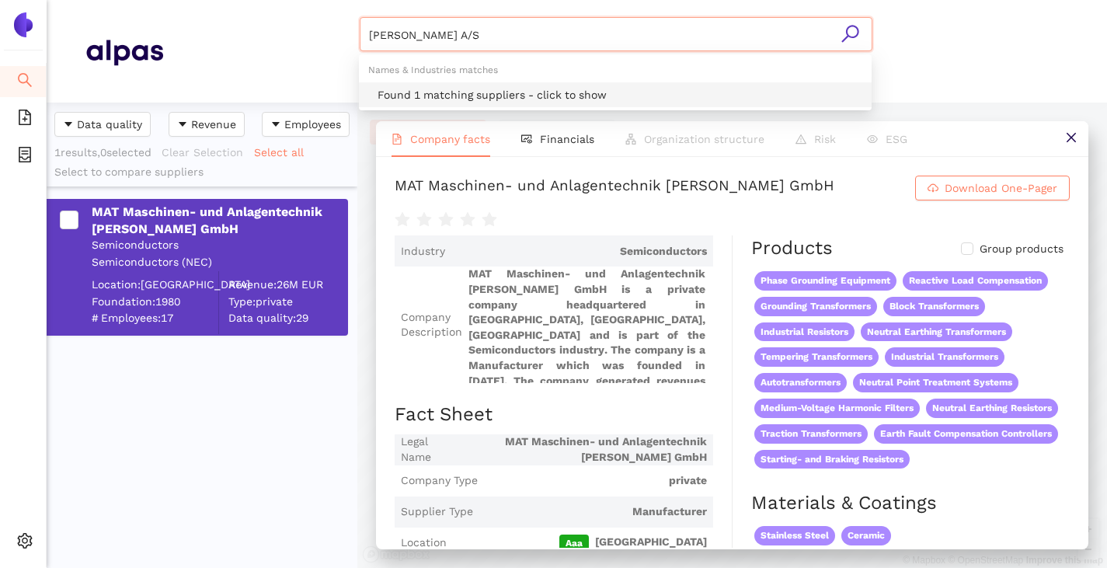
click at [524, 85] on div "Found 1 matching suppliers - click to show" at bounding box center [615, 94] width 513 height 25
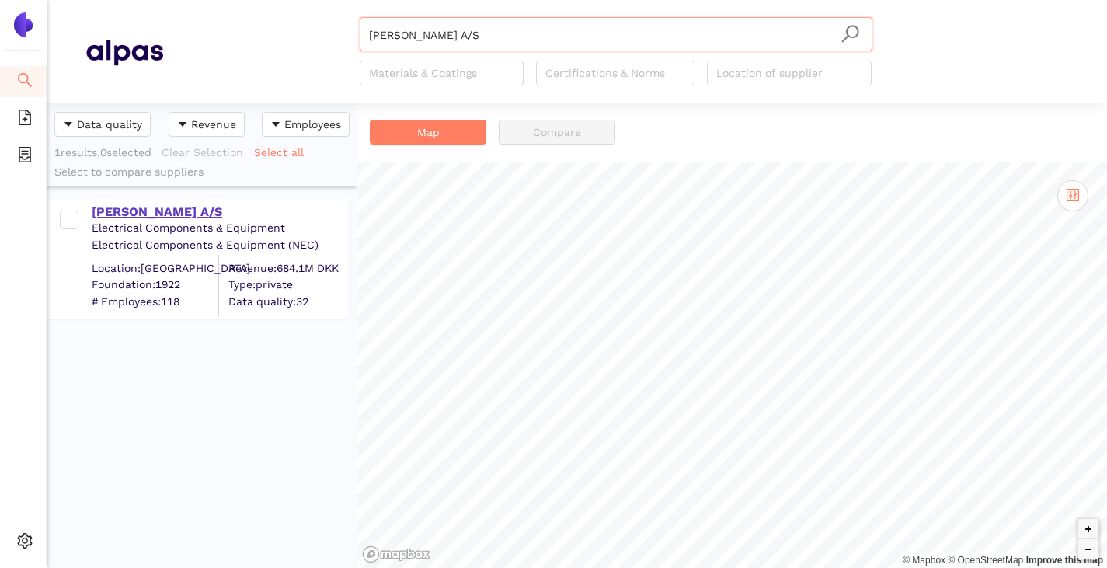
click at [158, 215] on div "Hans Følsgaard A/S" at bounding box center [219, 211] width 255 height 17
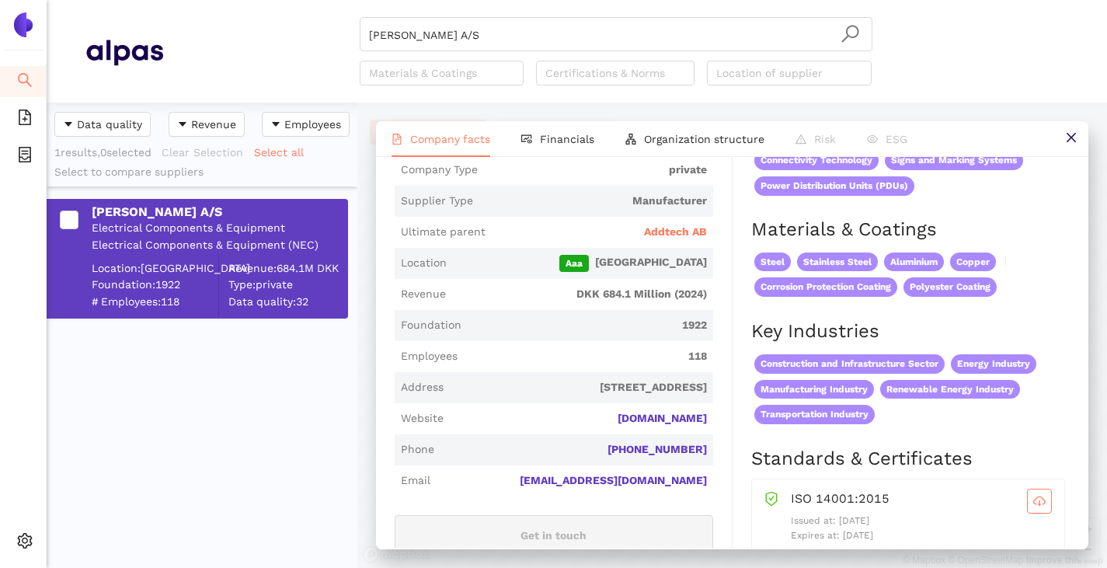
scroll to position [544, 0]
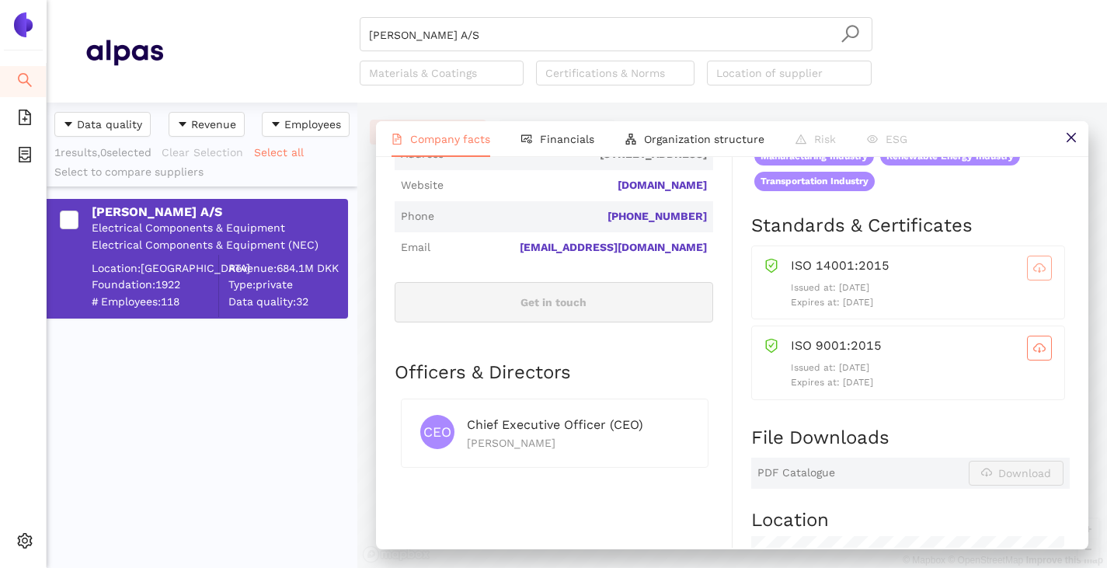
click at [1036, 274] on span "cloud-download" at bounding box center [1039, 268] width 23 height 12
click at [1033, 352] on icon "cloud-download" at bounding box center [1039, 347] width 12 height 9
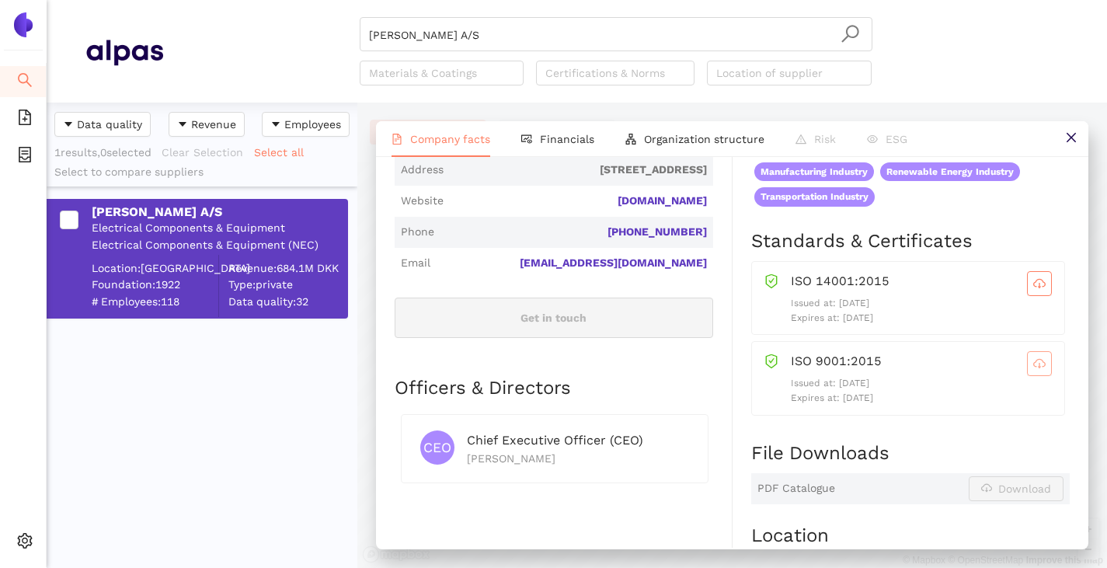
scroll to position [311, 0]
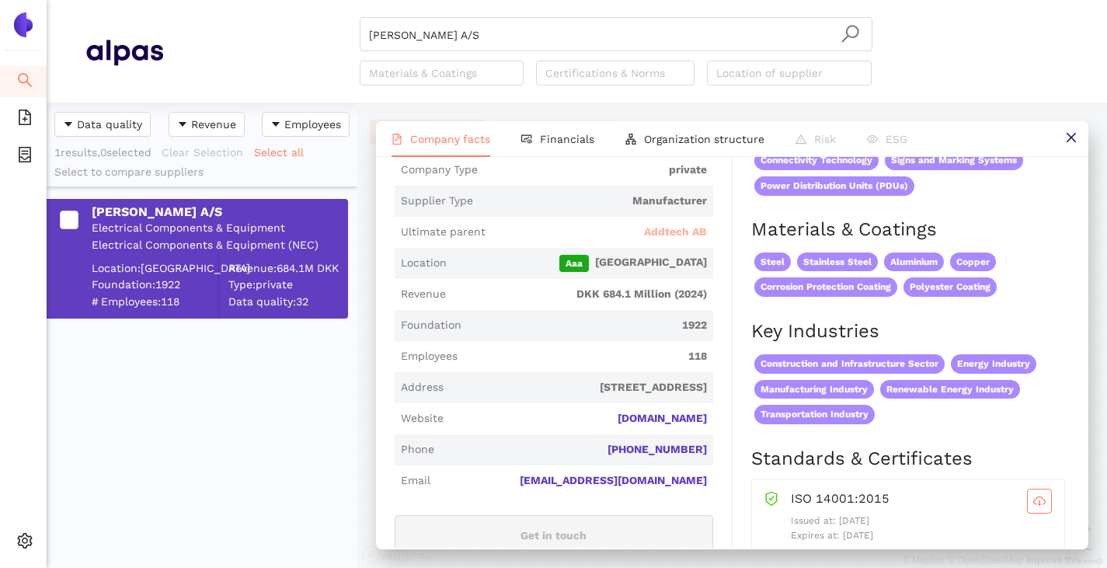
click at [656, 237] on span "Addtech AB" at bounding box center [675, 232] width 63 height 16
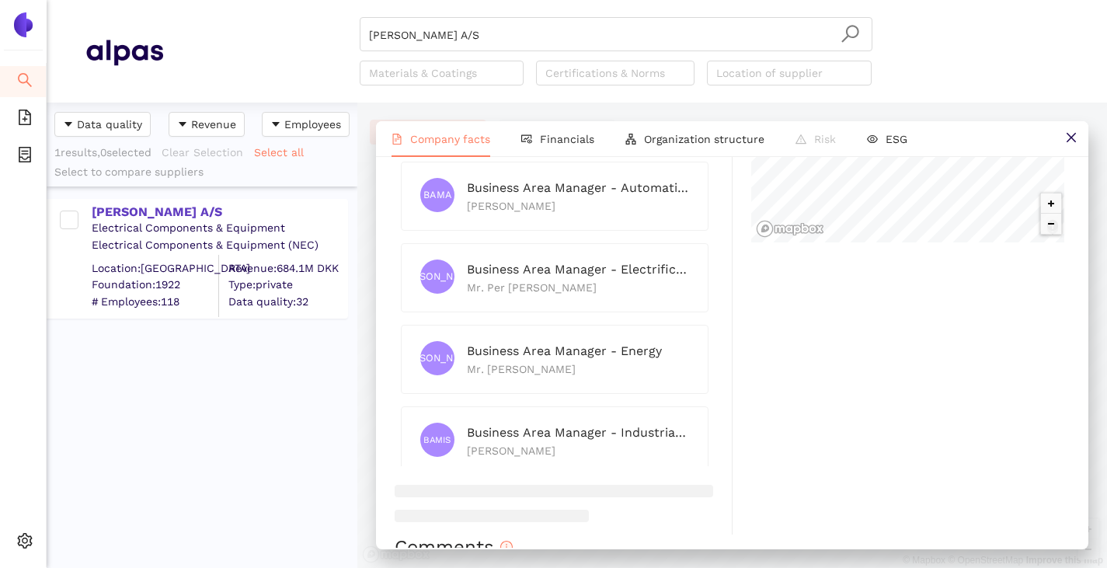
scroll to position [544, 0]
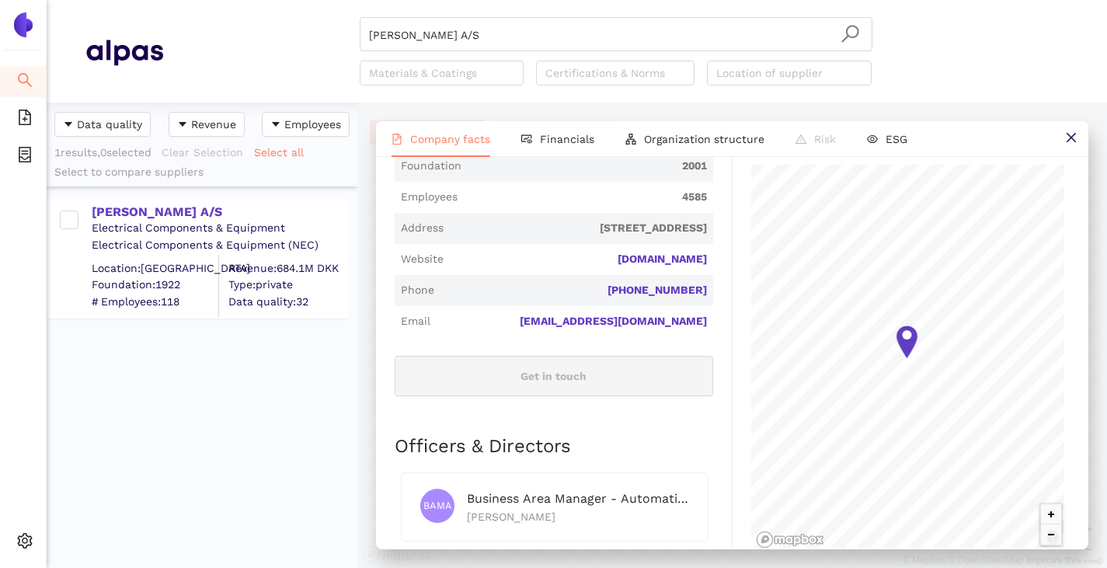
drag, startPoint x: 192, startPoint y: 210, endPoint x: 228, endPoint y: 233, distance: 42.9
click at [192, 210] on div "Hans Følsgaard A/S" at bounding box center [219, 211] width 255 height 17
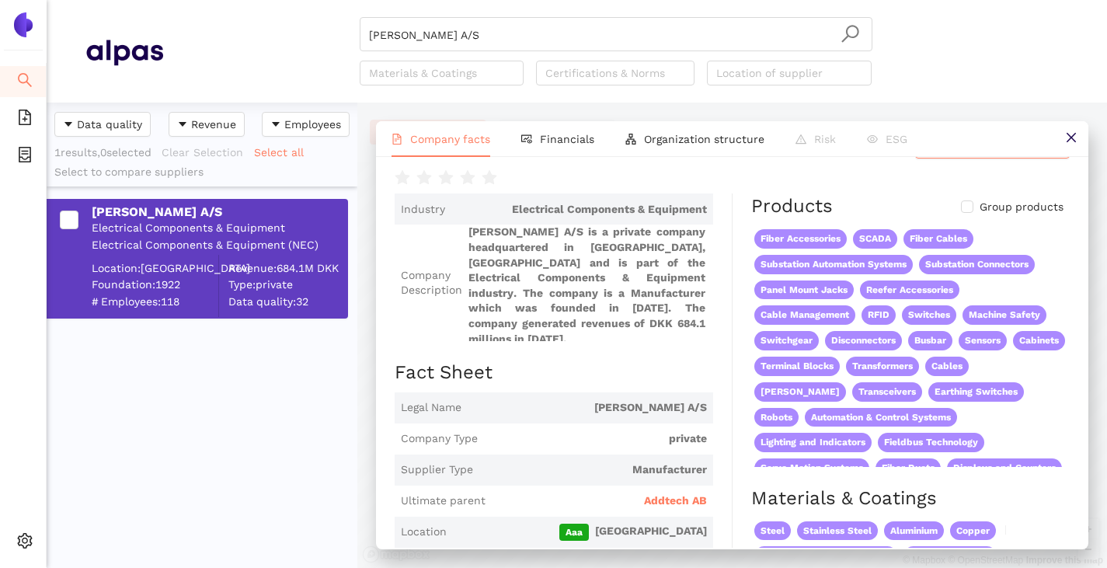
scroll to position [0, 0]
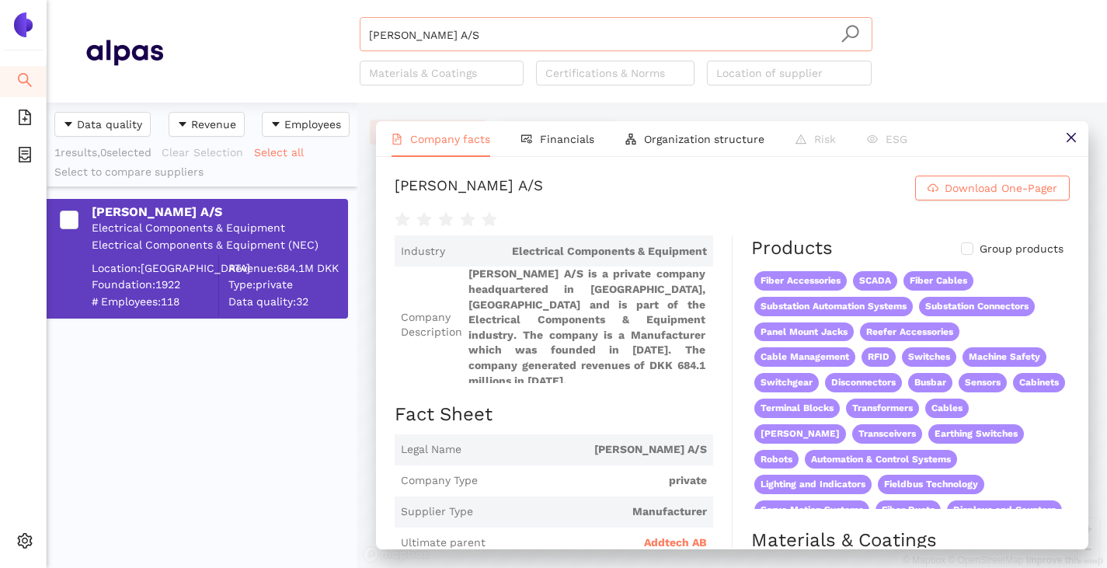
click at [505, 45] on input "Hans Følsgaard A/S" at bounding box center [616, 35] width 494 height 34
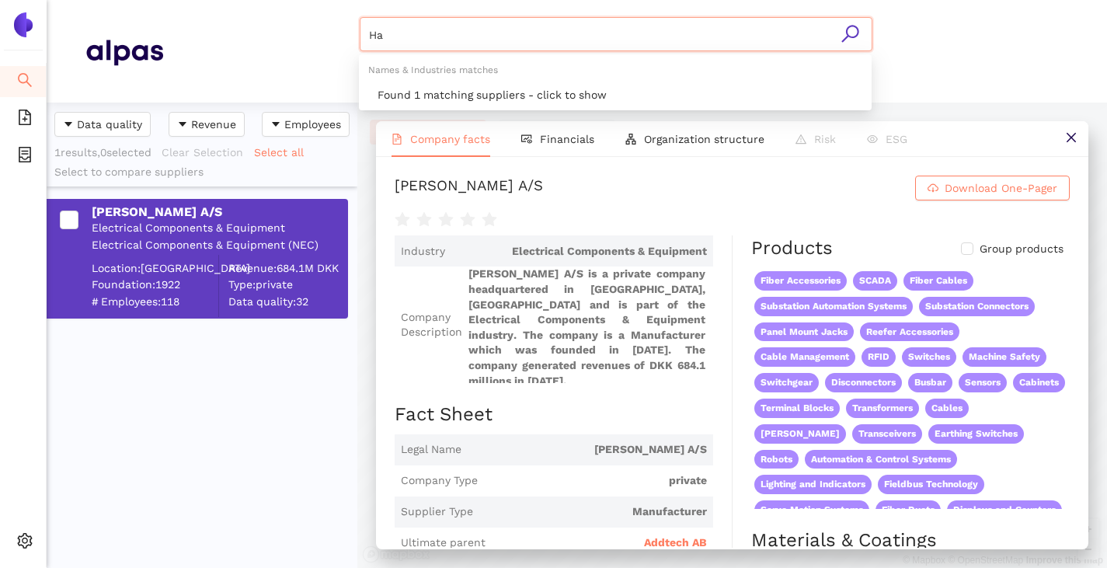
type input "H"
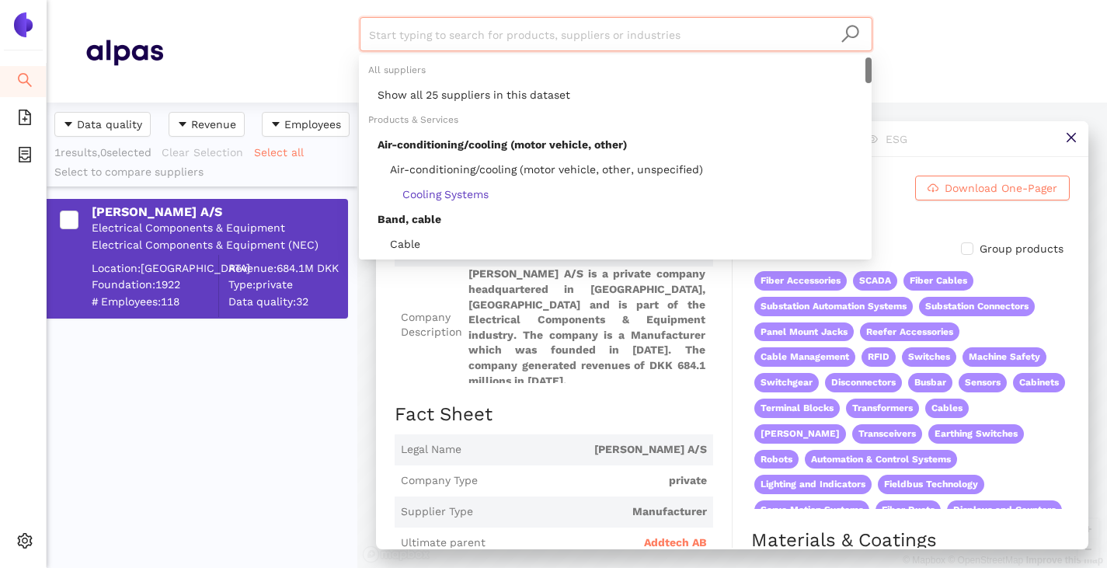
paste input "Swedish Neutral AB"
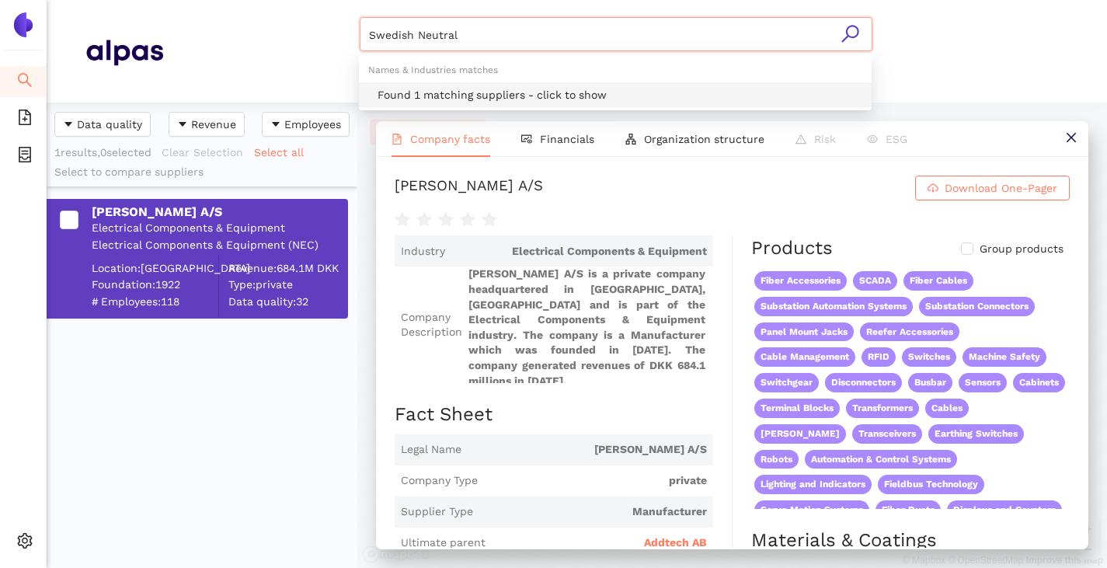
click at [448, 96] on div "Found 1 matching suppliers - click to show" at bounding box center [619, 94] width 485 height 17
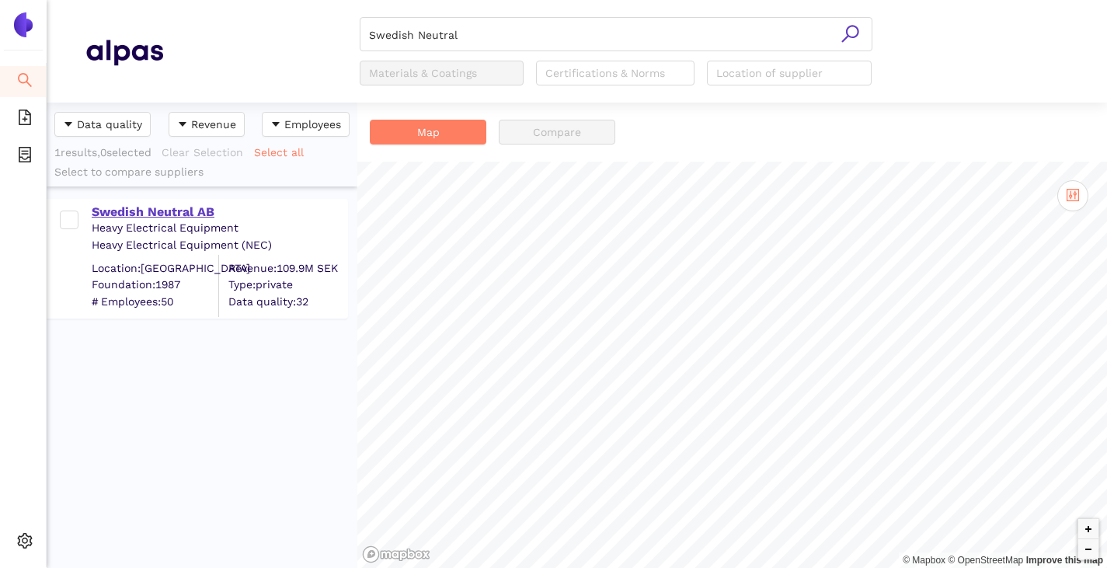
click at [170, 213] on div "Swedish Neutral AB" at bounding box center [219, 211] width 255 height 17
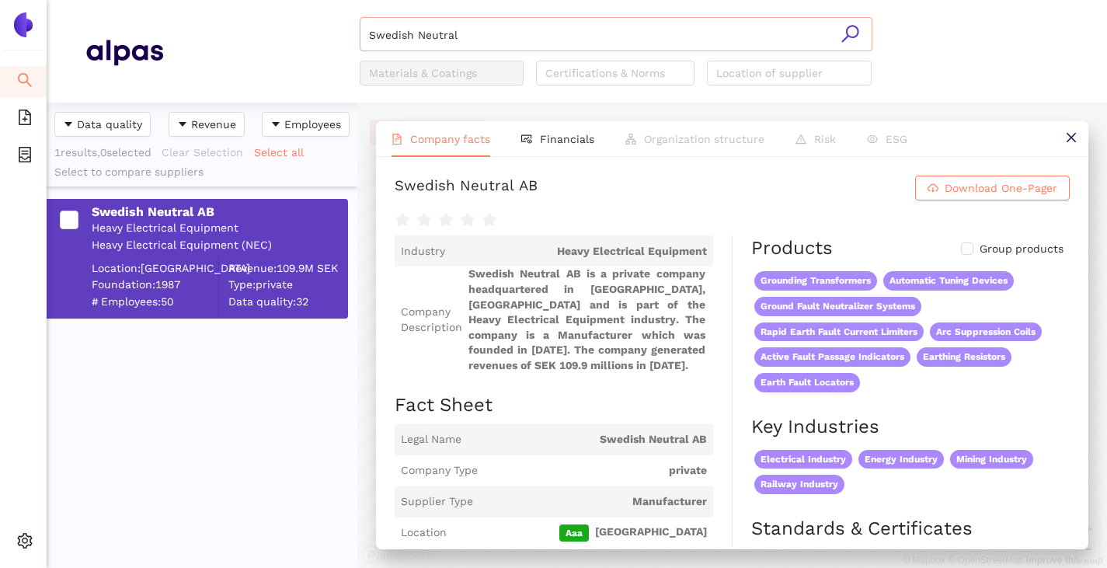
click at [482, 37] on input "Swedish Neutral" at bounding box center [616, 35] width 494 height 34
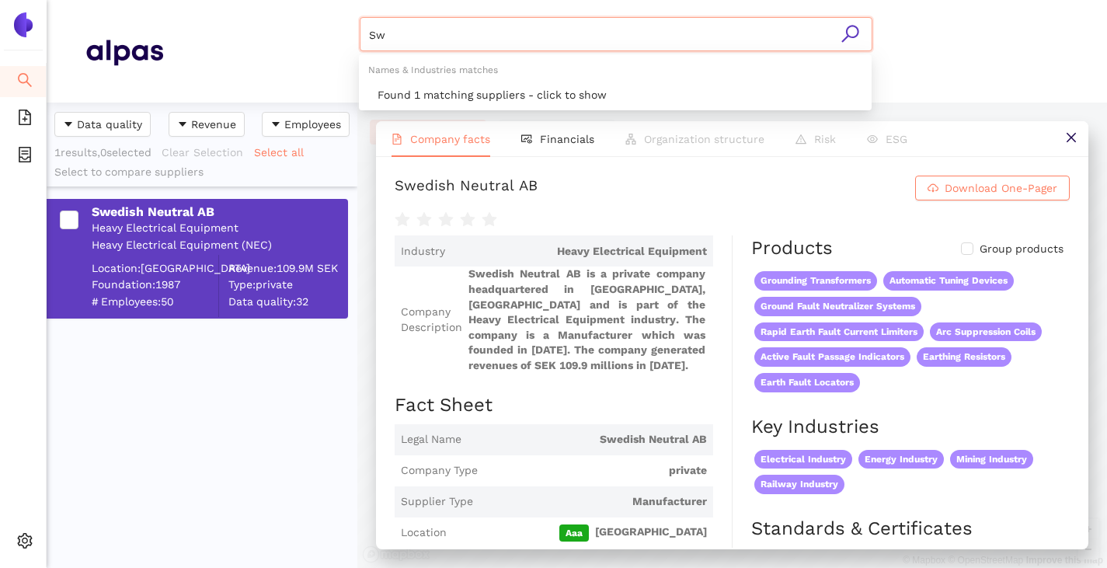
type input "S"
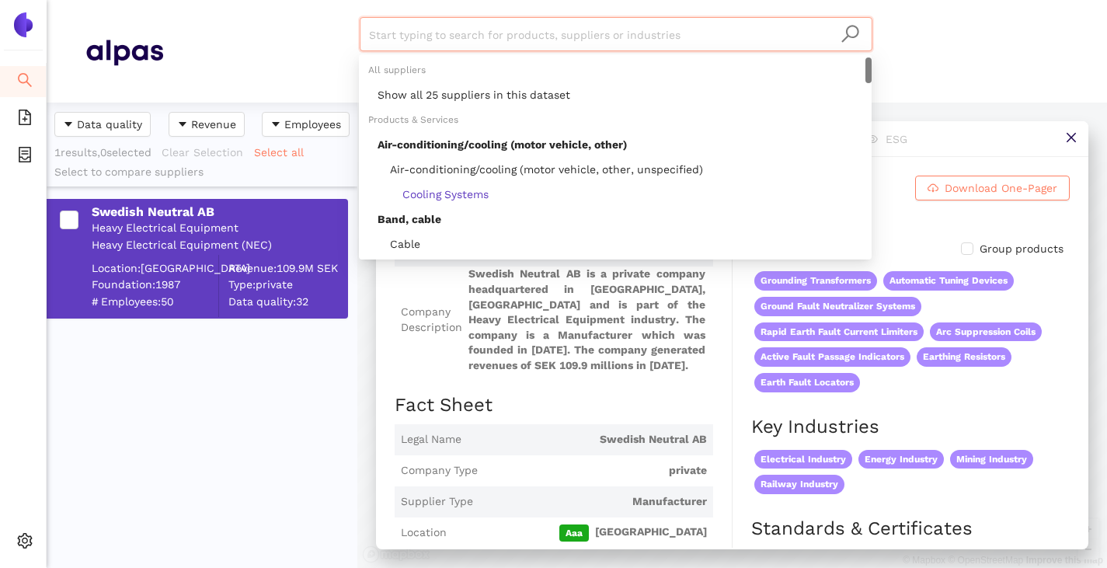
paste input "S.E.A. Societa' Elettromeccanica Arzignanese S.P.A."
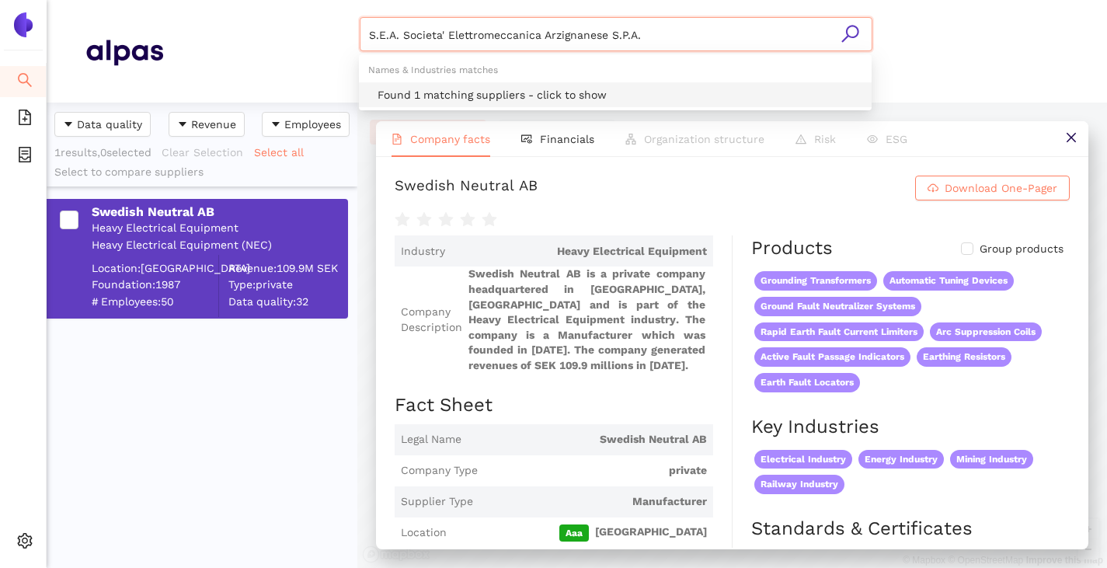
click at [442, 93] on div "Found 1 matching suppliers - click to show" at bounding box center [619, 94] width 485 height 17
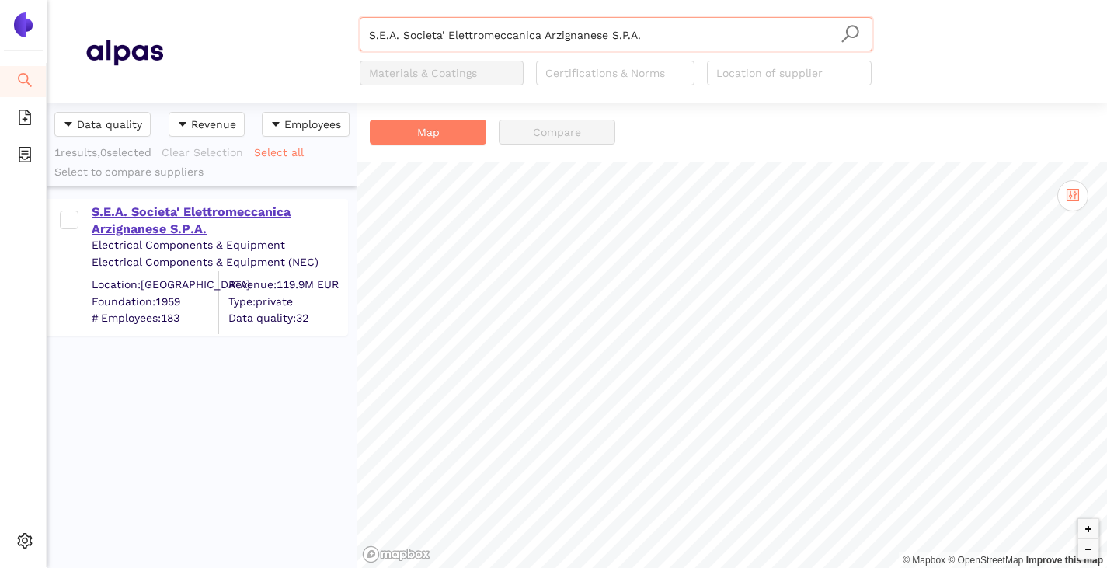
click at [203, 209] on div "S.E.A. Societa' Elettromeccanica Arzignanese S.P.A." at bounding box center [219, 220] width 255 height 35
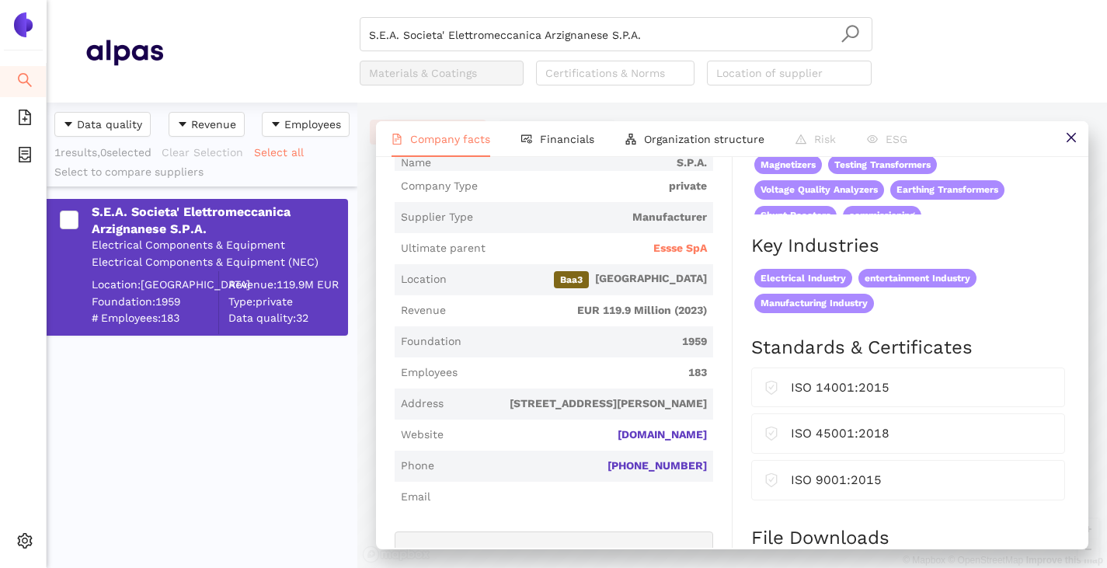
scroll to position [221, 0]
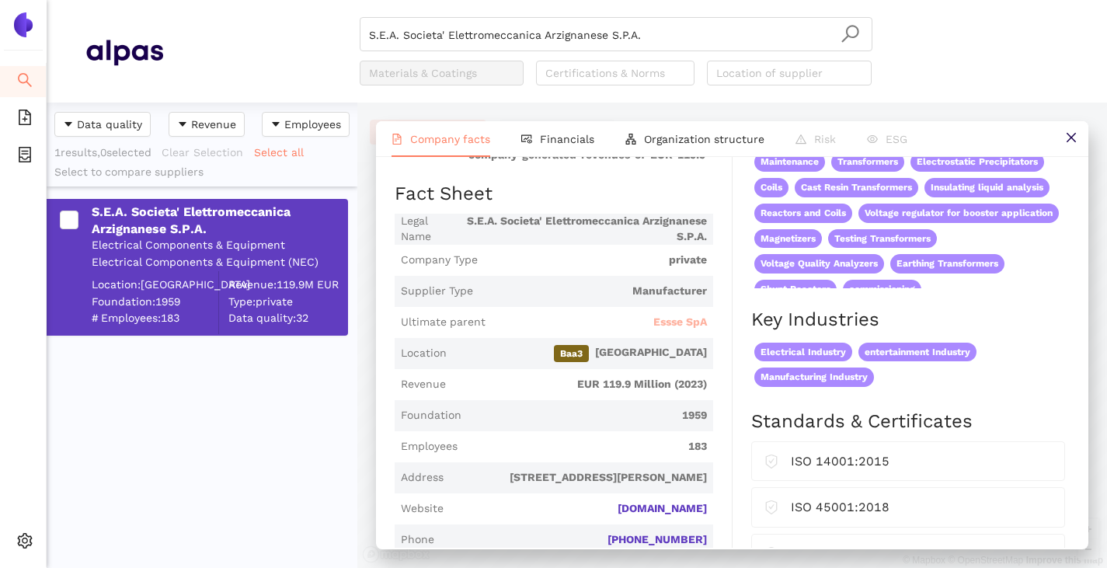
click at [662, 330] on span "Essse SpA" at bounding box center [680, 323] width 54 height 16
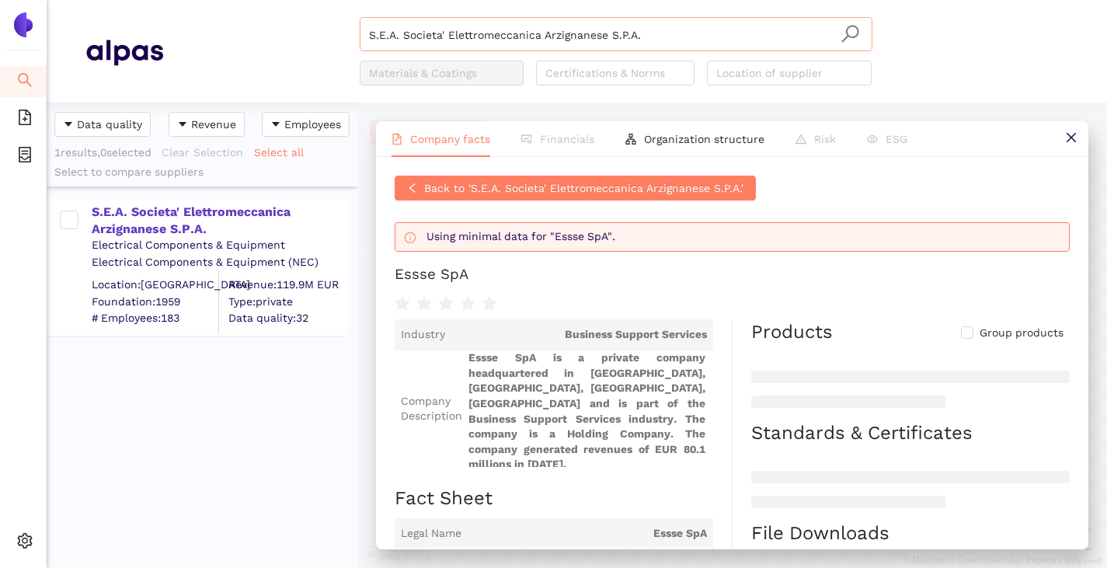
click at [642, 34] on input "S.E.A. Societa' Elettromeccanica Arzignanese S.P.A." at bounding box center [616, 35] width 494 height 34
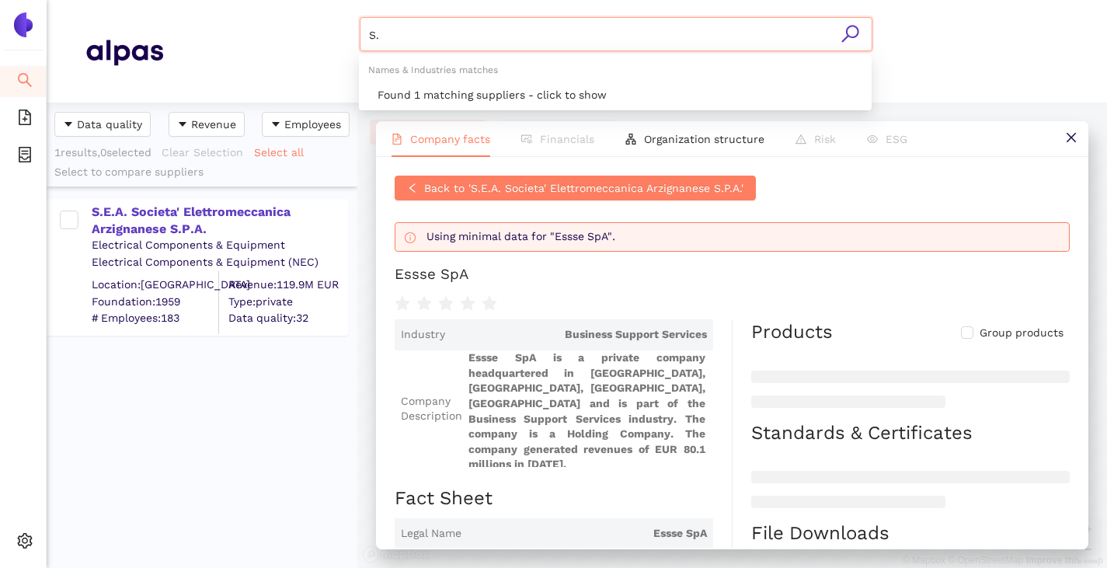
type input "S"
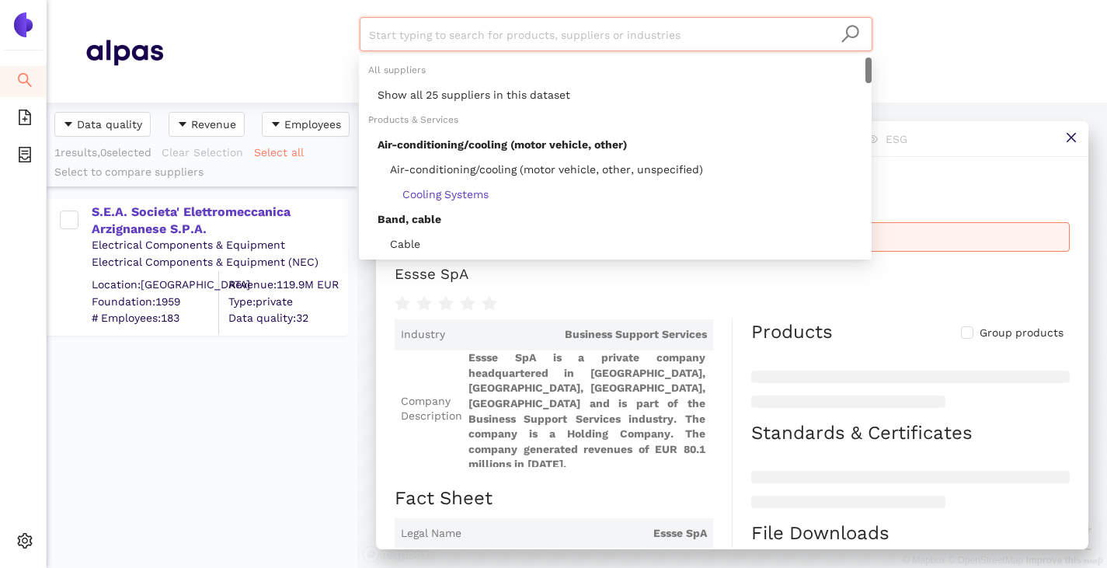
paste input "ELETTROMECCANICA TIRONI S.r.l."
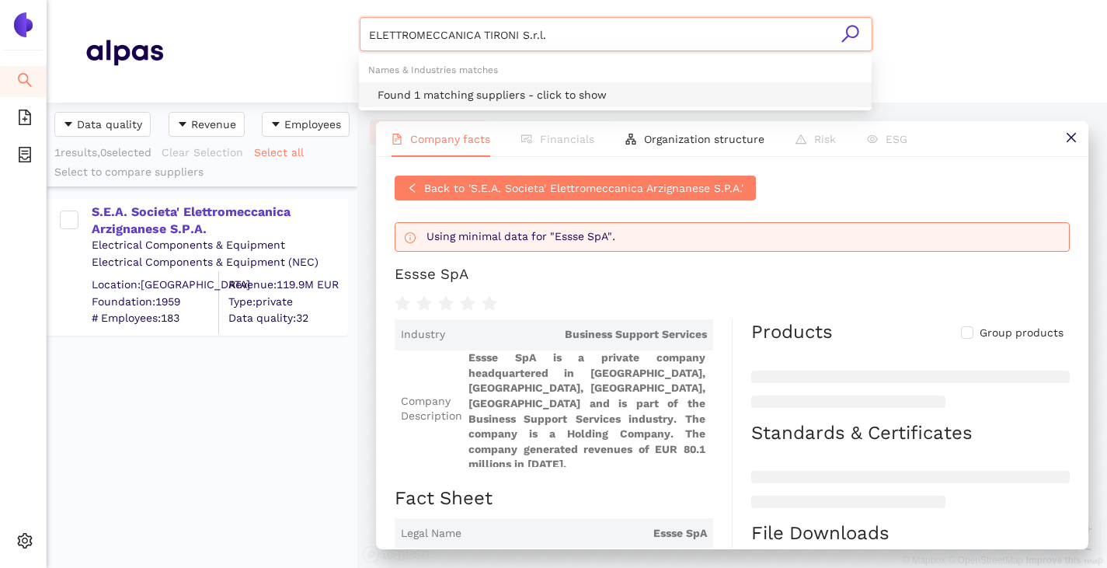
click at [512, 89] on div "Found 1 matching suppliers - click to show" at bounding box center [619, 94] width 485 height 17
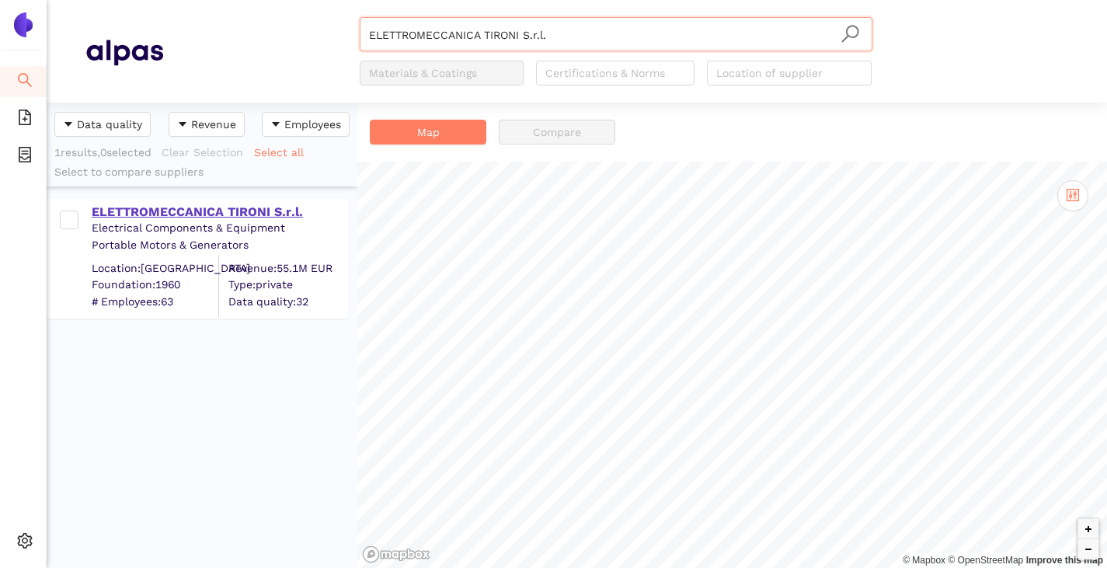
click at [226, 210] on div "ELETTROMECCANICA TIRONI S.r.l." at bounding box center [219, 211] width 255 height 17
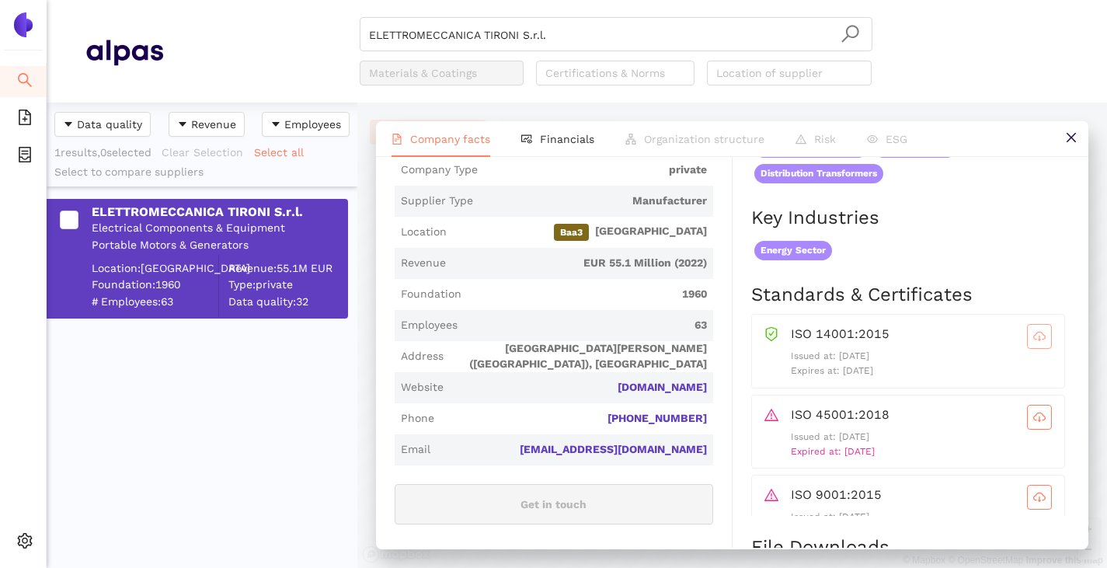
click at [1028, 331] on span "cloud-download" at bounding box center [1039, 336] width 23 height 12
click at [1027, 405] on button "button" at bounding box center [1039, 417] width 25 height 25
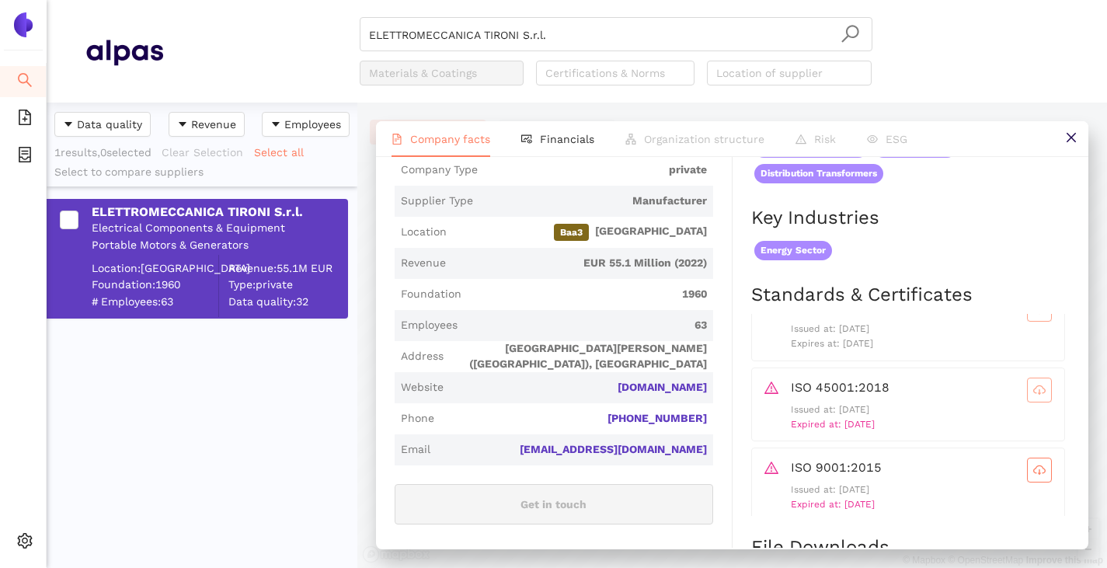
scroll to position [40, 0]
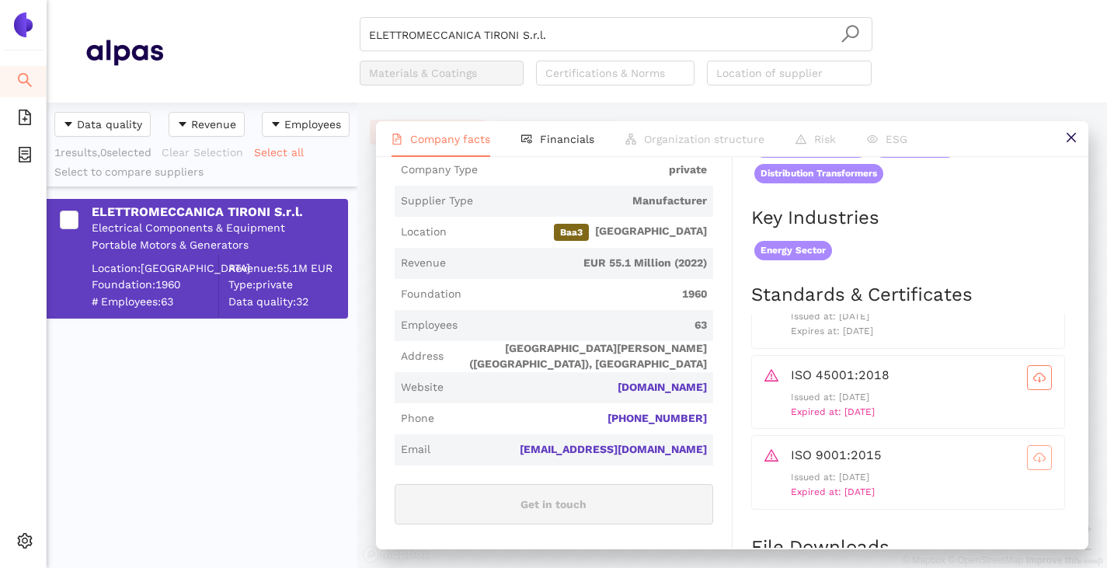
click at [1033, 451] on icon "cloud-download" at bounding box center [1039, 457] width 12 height 12
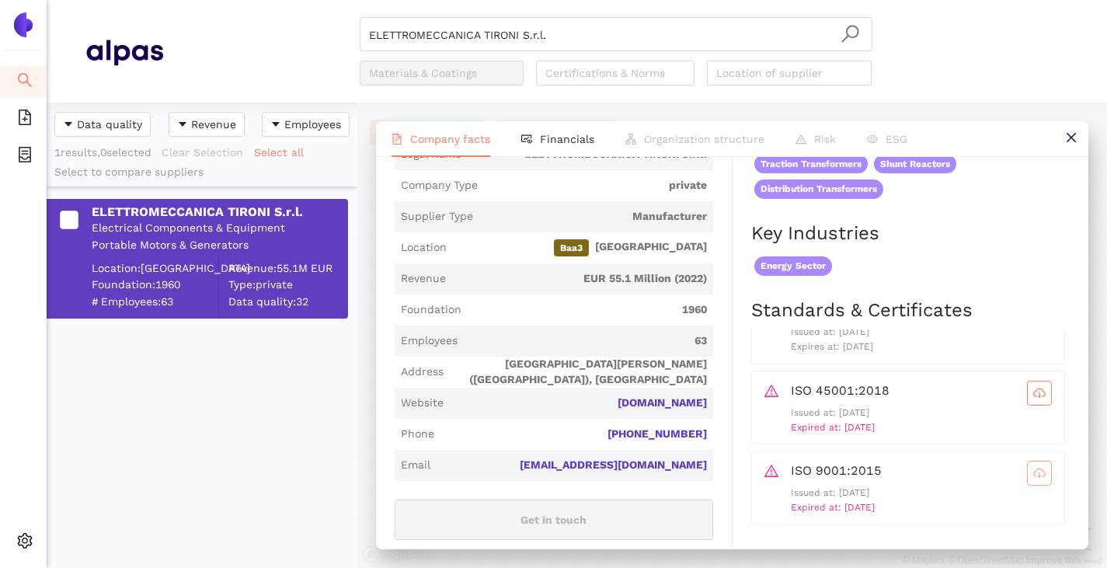
scroll to position [311, 0]
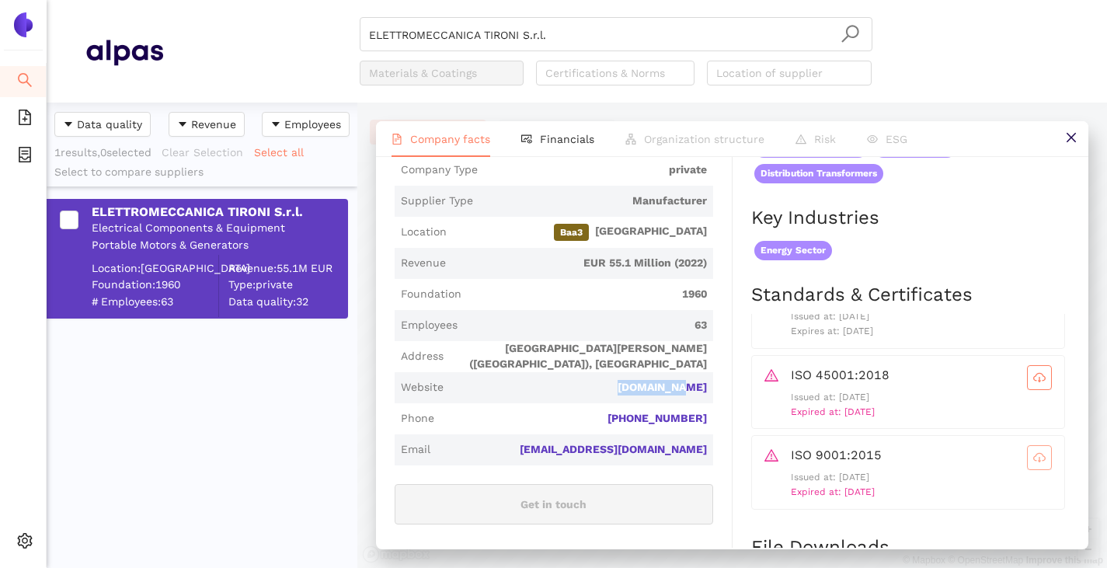
drag, startPoint x: 713, startPoint y: 405, endPoint x: 641, endPoint y: 410, distance: 72.4
click at [641, 410] on div "Industry Electrical Components & Equipment Company Description ELETTROMECCANICA…" at bounding box center [564, 489] width 338 height 1128
copy link "tironi.com"
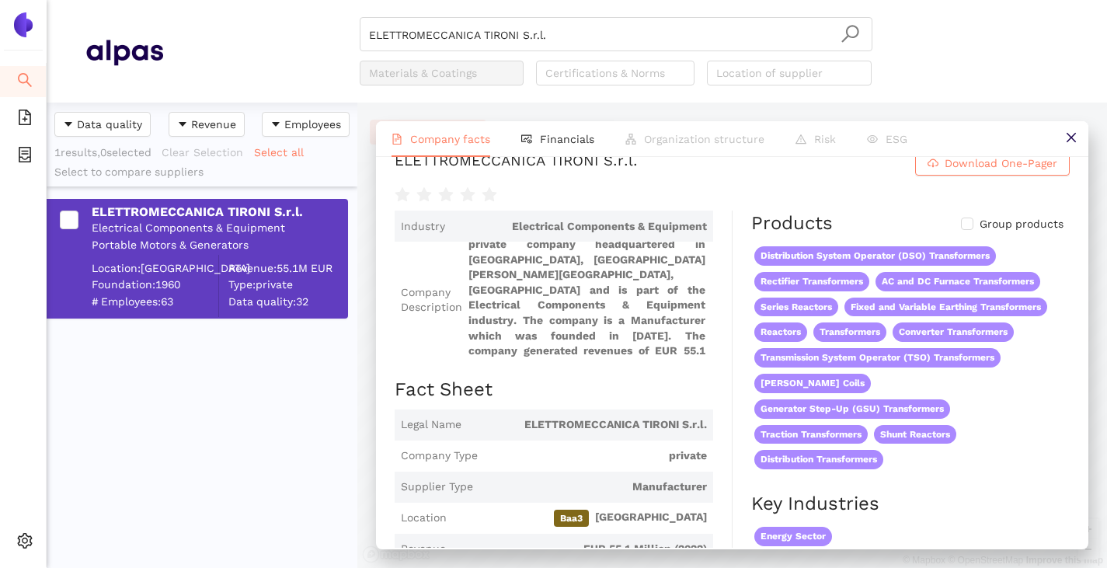
scroll to position [0, 0]
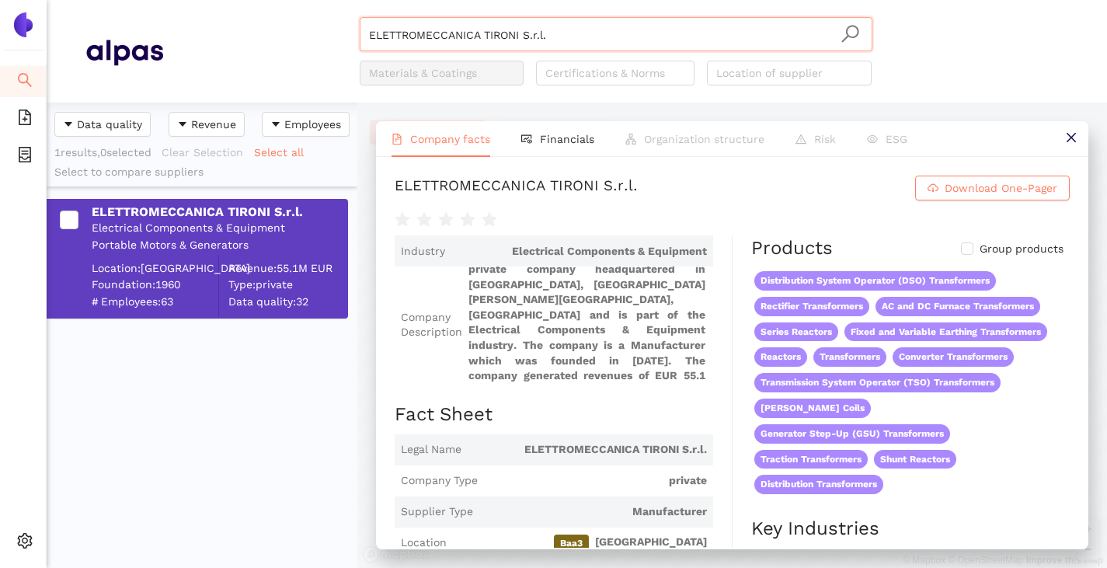
click at [551, 34] on input "ELETTROMECCANICA TIRONI S.r.l." at bounding box center [616, 35] width 494 height 34
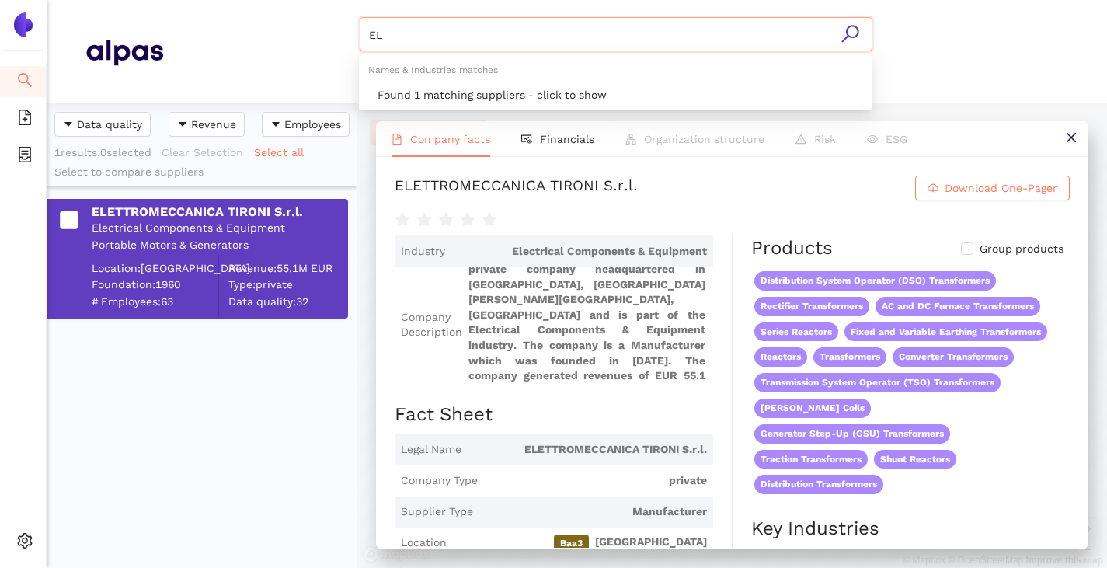
type input "E"
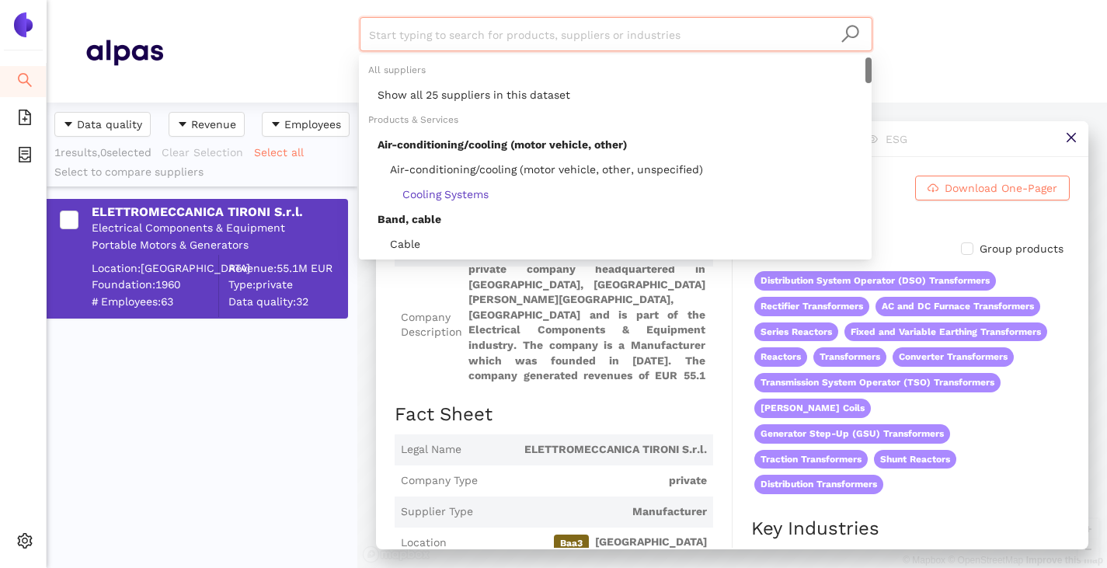
paste input "EGE Deutschland GmbH"
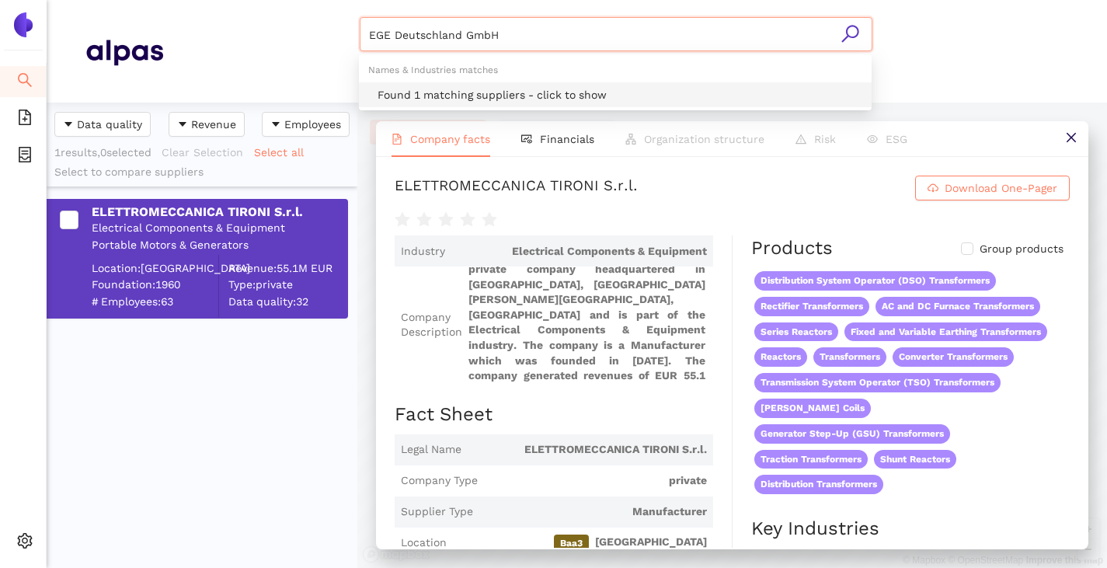
click at [465, 93] on div "Found 1 matching suppliers - click to show" at bounding box center [619, 94] width 485 height 17
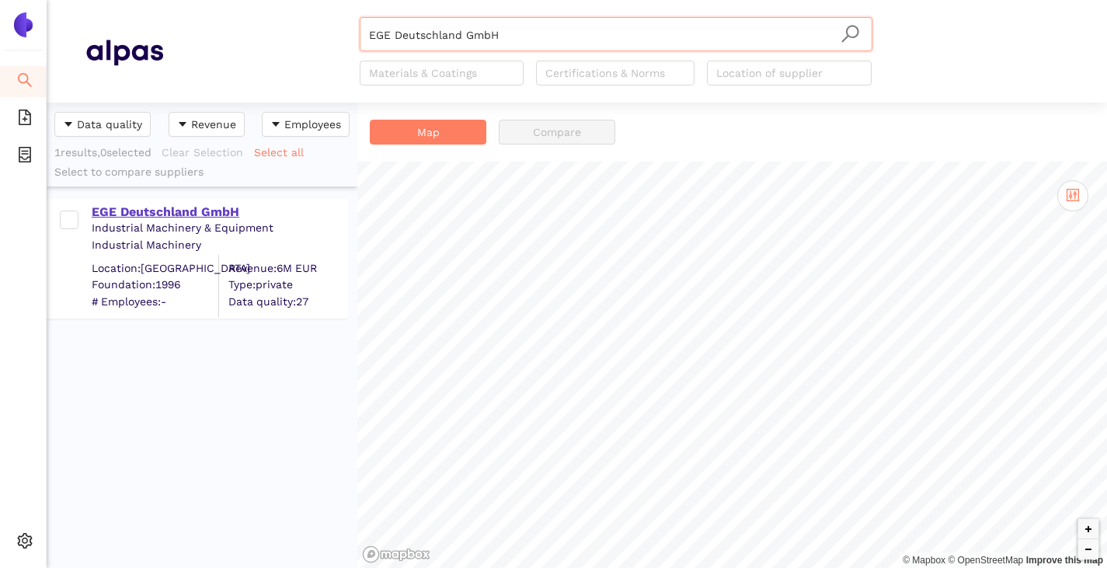
click at [123, 217] on div "EGE Deutschland GmbH" at bounding box center [219, 211] width 255 height 17
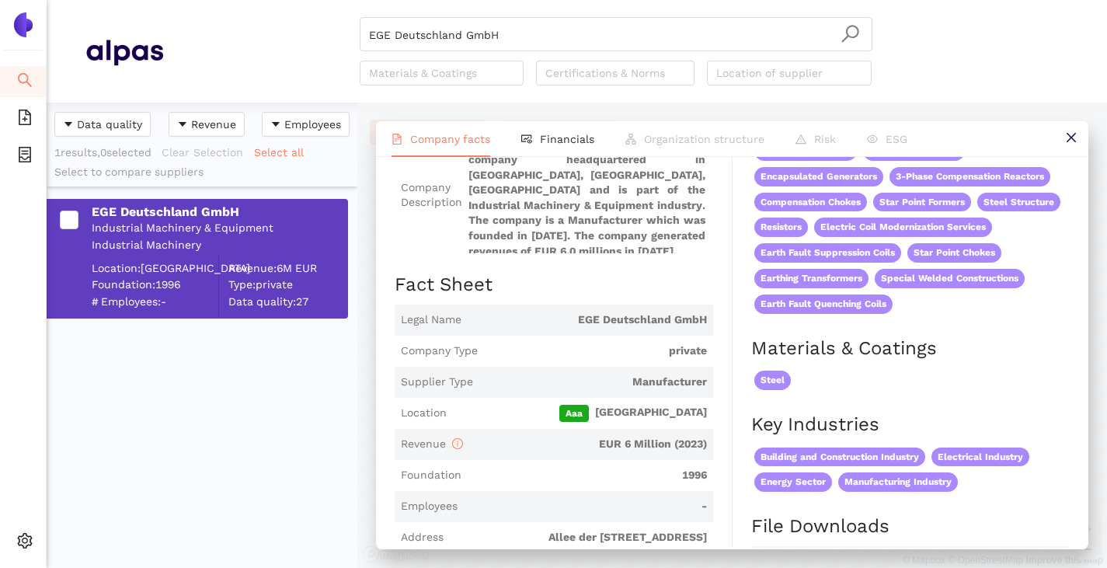
scroll to position [155, 0]
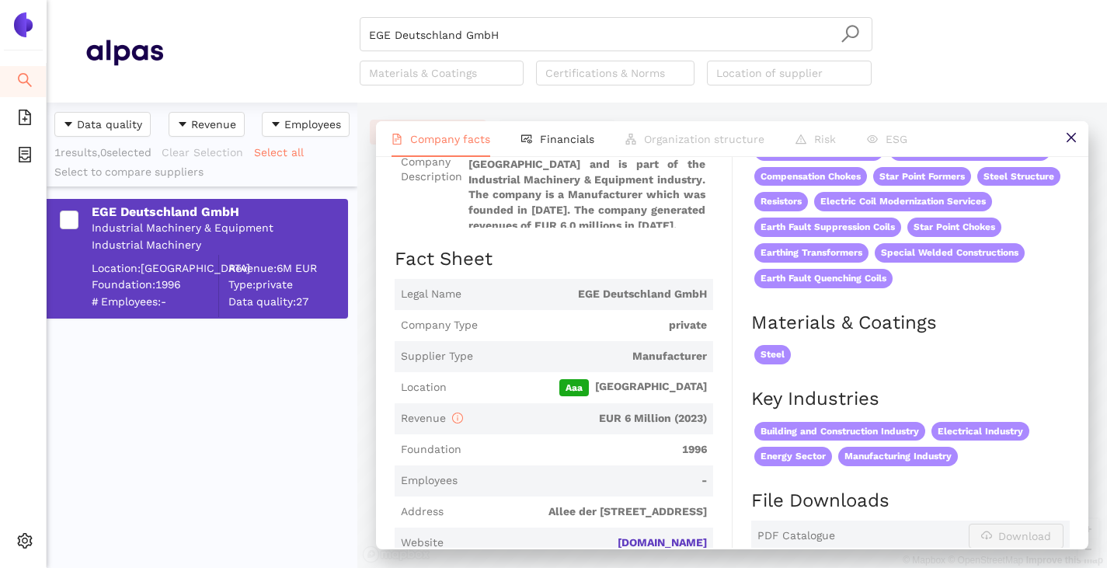
click at [547, 315] on span "Company Type private" at bounding box center [554, 325] width 318 height 31
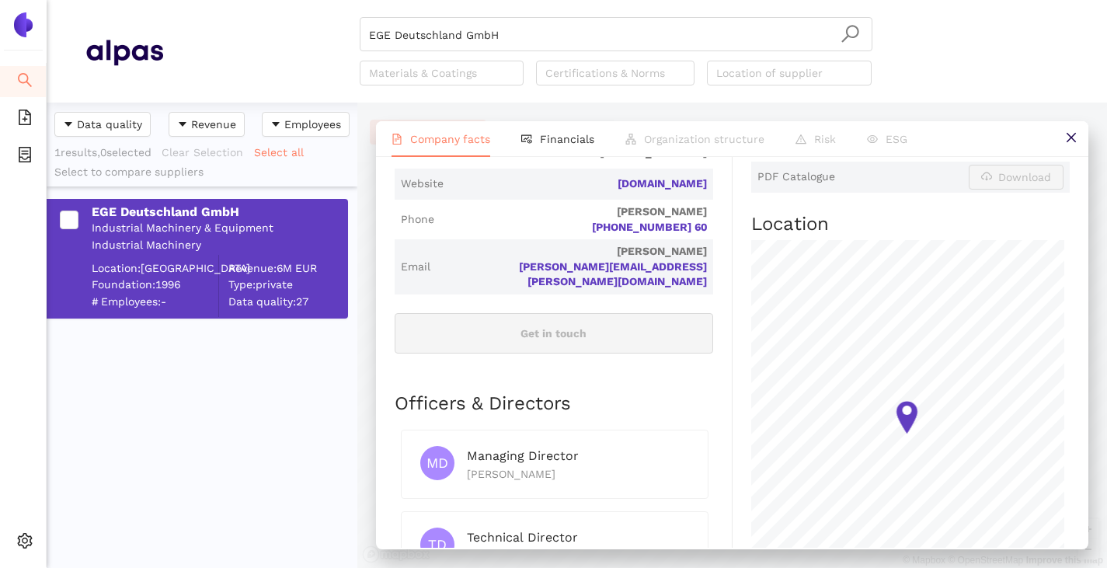
scroll to position [233, 0]
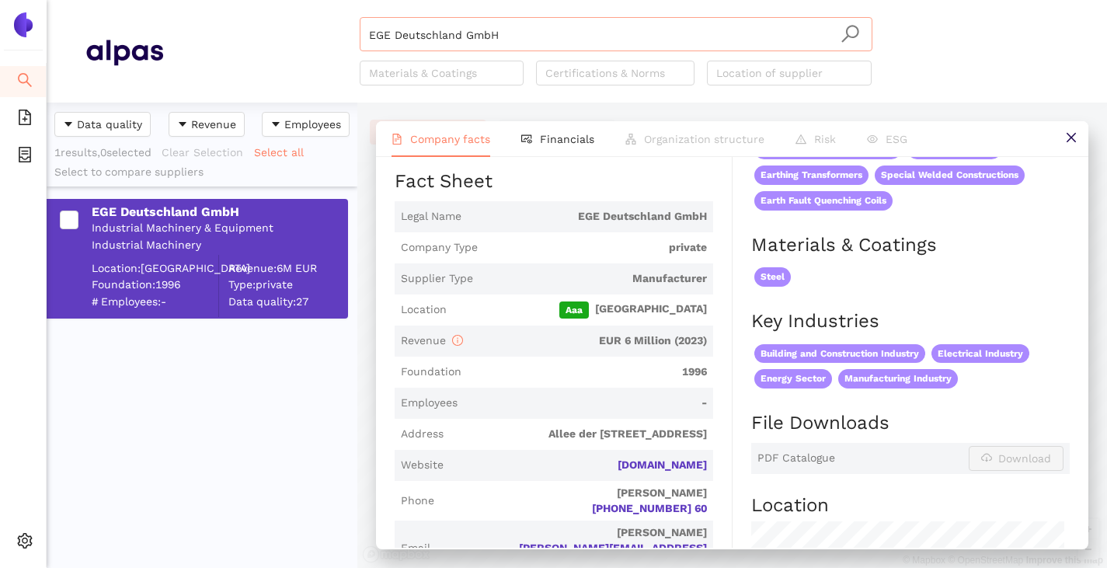
click at [508, 33] on input "EGE Deutschland GmbH" at bounding box center [616, 35] width 494 height 34
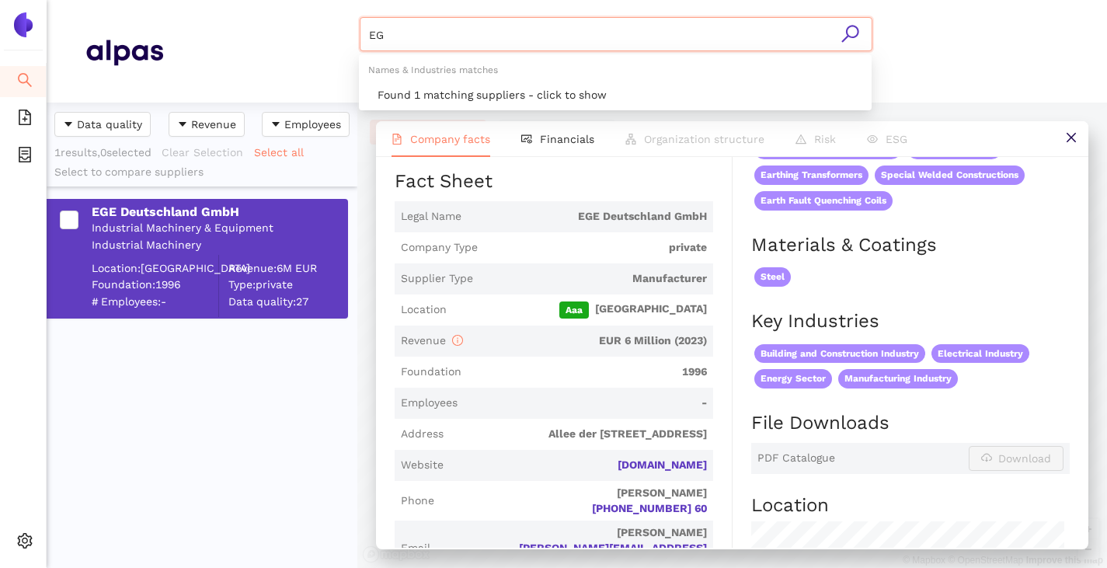
type input "E"
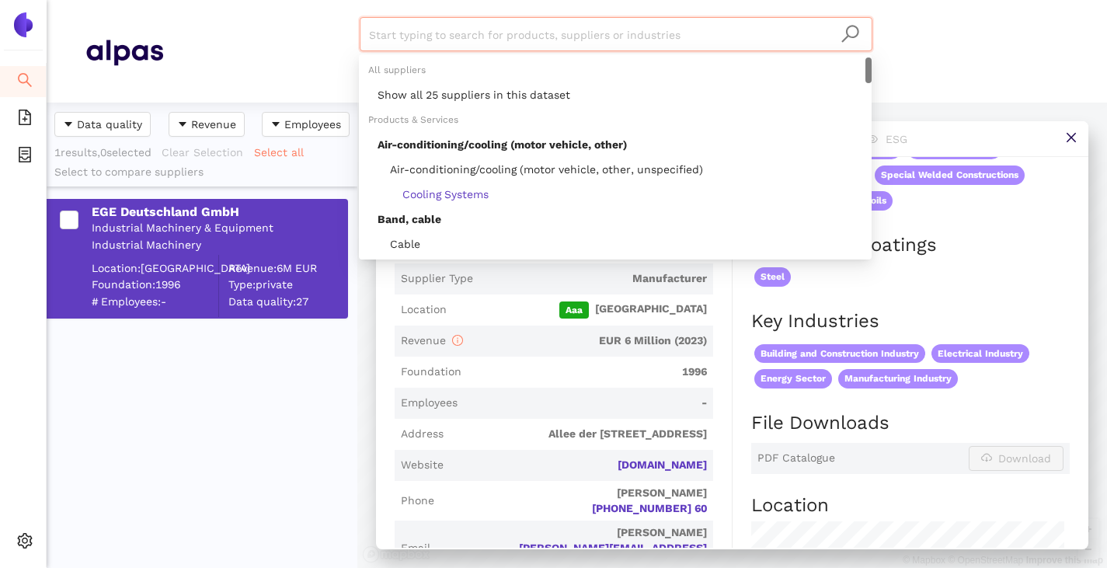
paste input "Trench Austria GmbH"
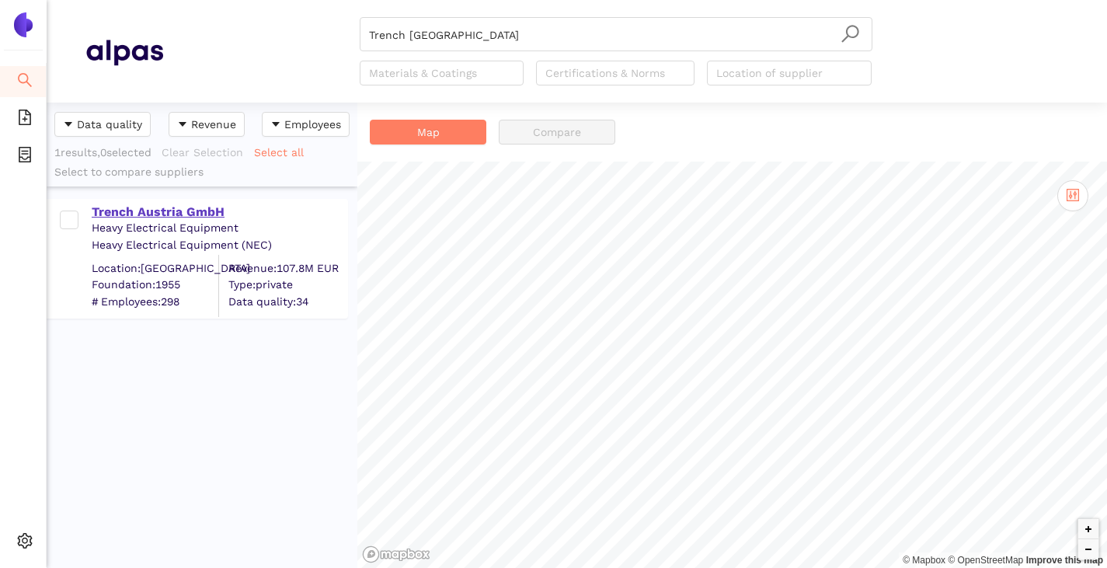
click at [174, 203] on div "Trench Austria GmbH" at bounding box center [219, 211] width 255 height 17
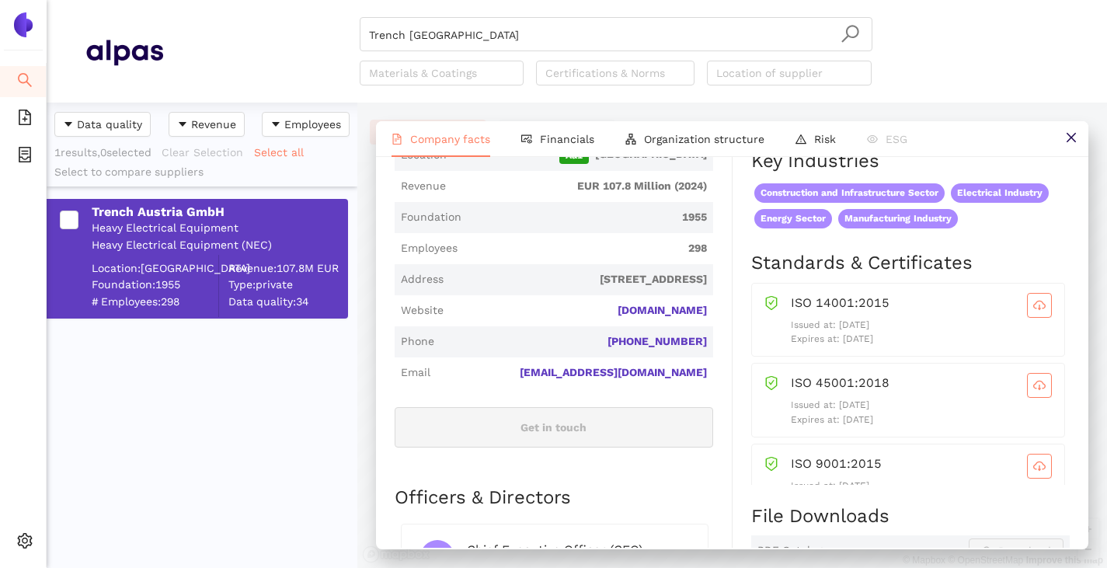
scroll to position [388, 0]
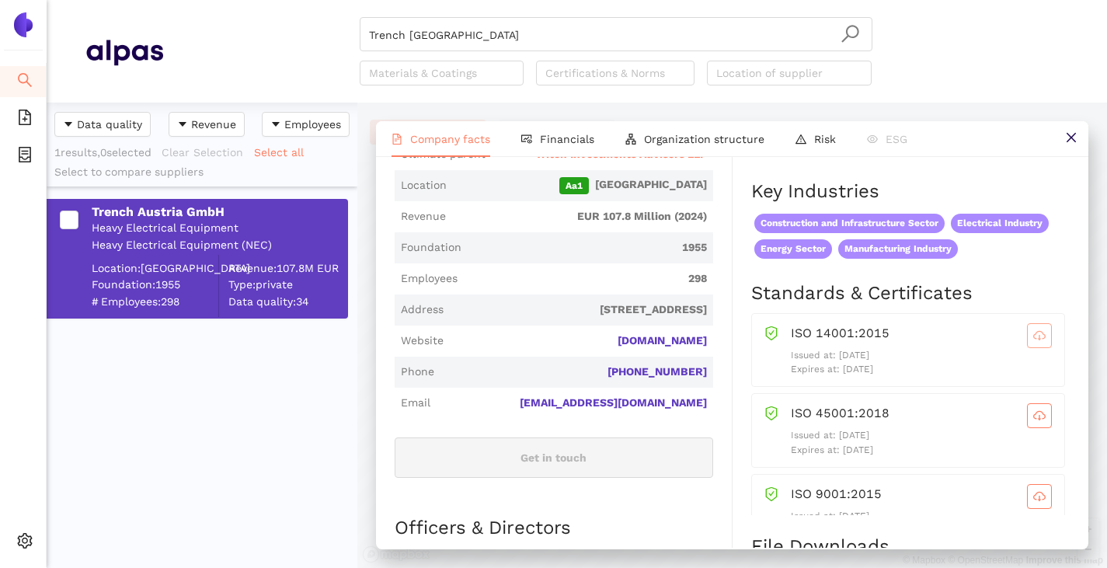
click at [1033, 342] on icon "cloud-download" at bounding box center [1039, 335] width 12 height 12
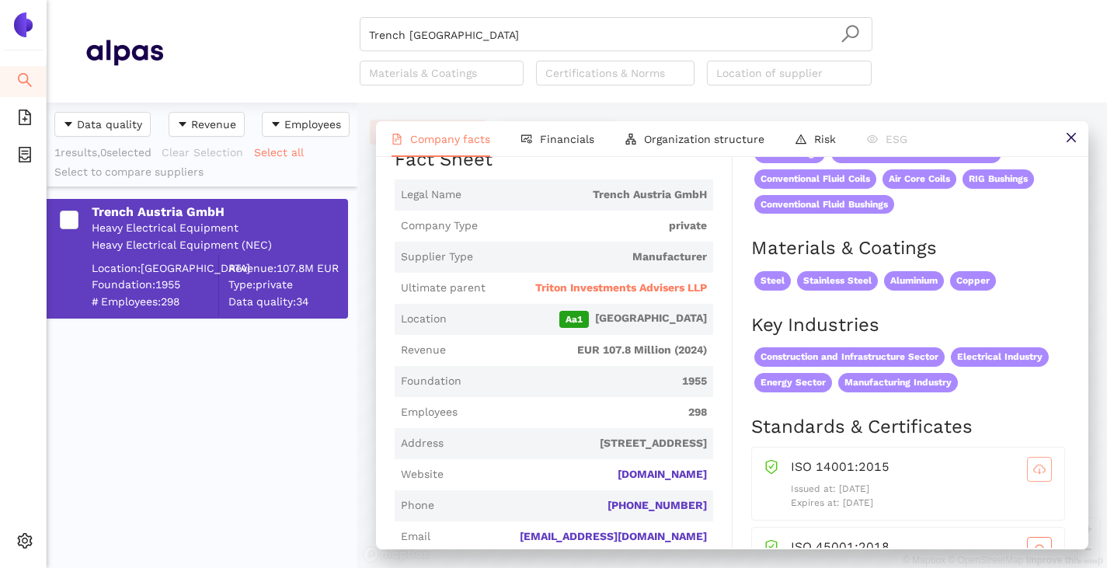
scroll to position [233, 0]
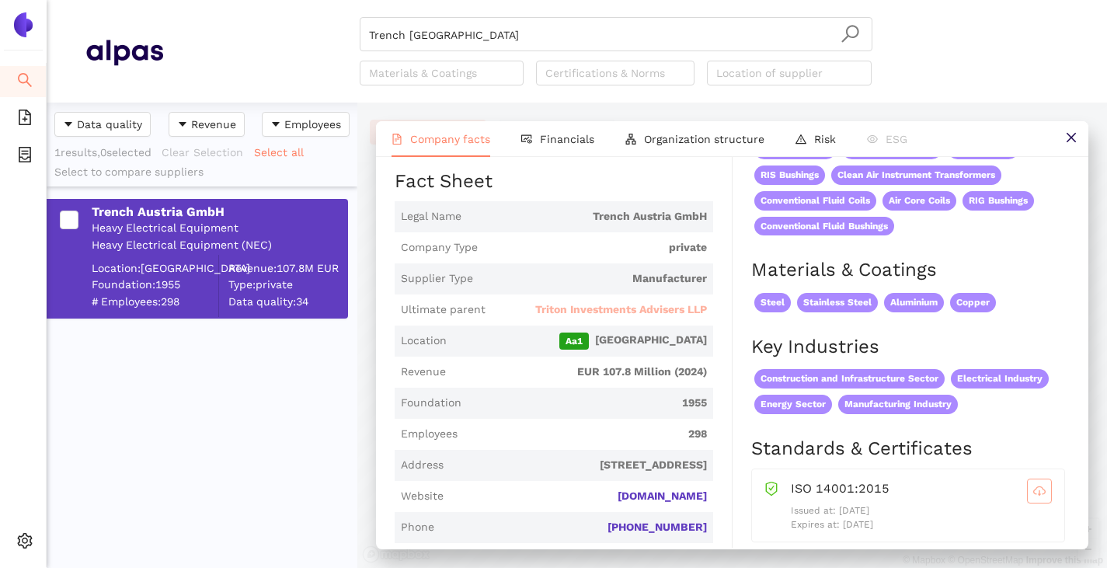
click at [604, 313] on span "Triton Investments Advisers LLP" at bounding box center [621, 310] width 172 height 16
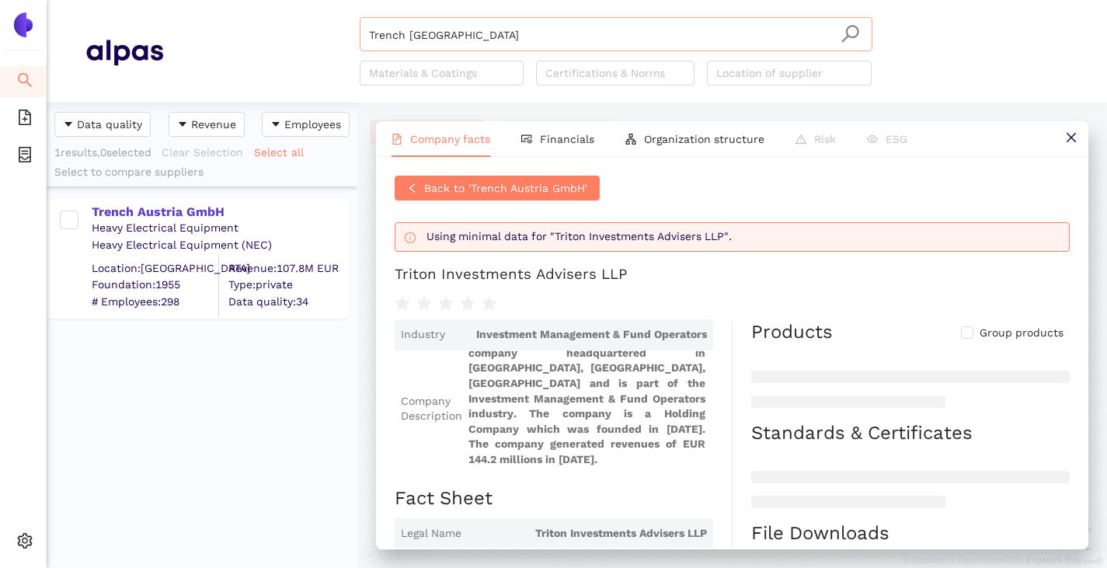
click at [444, 38] on input "Trench Austria" at bounding box center [616, 35] width 494 height 34
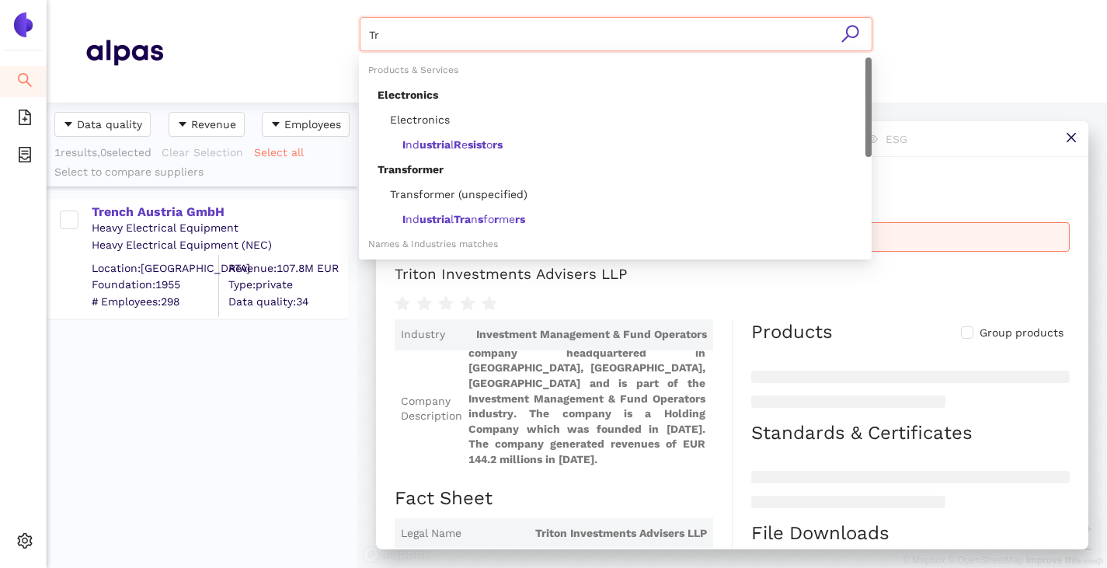
type input "T"
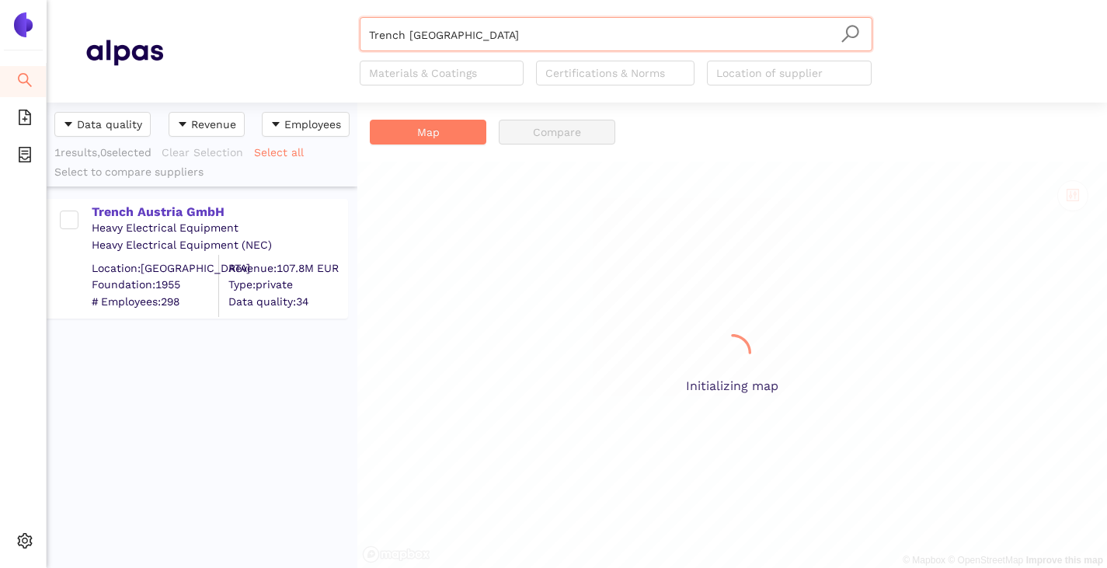
scroll to position [454, 299]
click at [467, 47] on input "Trench Austria" at bounding box center [616, 35] width 494 height 34
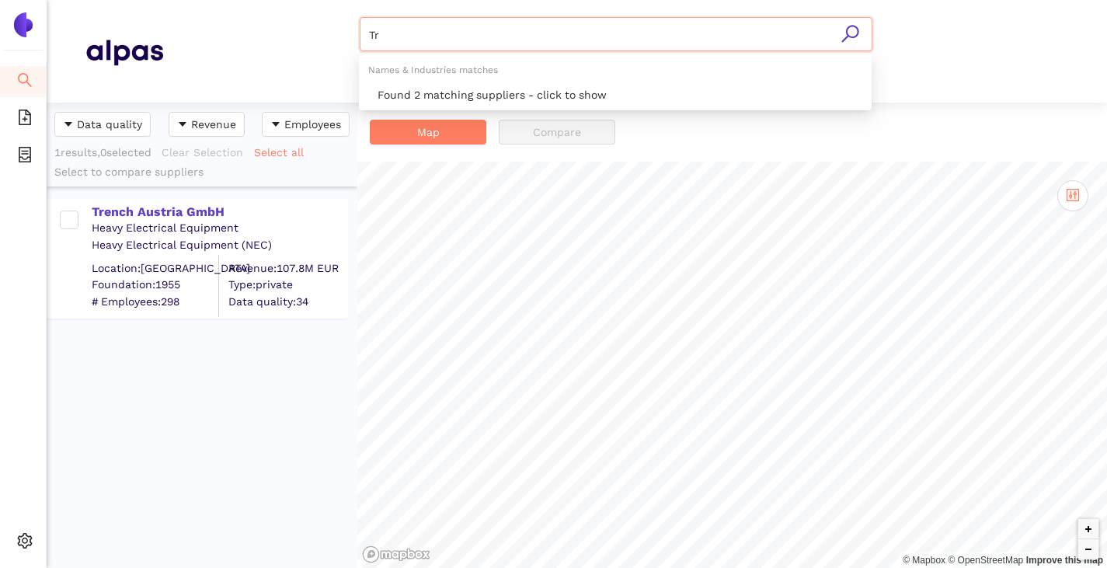
type input "T"
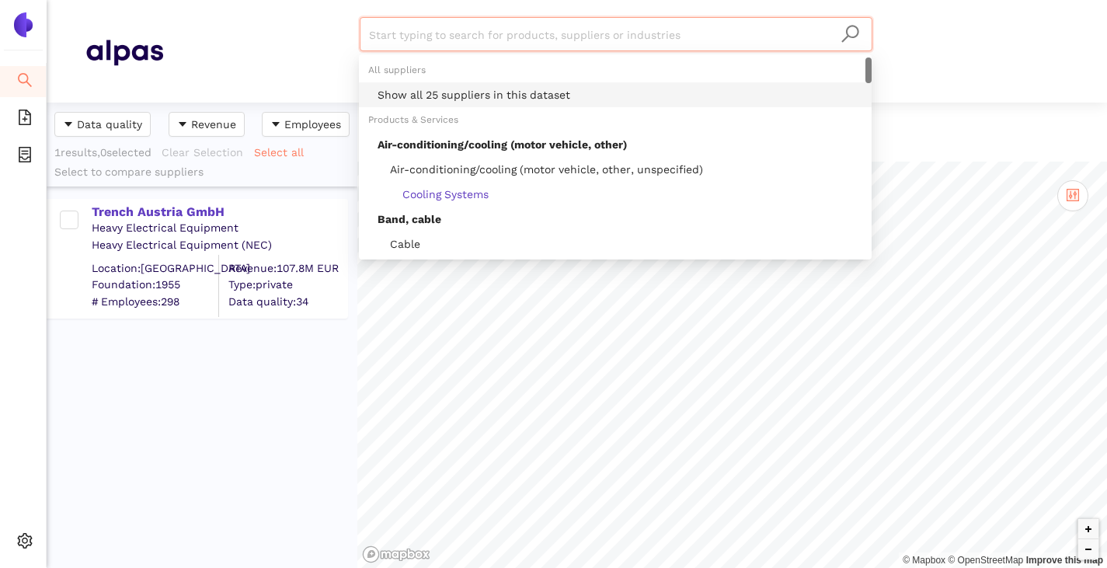
click at [447, 99] on div "Show all 25 suppliers in this dataset" at bounding box center [619, 94] width 485 height 17
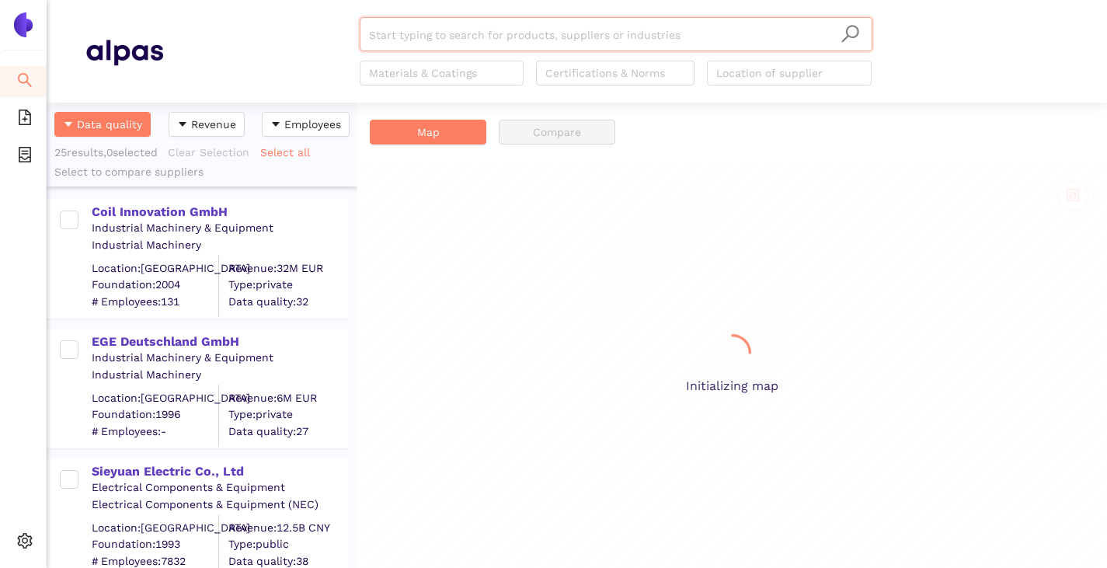
scroll to position [454, 299]
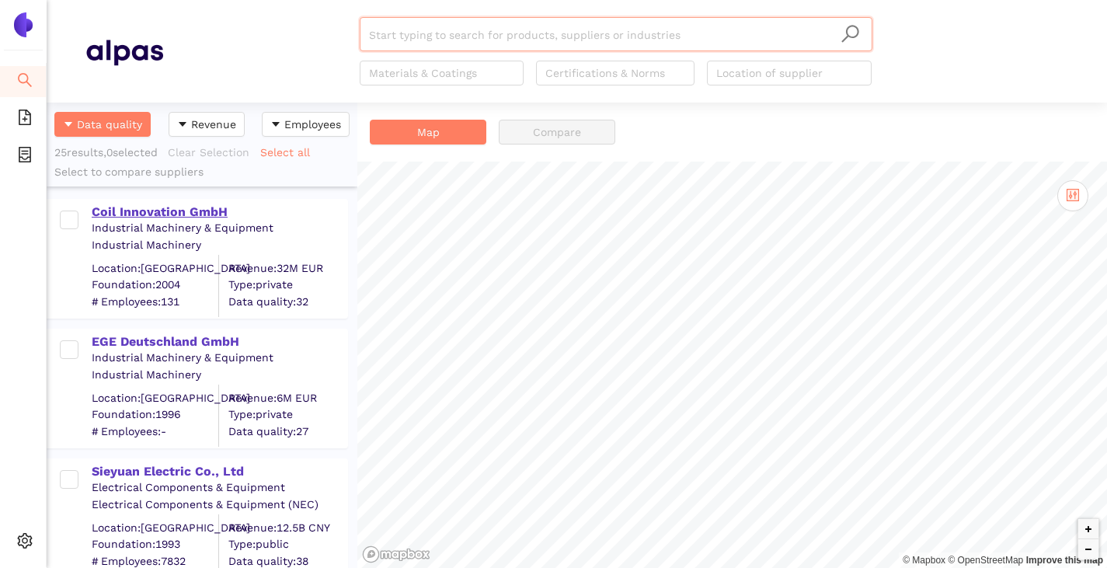
click at [151, 215] on div "Coil Innovation GmbH" at bounding box center [219, 211] width 255 height 17
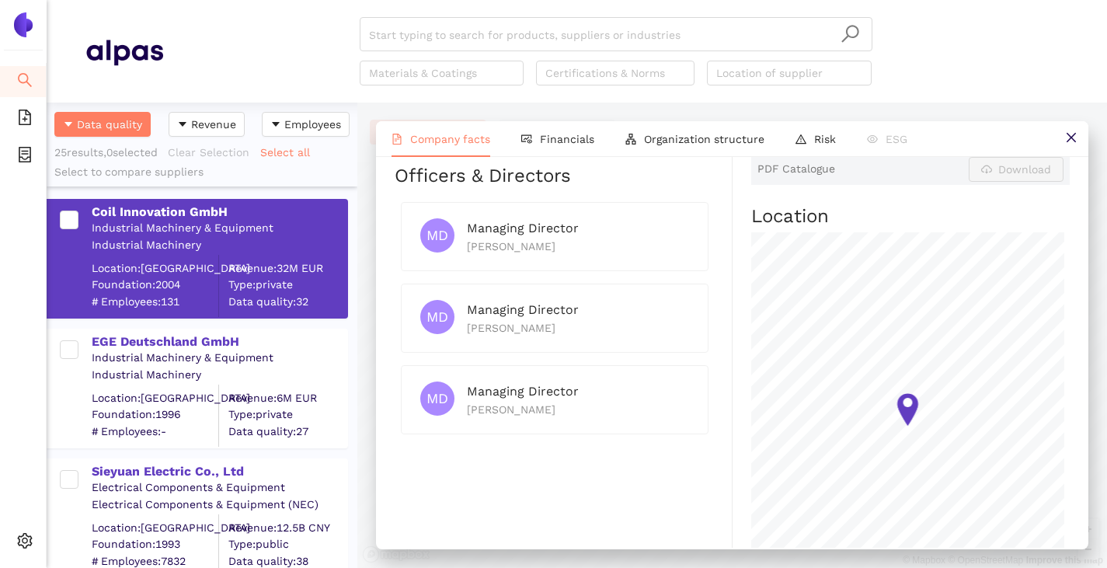
scroll to position [460, 0]
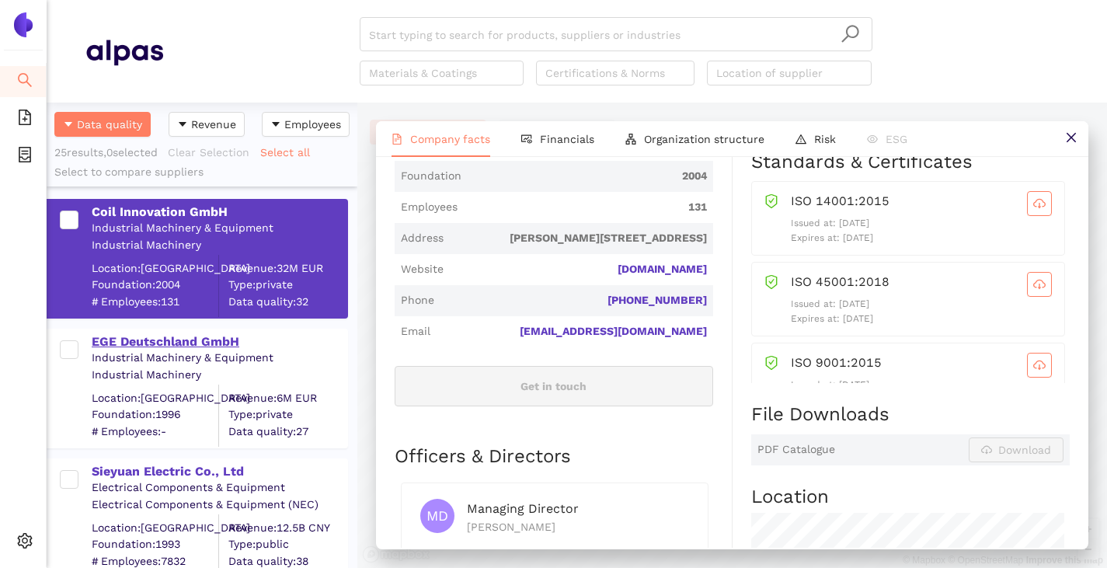
click at [145, 347] on div "EGE Deutschland GmbH" at bounding box center [219, 341] width 255 height 17
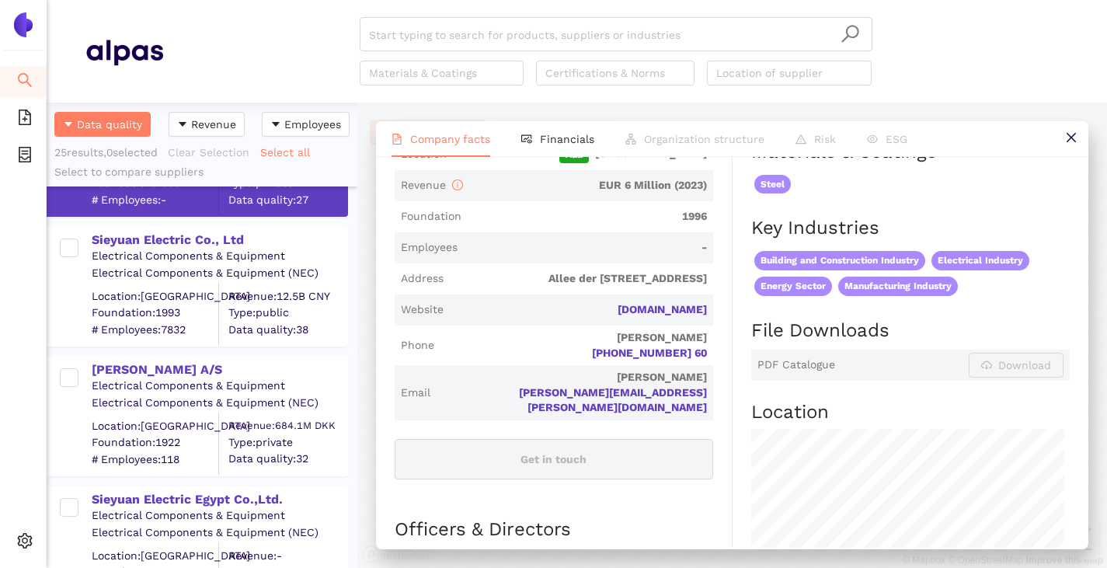
scroll to position [233, 0]
click at [183, 237] on div "Sieyuan Electric Co., Ltd" at bounding box center [219, 238] width 255 height 17
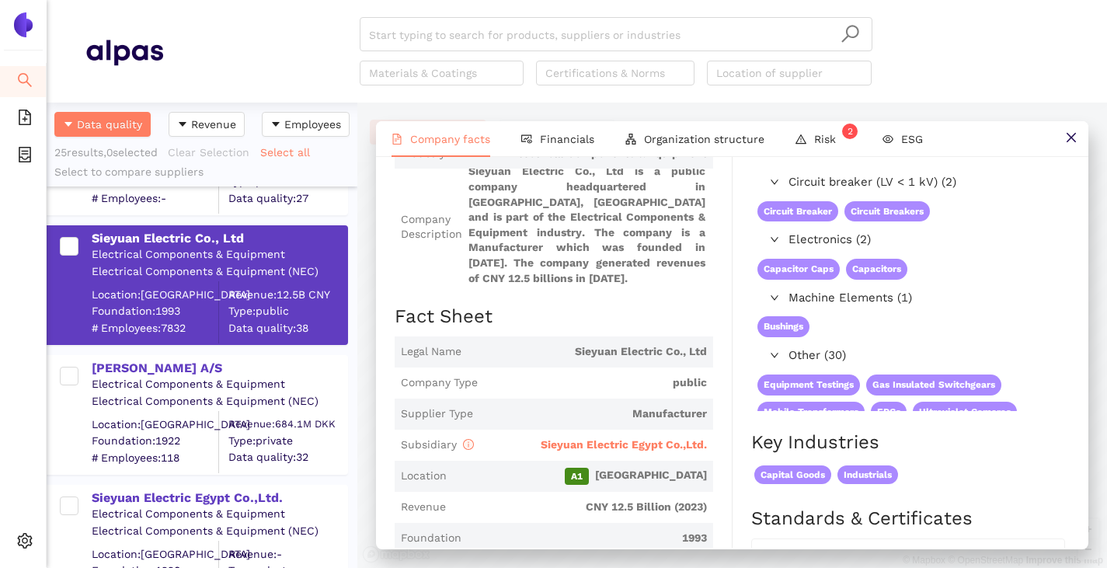
scroll to position [78, 0]
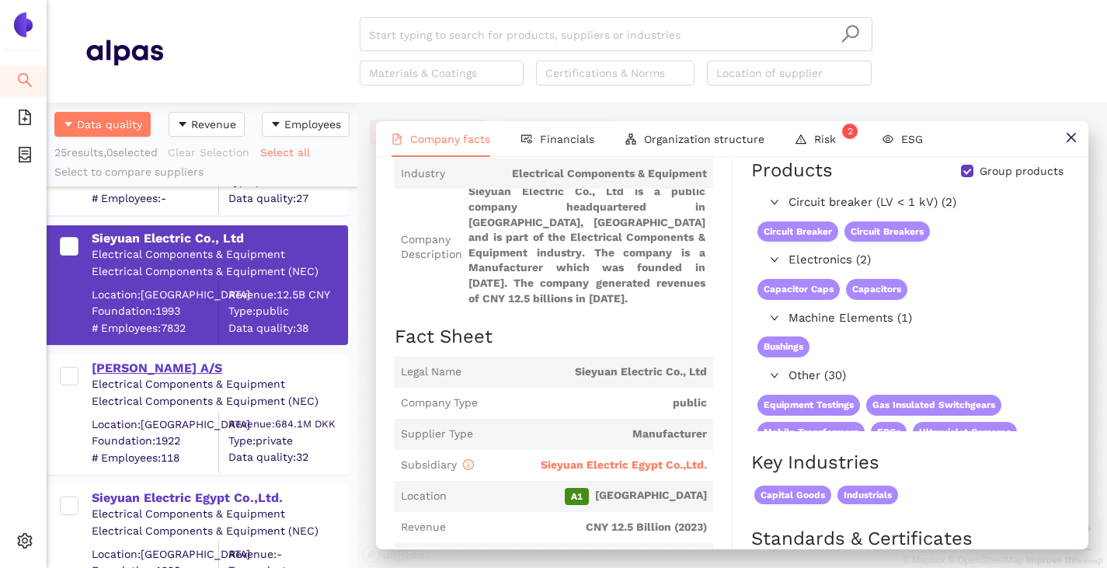
click at [161, 370] on div "Hans Følsgaard A/S" at bounding box center [219, 368] width 255 height 17
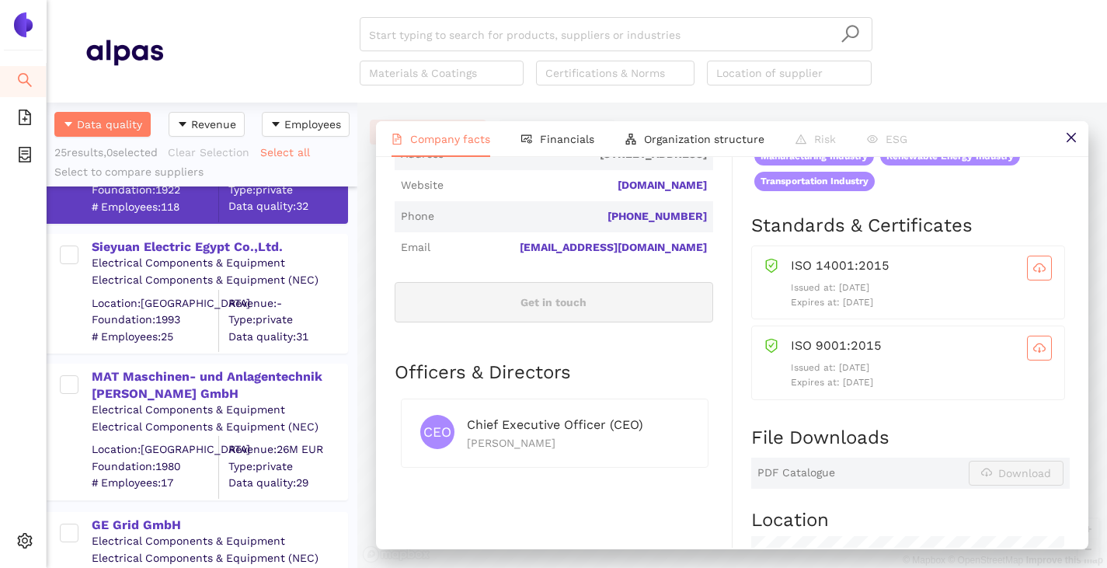
scroll to position [466, 0]
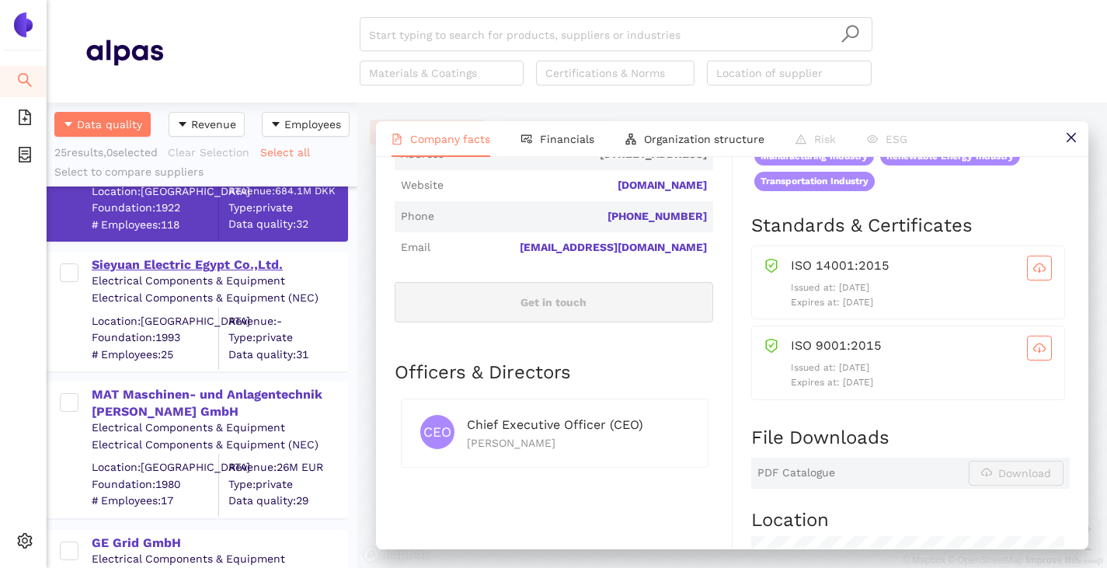
click at [185, 259] on div "Sieyuan Electric Egypt Co.,Ltd." at bounding box center [219, 264] width 255 height 17
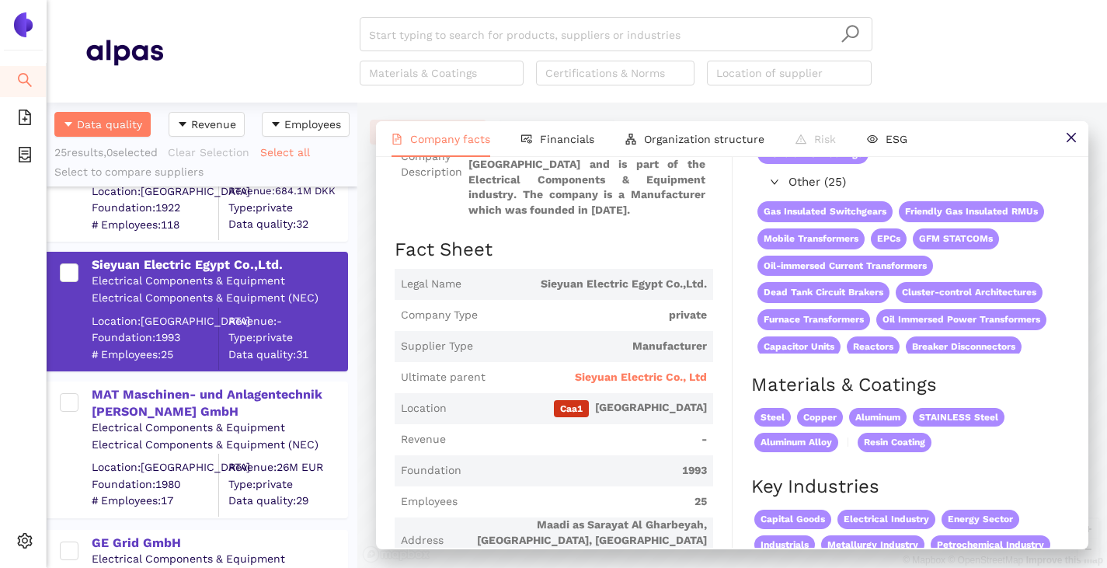
scroll to position [78, 0]
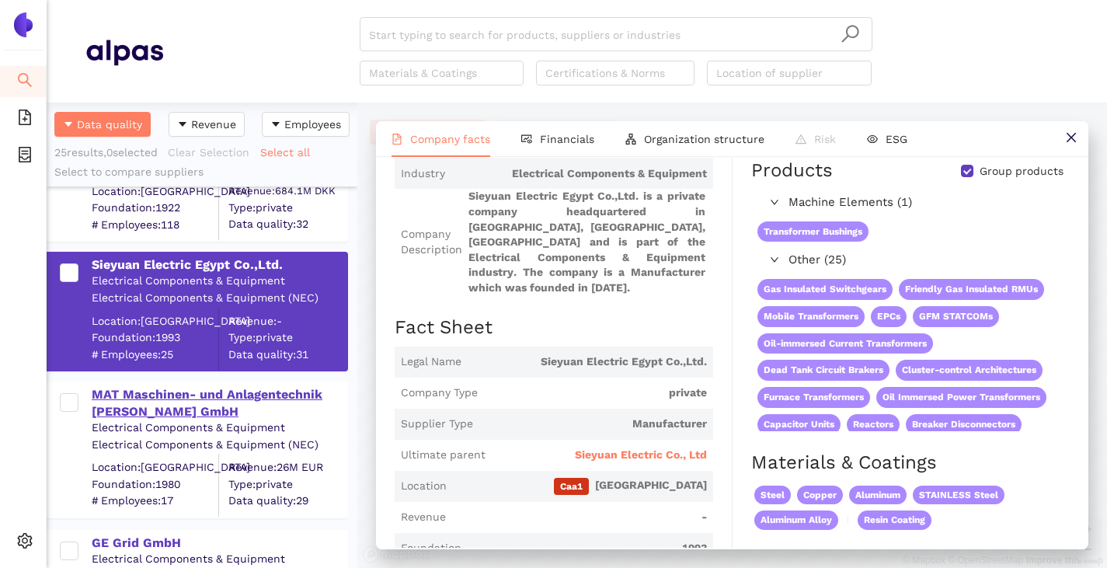
click at [168, 396] on div "MAT Maschinen- und Anlagentechnik Dr. Hans A. Becker GmbH" at bounding box center [219, 403] width 255 height 35
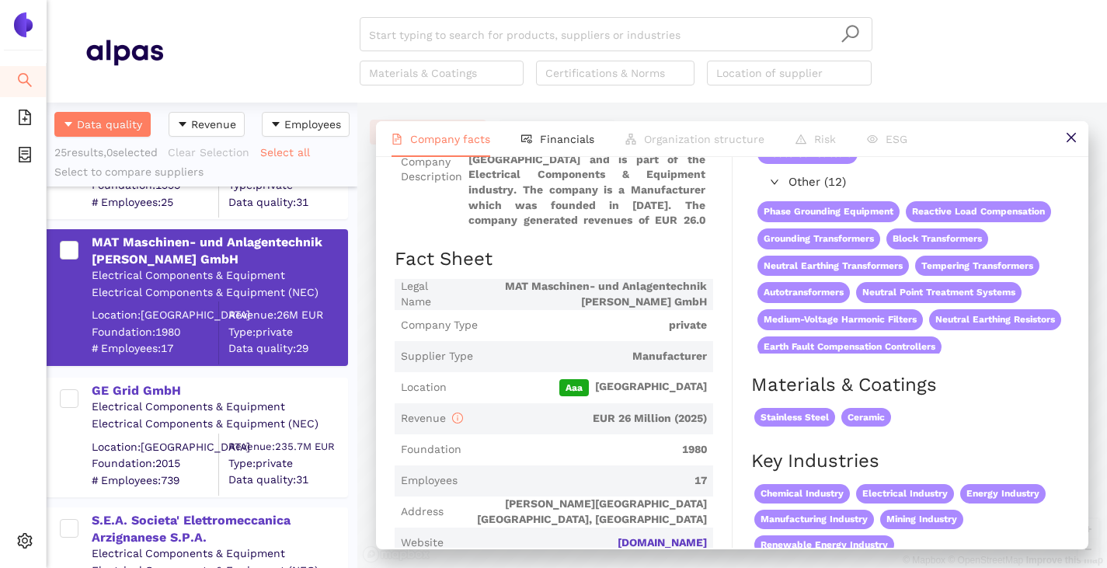
scroll to position [621, 0]
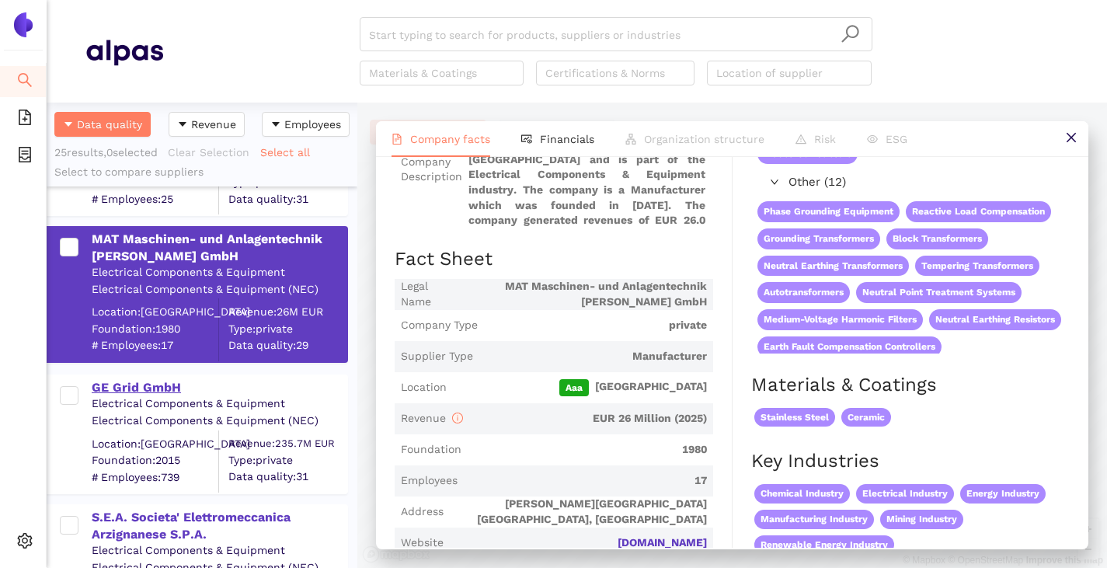
click at [160, 383] on div "GE Grid GmbH" at bounding box center [219, 387] width 255 height 17
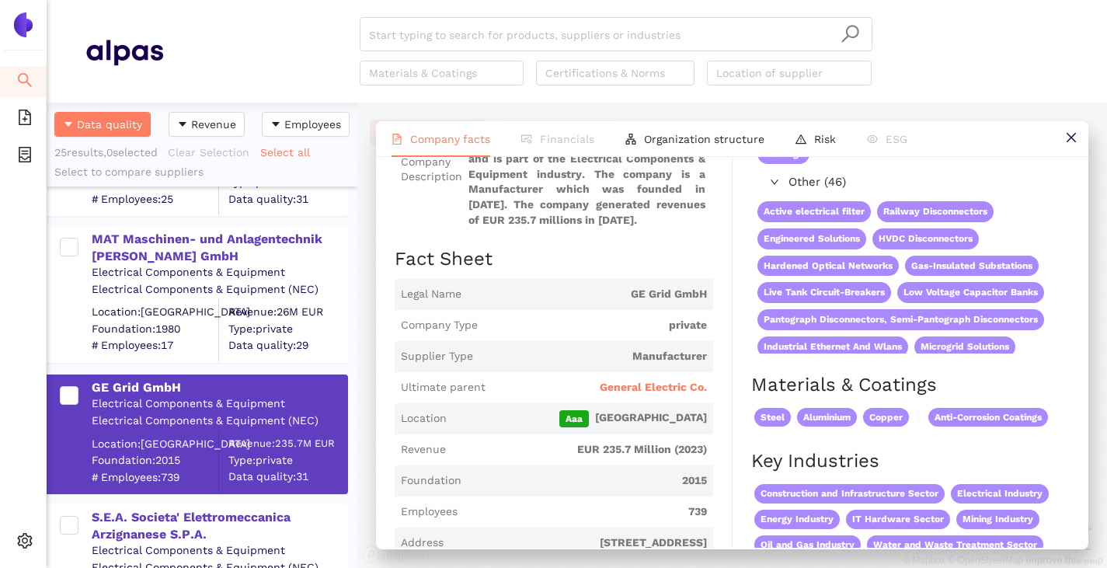
scroll to position [0, 0]
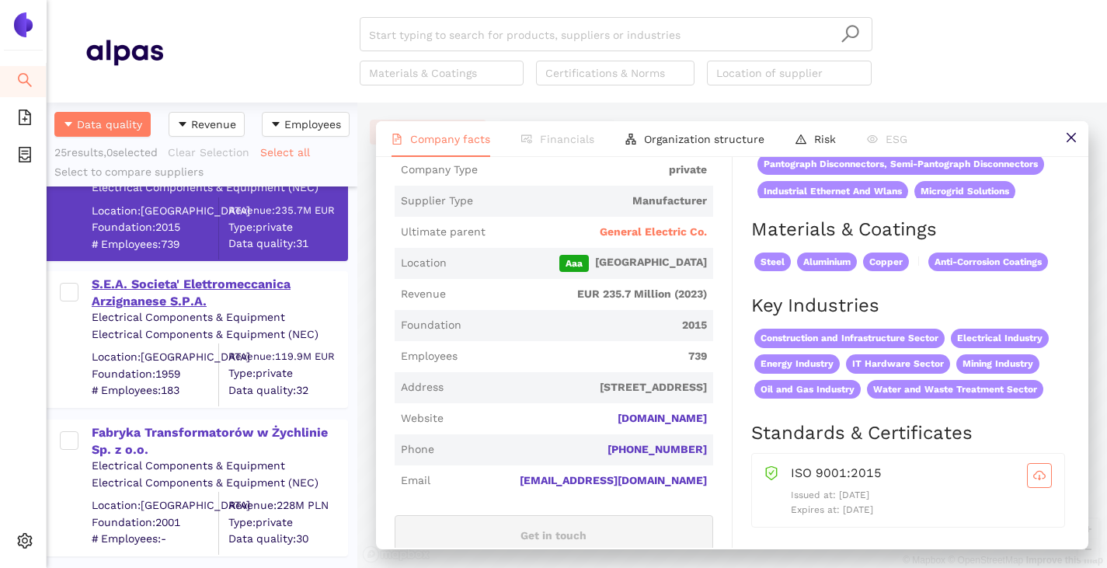
click at [154, 304] on div "S.E.A. Societa' Elettromeccanica Arzignanese S.P.A." at bounding box center [219, 293] width 255 height 35
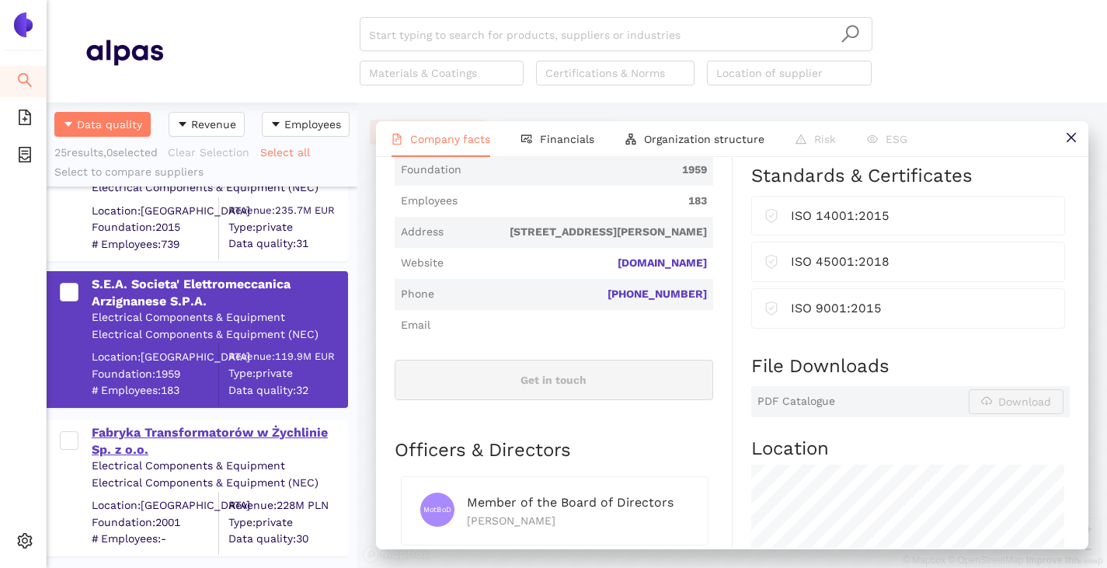
click at [131, 436] on div "Fabryka Transformatorów w Żychlinie Sp. z o.o." at bounding box center [219, 441] width 255 height 35
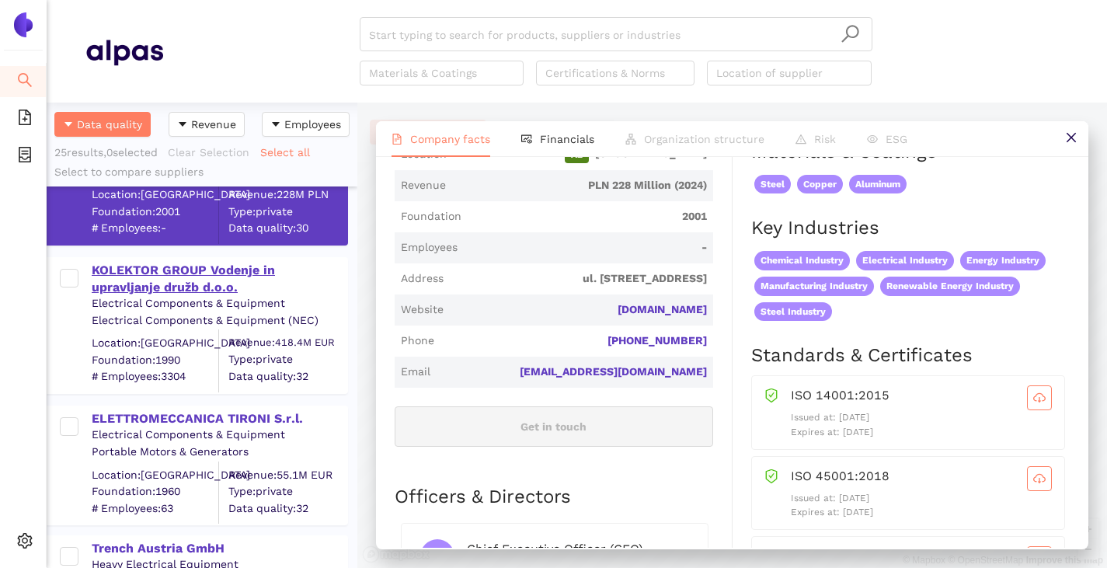
click at [130, 285] on div "KOLEKTOR GROUP Vodenje in upravljanje družb d.o.o." at bounding box center [219, 279] width 255 height 35
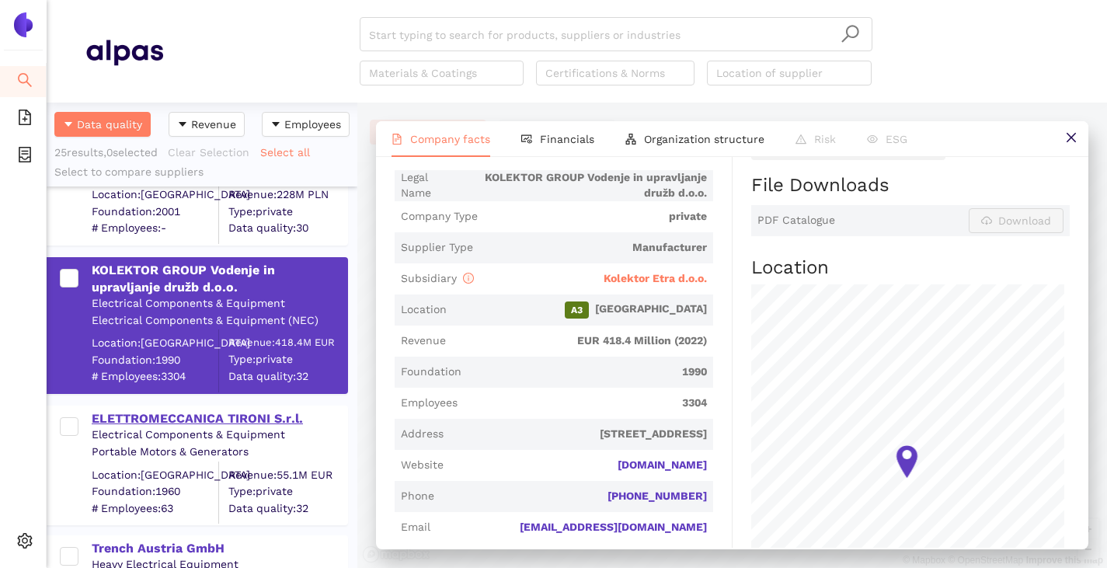
click at [208, 416] on div "ELETTROMECCANICA TIRONI S.r.l." at bounding box center [219, 418] width 255 height 17
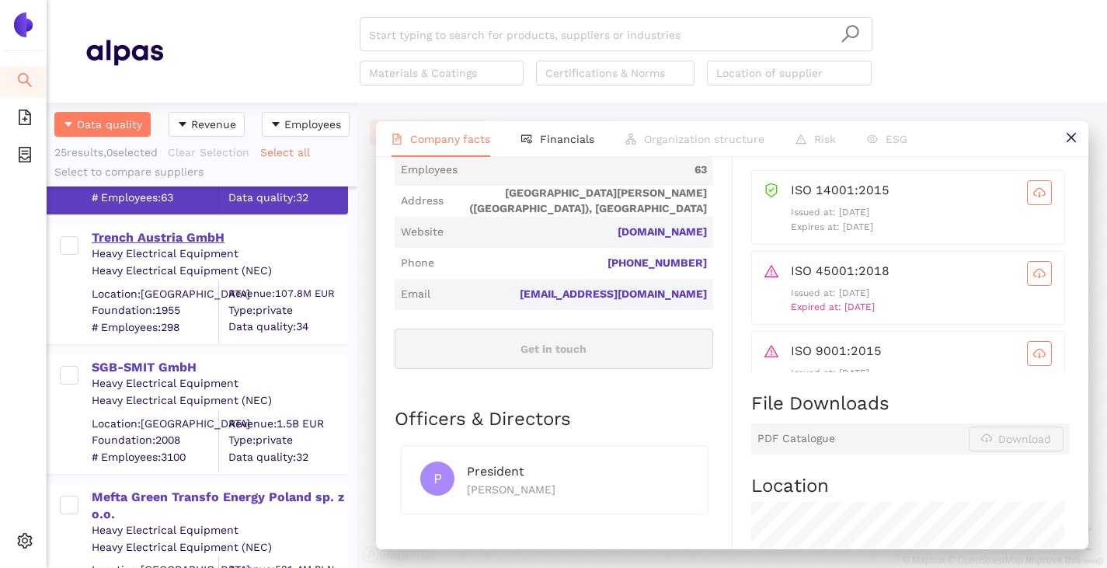
click at [107, 238] on div "Trench Austria GmbH" at bounding box center [219, 237] width 255 height 17
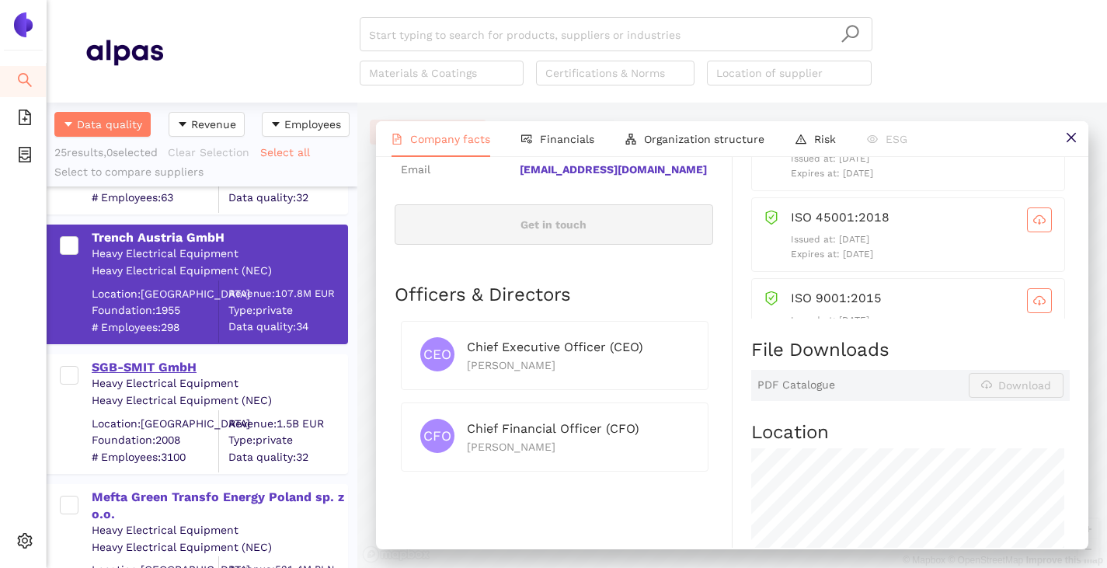
click at [140, 372] on div "SGB-SMIT GmbH" at bounding box center [219, 367] width 255 height 17
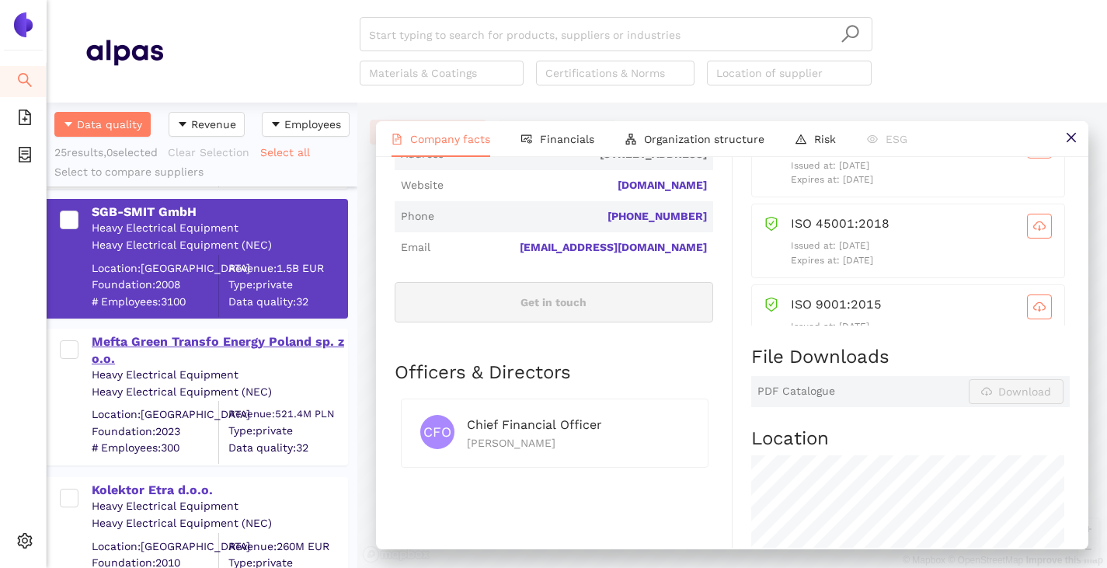
click at [162, 348] on div "Mefta Green Transfo Energy Poland sp. z o.o." at bounding box center [219, 350] width 255 height 35
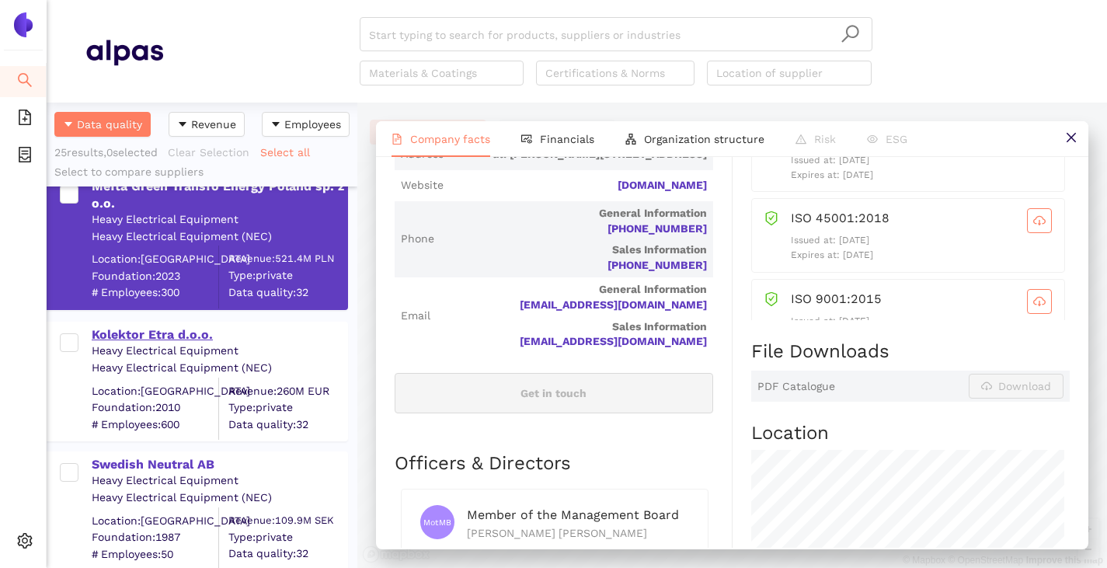
click at [148, 339] on div "Kolektor Etra d.o.o." at bounding box center [219, 334] width 255 height 17
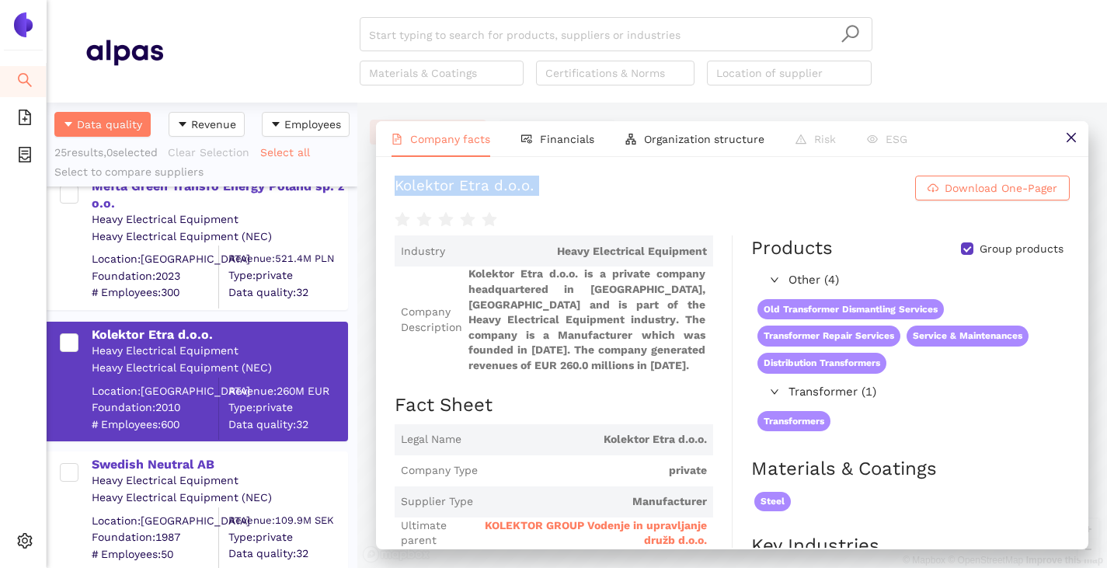
drag, startPoint x: 392, startPoint y: 199, endPoint x: 628, endPoint y: 228, distance: 237.1
click at [628, 228] on div "Kolektor Etra d.o.o. Download One-Pager Industry Heavy Electrical Equipment Com…" at bounding box center [732, 352] width 712 height 391
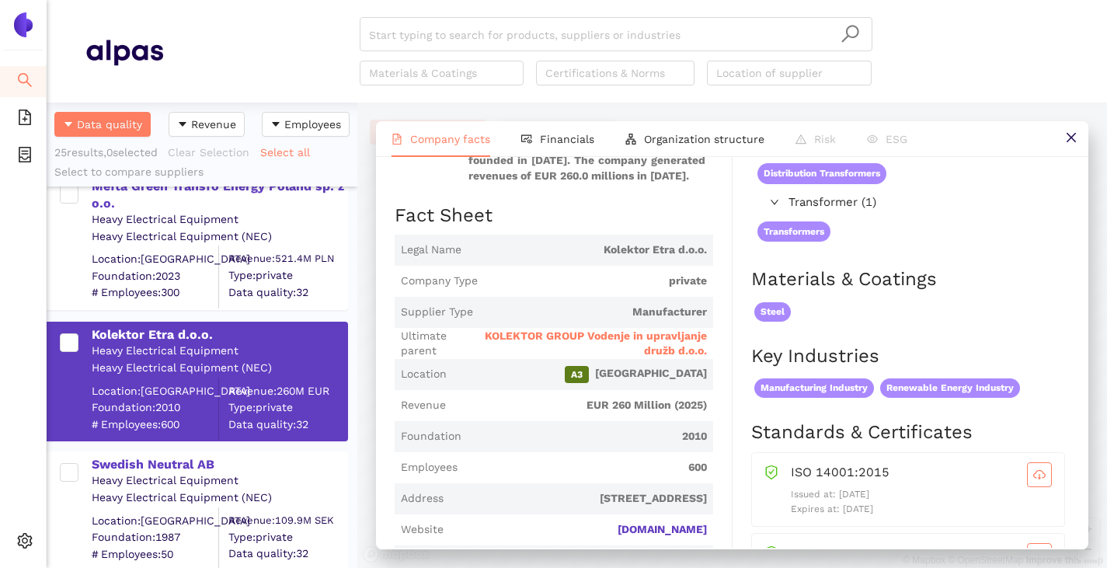
scroll to position [233, 0]
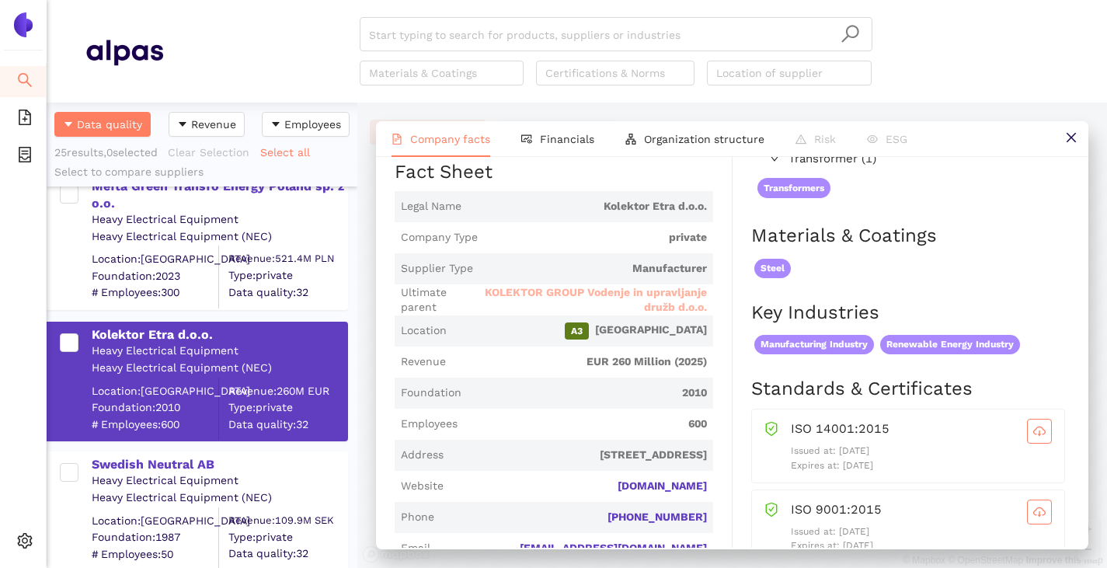
click at [568, 314] on span "KOLEKTOR GROUP Vodenje in upravljanje družb d.o.o." at bounding box center [590, 300] width 231 height 30
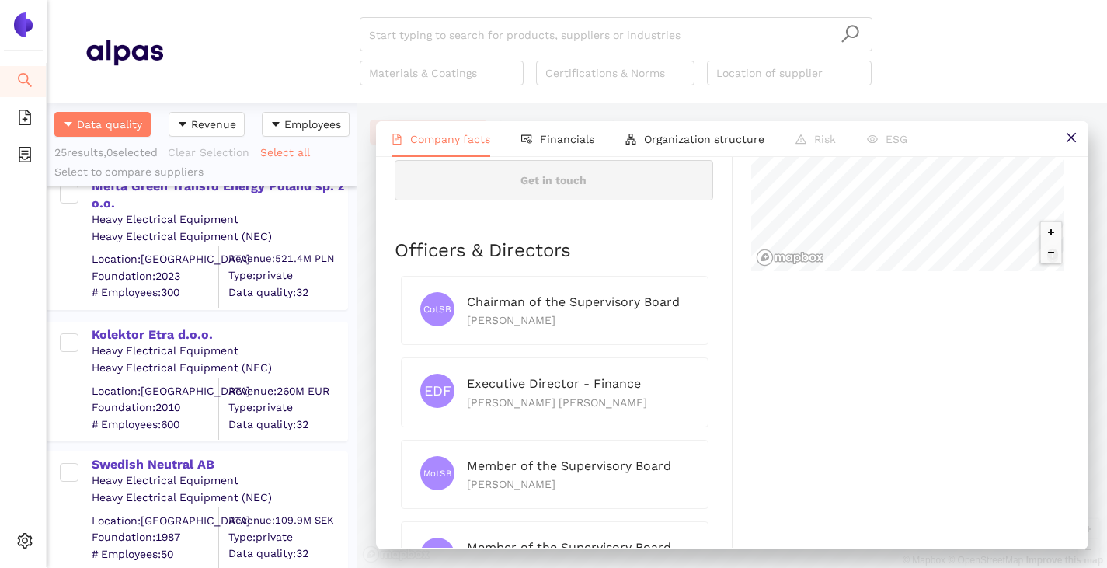
scroll to position [777, 0]
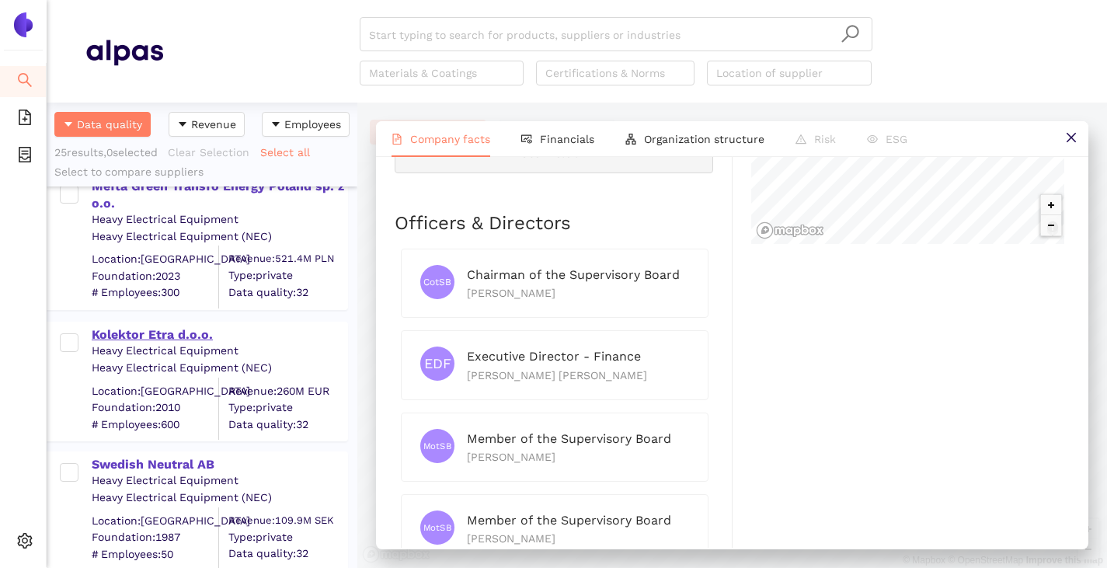
click at [149, 336] on div "Kolektor Etra d.o.o." at bounding box center [219, 334] width 255 height 17
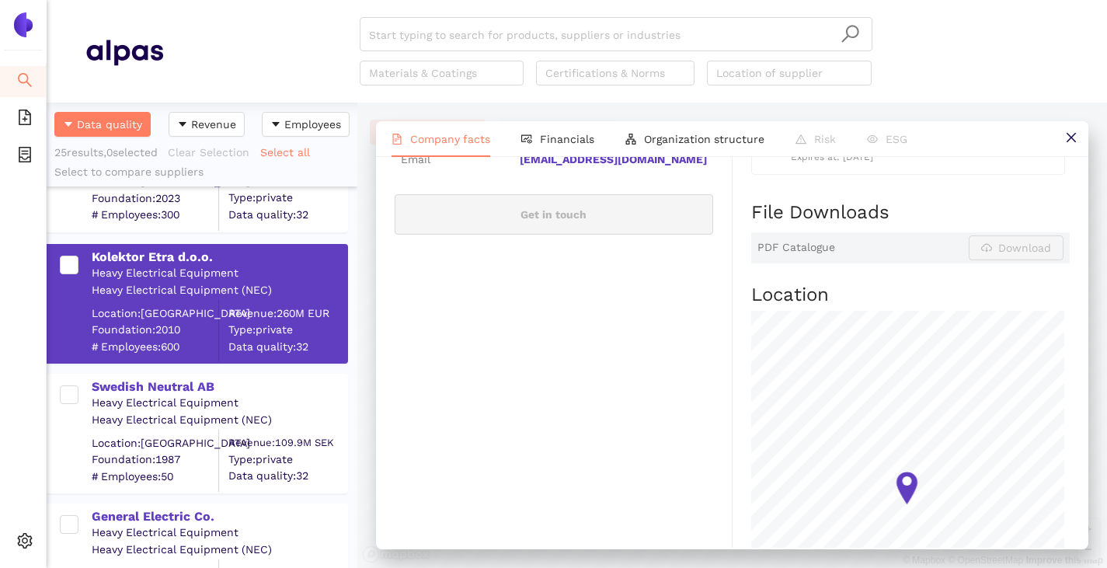
scroll to position [1942, 0]
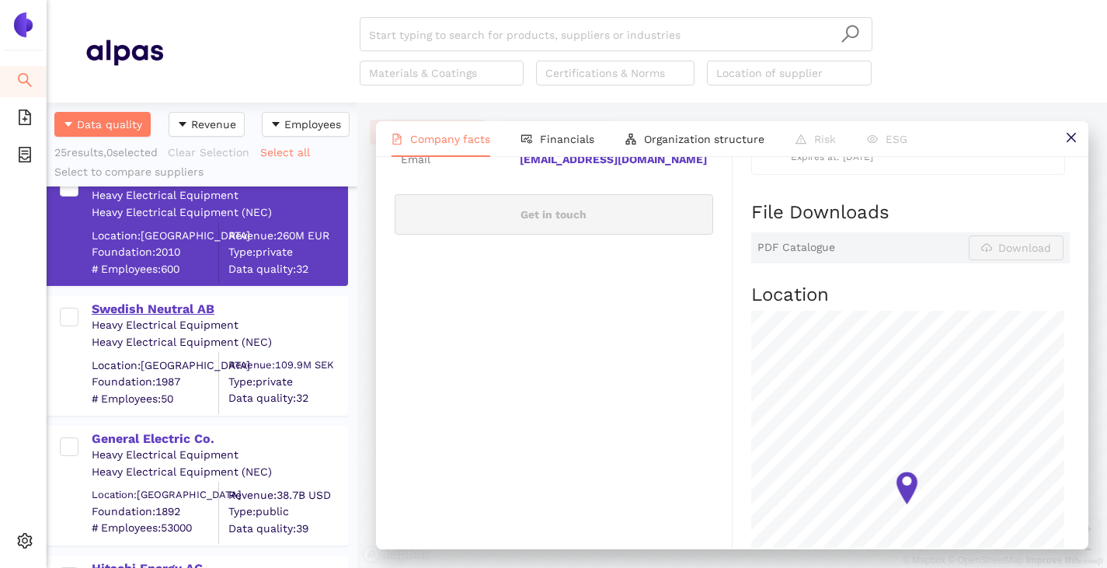
click at [127, 311] on div "Swedish Neutral AB" at bounding box center [219, 309] width 255 height 17
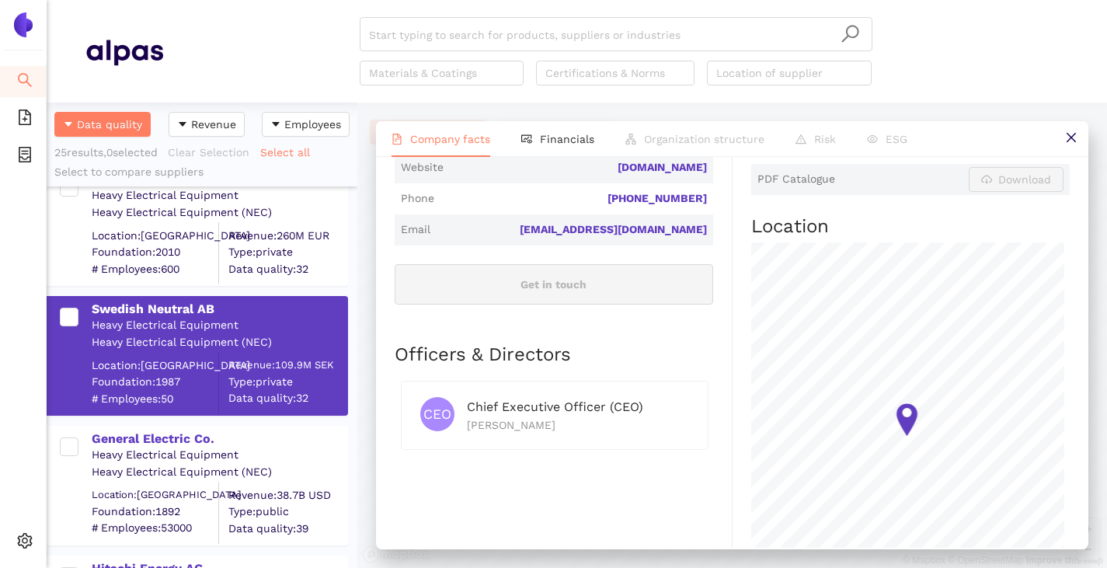
scroll to position [621, 0]
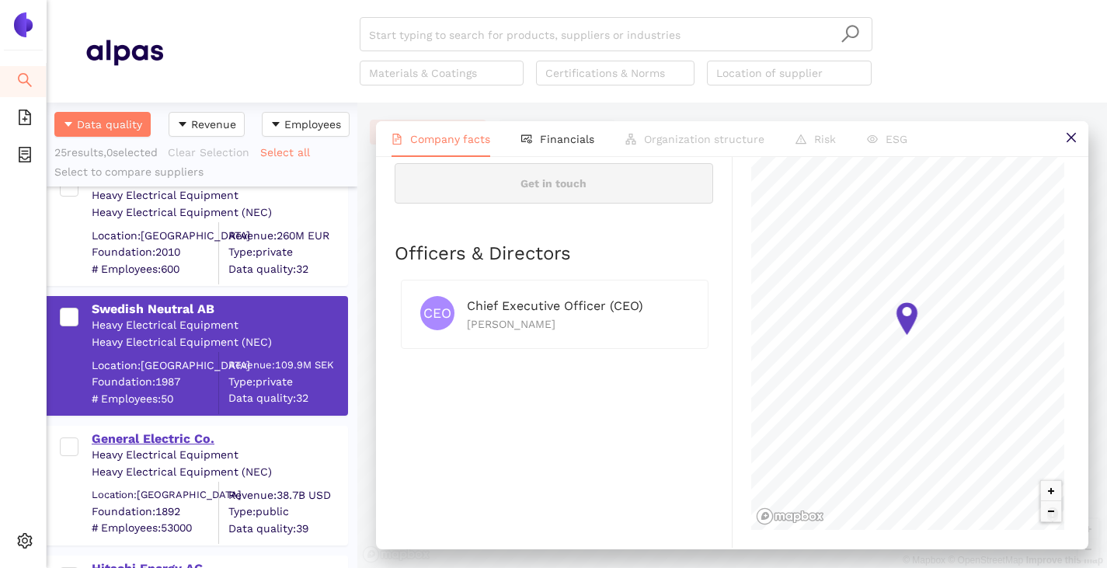
click at [139, 440] on div "General Electric Co." at bounding box center [219, 438] width 255 height 17
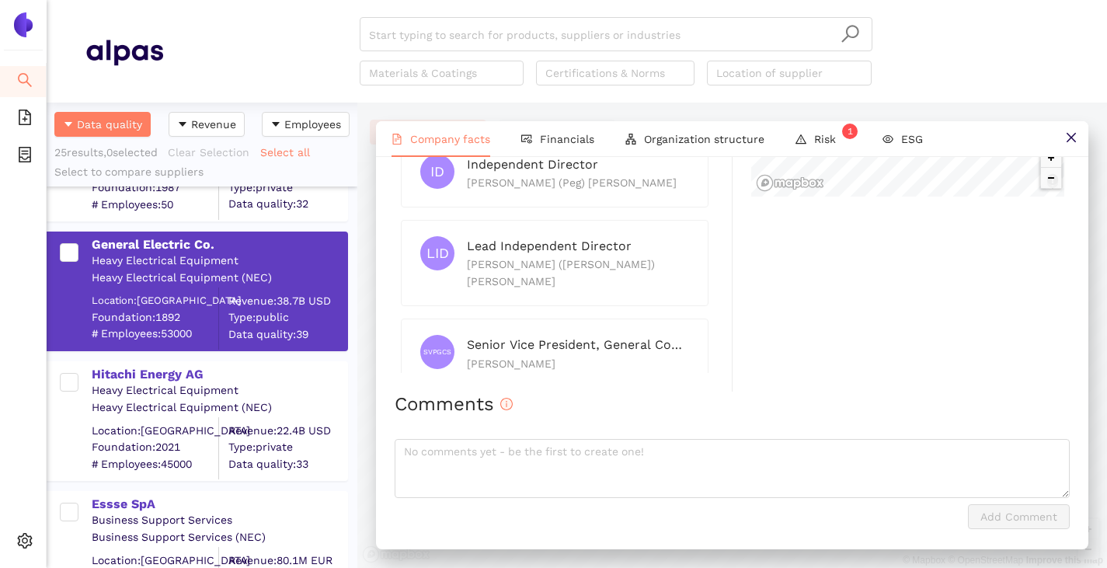
scroll to position [2252, 0]
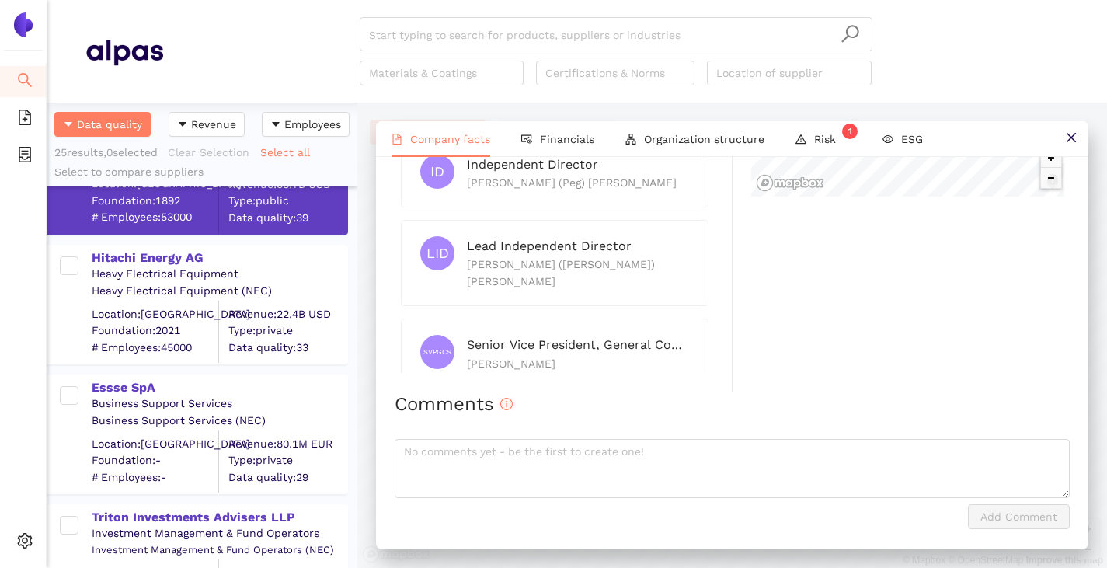
drag, startPoint x: 117, startPoint y: 259, endPoint x: 131, endPoint y: 271, distance: 18.7
click at [117, 257] on div "Hitachi Energy AG" at bounding box center [219, 257] width 255 height 17
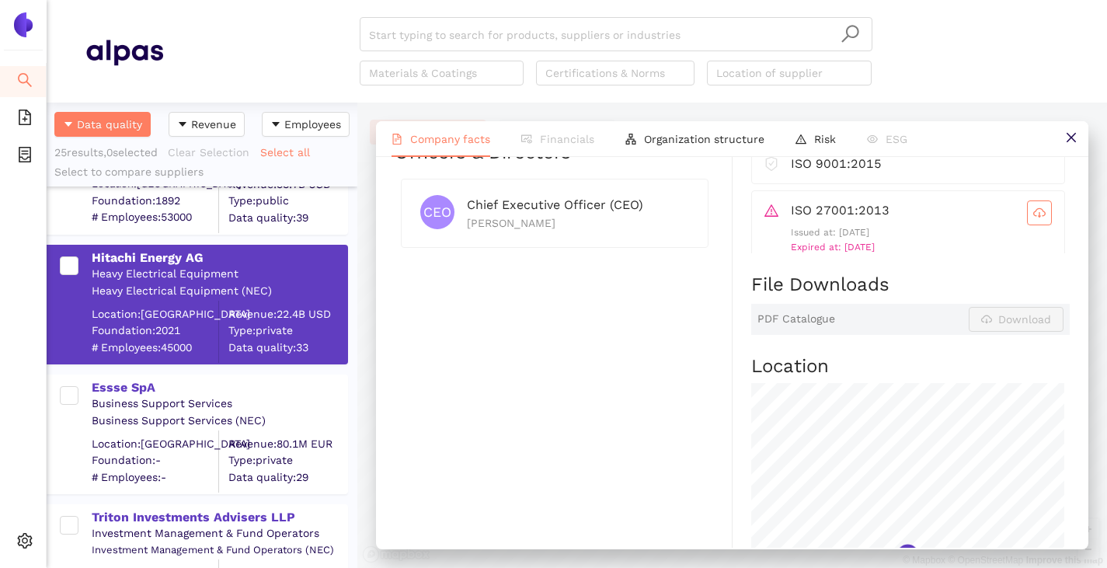
scroll to position [777, 0]
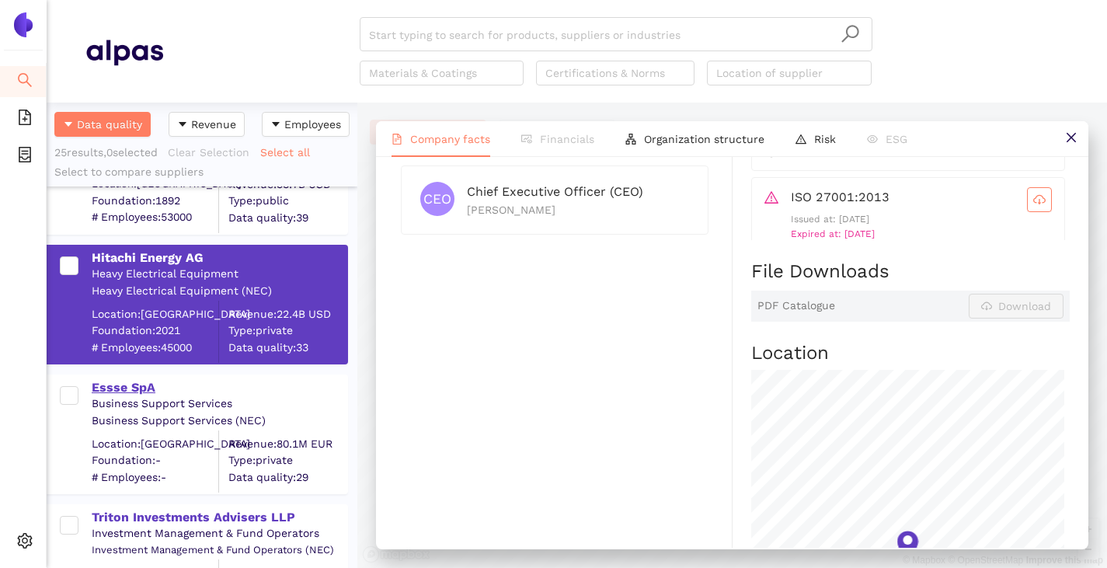
click at [106, 386] on div "Essse SpA" at bounding box center [219, 387] width 255 height 17
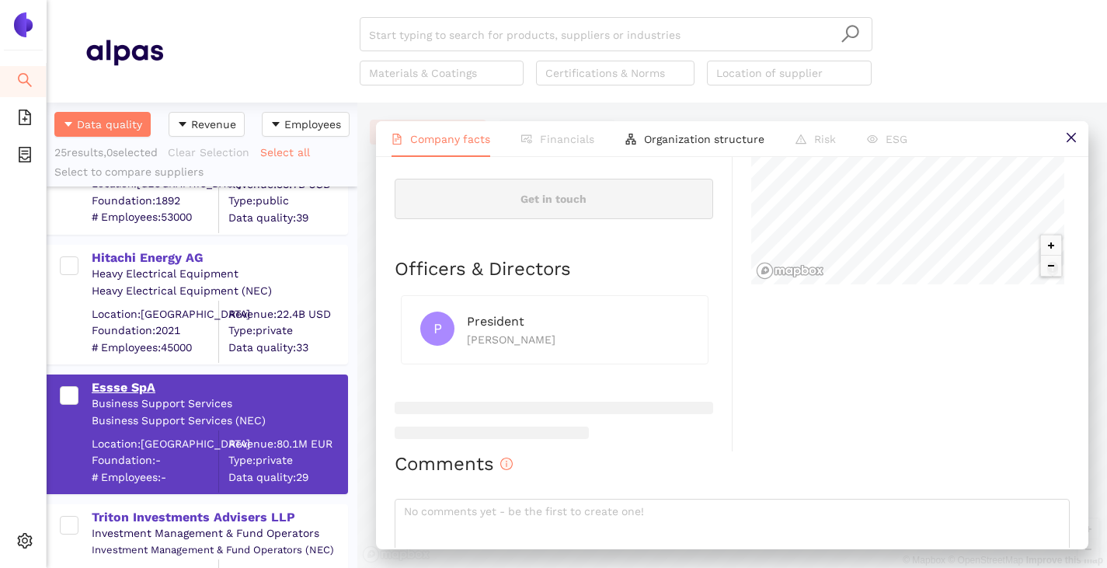
scroll to position [2485, 0]
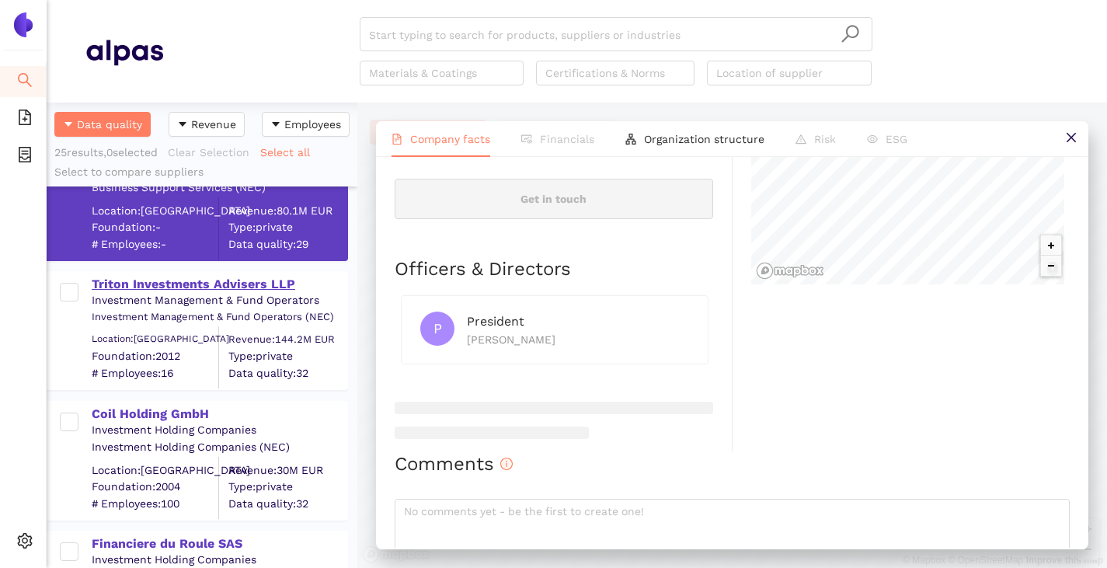
click at [163, 279] on div "Triton Investments Advisers LLP" at bounding box center [219, 284] width 255 height 17
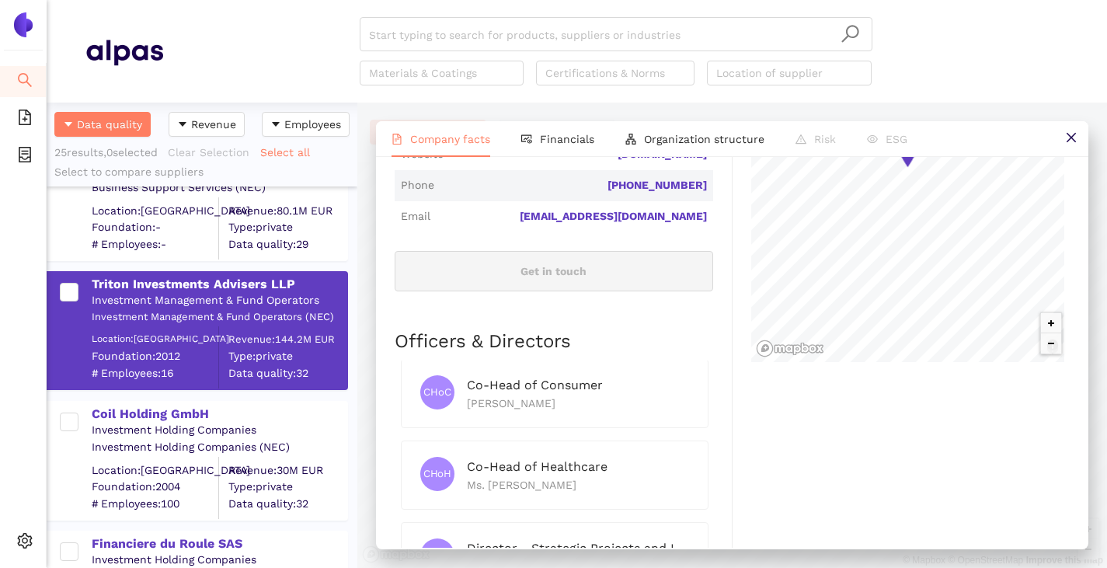
scroll to position [233, 0]
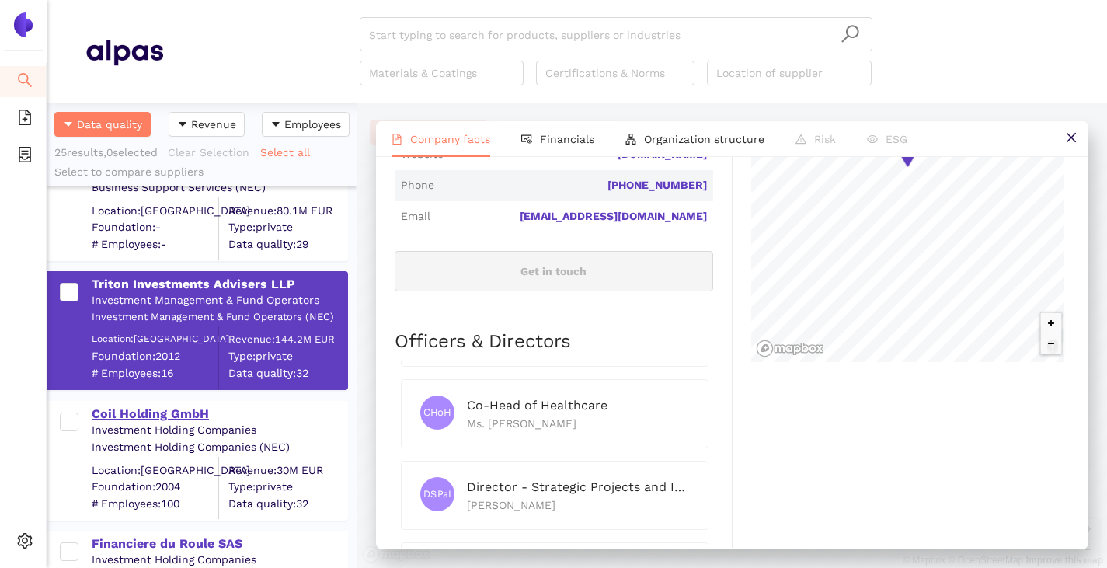
click at [113, 415] on div "Coil Holding GmbH" at bounding box center [219, 413] width 255 height 17
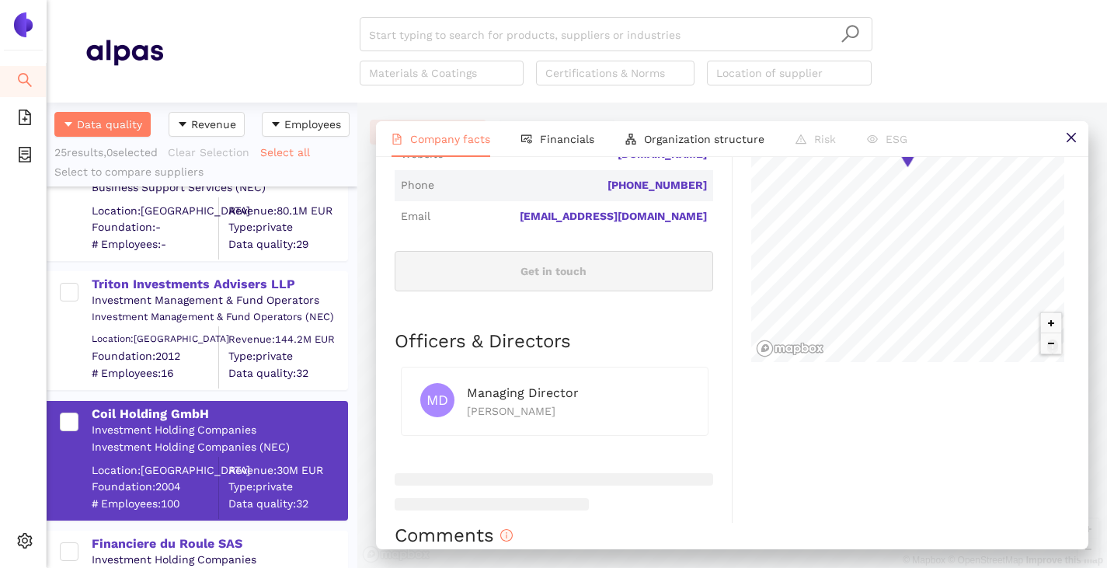
scroll to position [699, 0]
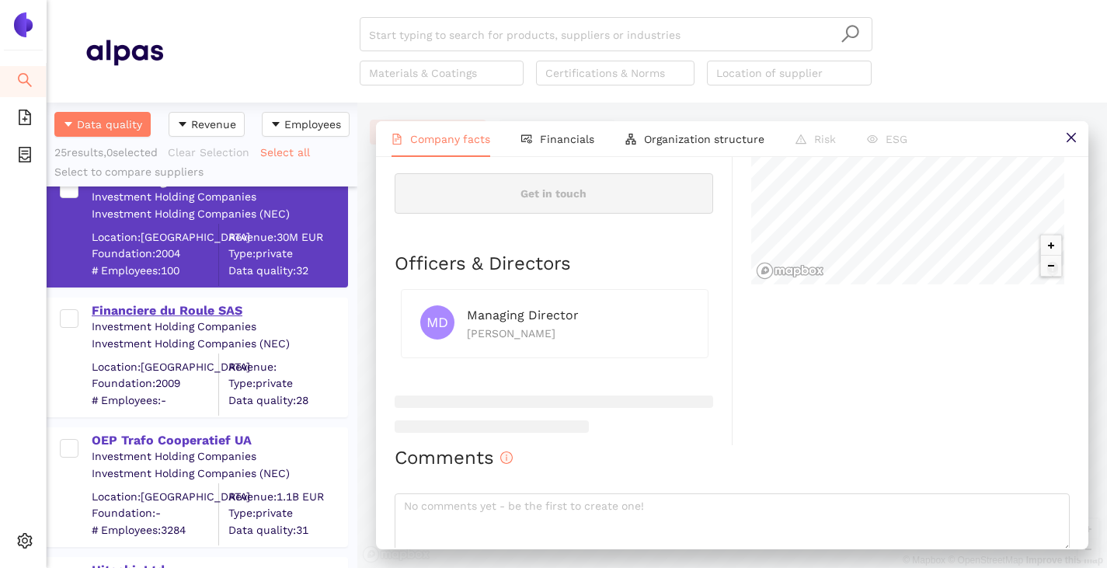
click at [172, 302] on div "Financiere du Roule SAS" at bounding box center [219, 310] width 255 height 17
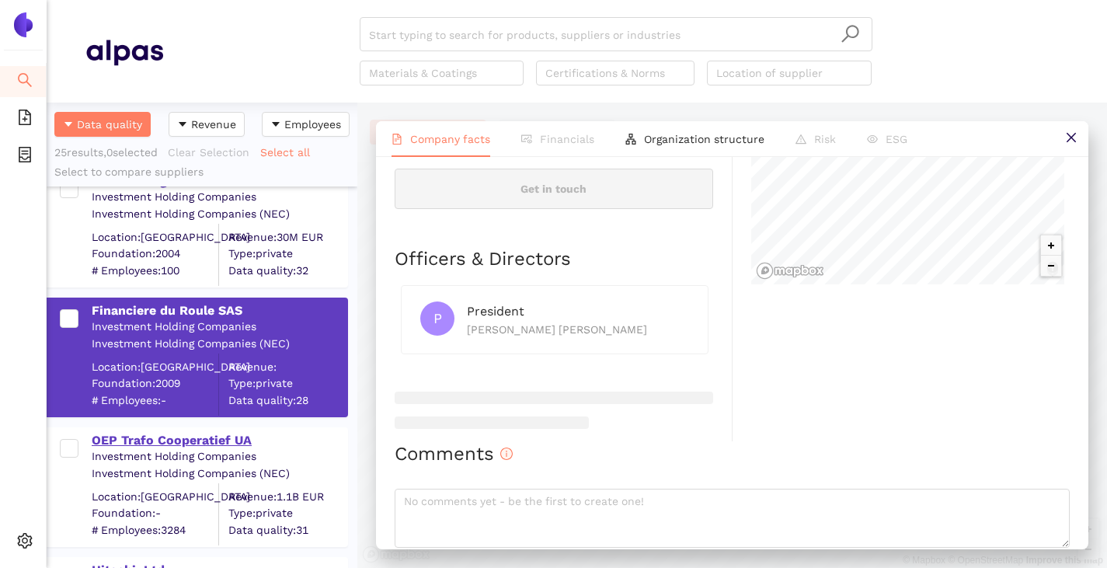
click at [182, 429] on div "OEP Trafo Cooperatief UA" at bounding box center [219, 439] width 255 height 20
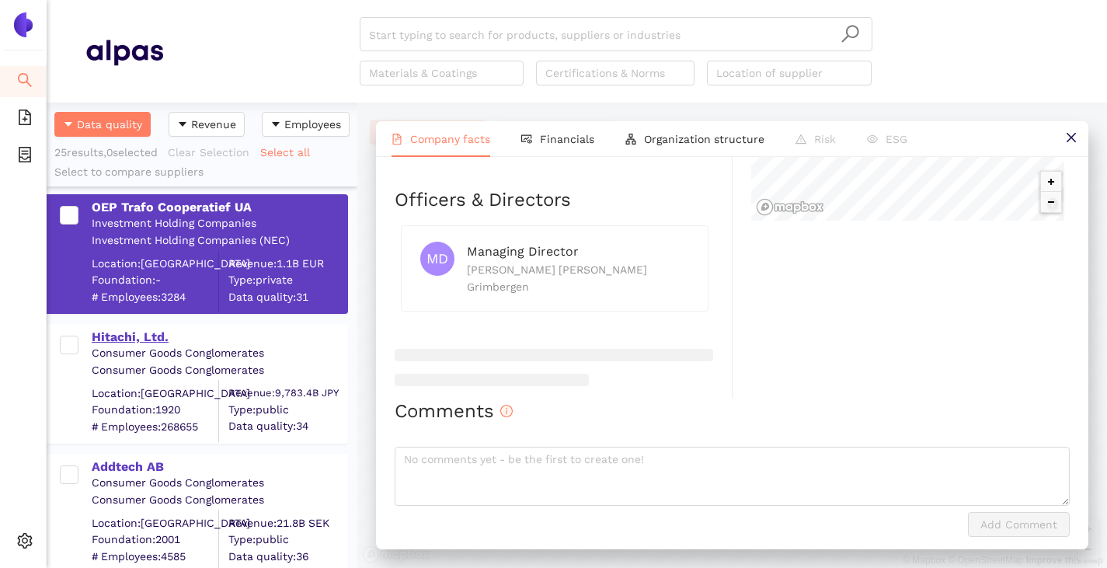
click at [133, 338] on div "Hitachi, Ltd." at bounding box center [219, 337] width 255 height 17
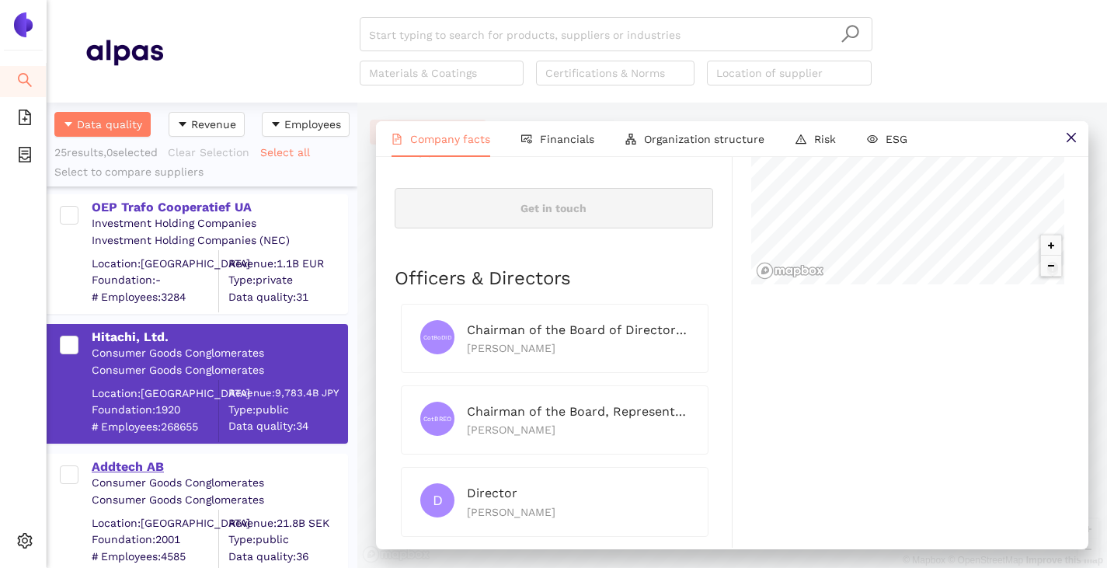
click at [141, 461] on div "Addtech AB" at bounding box center [219, 466] width 255 height 17
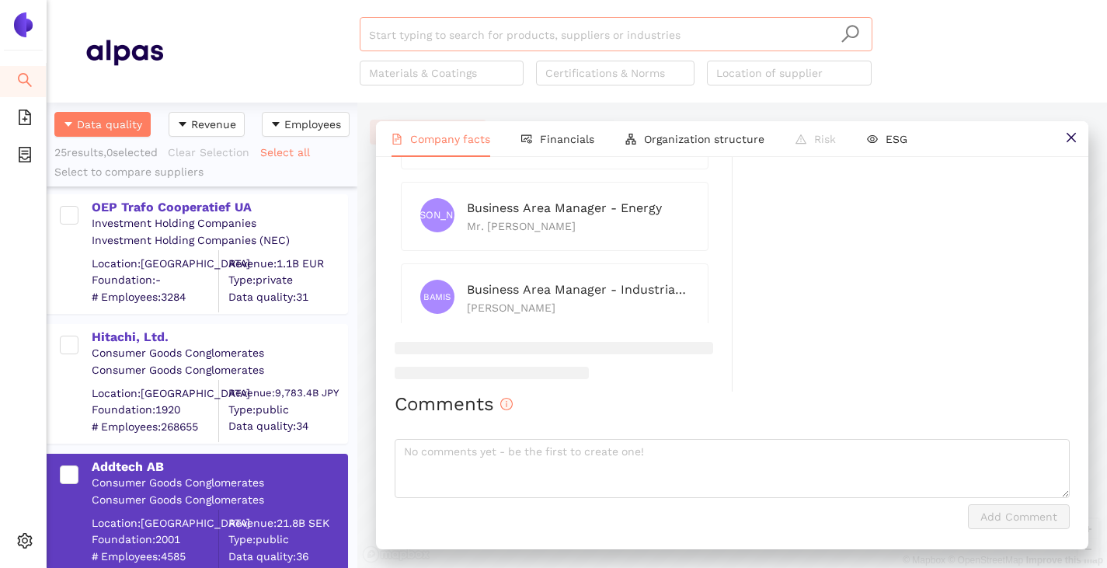
click at [417, 26] on input "search" at bounding box center [616, 35] width 494 height 34
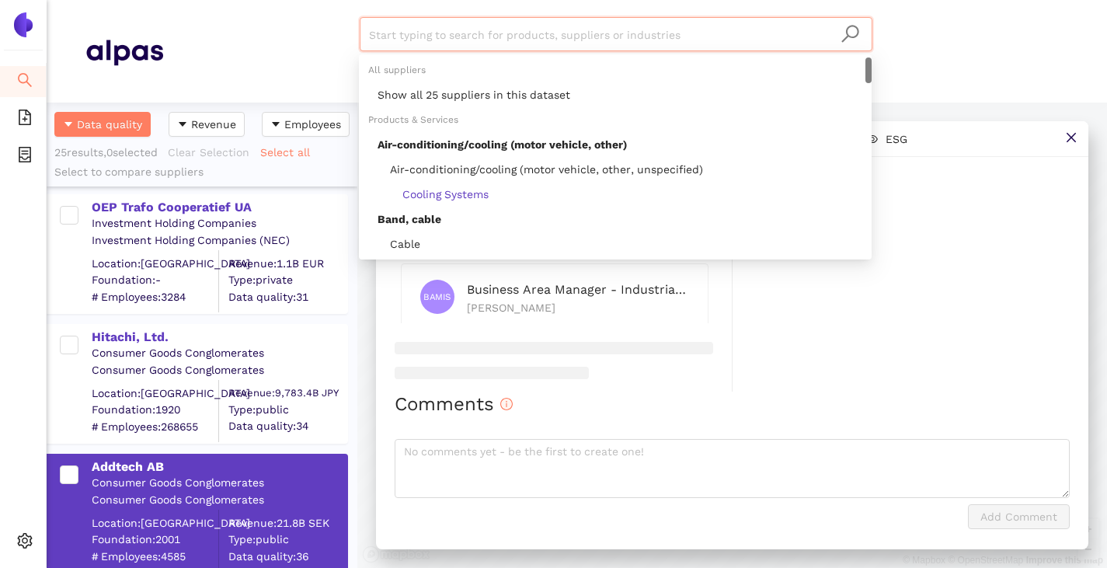
paste input "Kolektor Etra d.o.o."
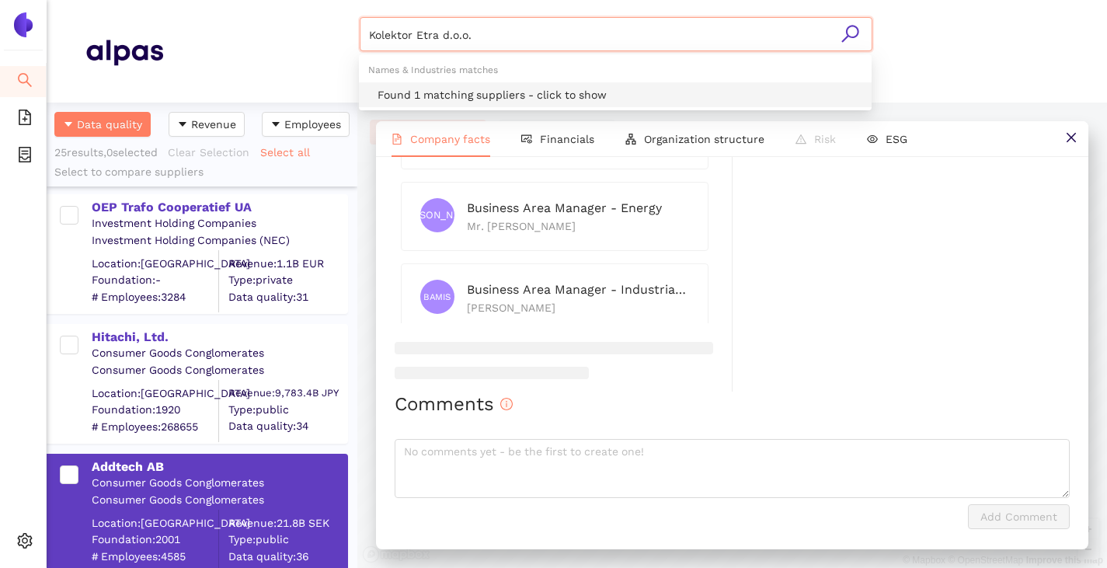
click at [412, 89] on div "Found 1 matching suppliers - click to show" at bounding box center [619, 94] width 485 height 17
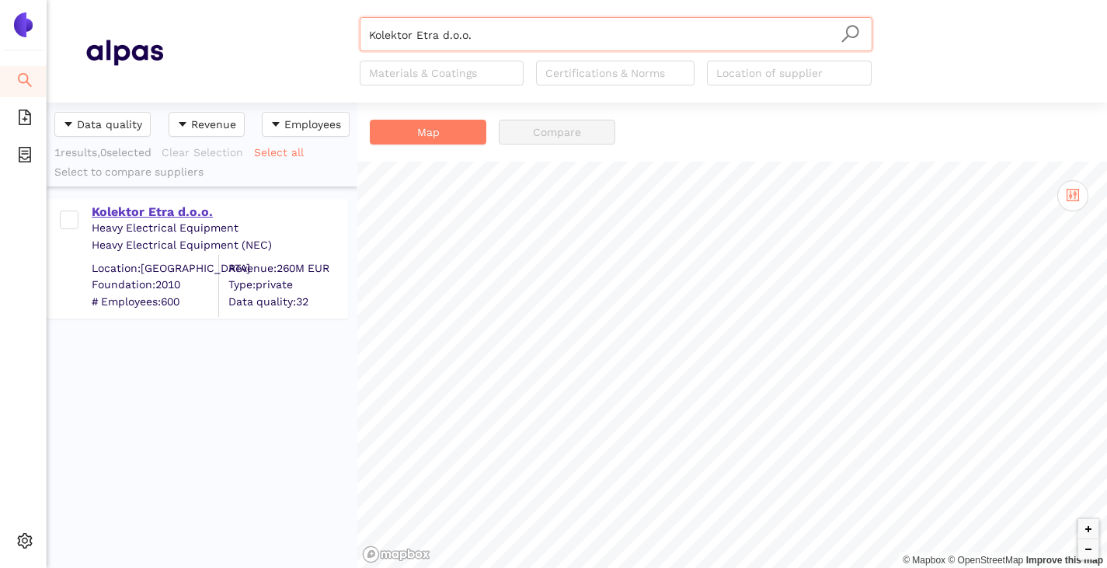
type input "Kolektor Etra d.o.o."
click at [172, 217] on div "Kolektor Etra d.o.o." at bounding box center [219, 211] width 255 height 17
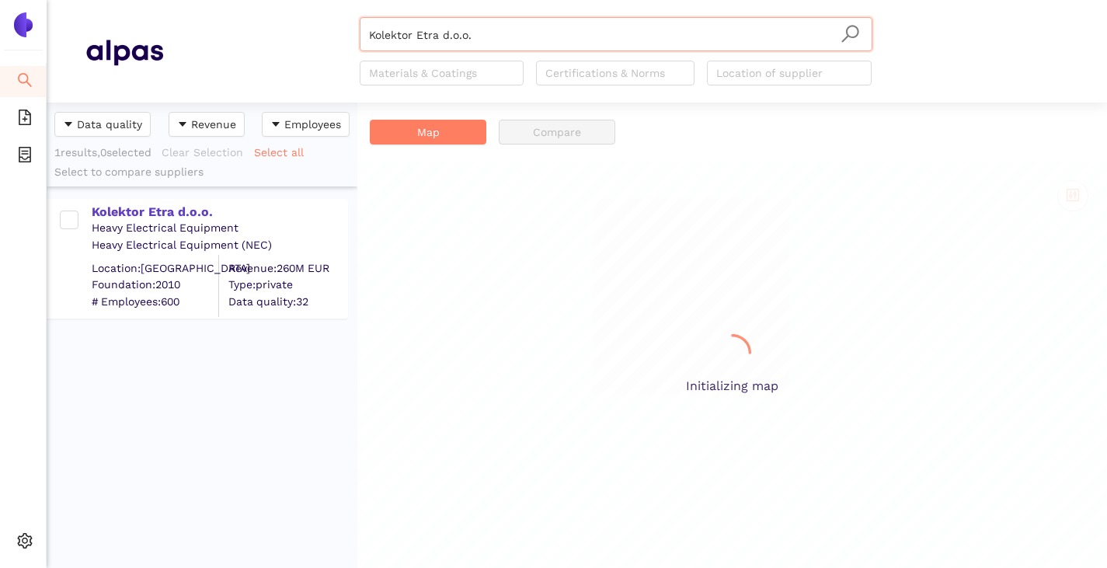
scroll to position [454, 299]
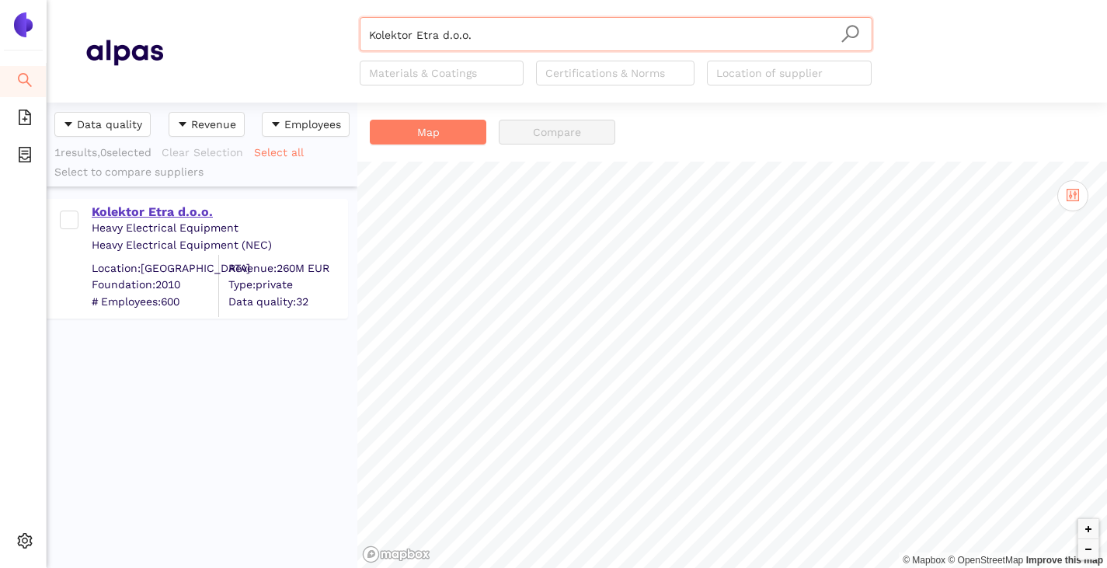
click at [166, 215] on div "Kolektor Etra d.o.o." at bounding box center [219, 211] width 255 height 17
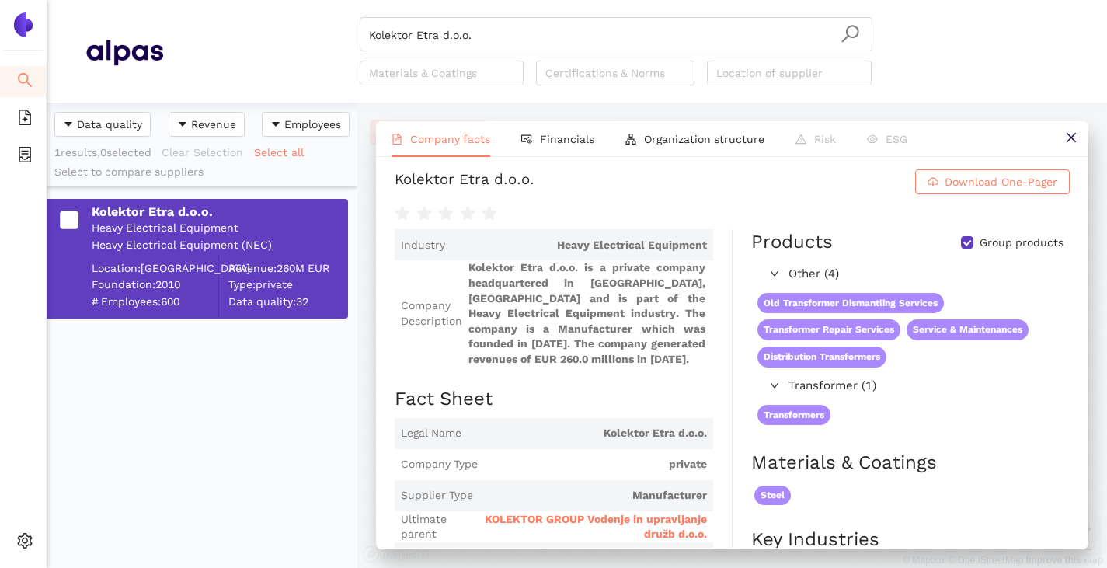
scroll to position [0, 0]
